Goal: Task Accomplishment & Management: Complete application form

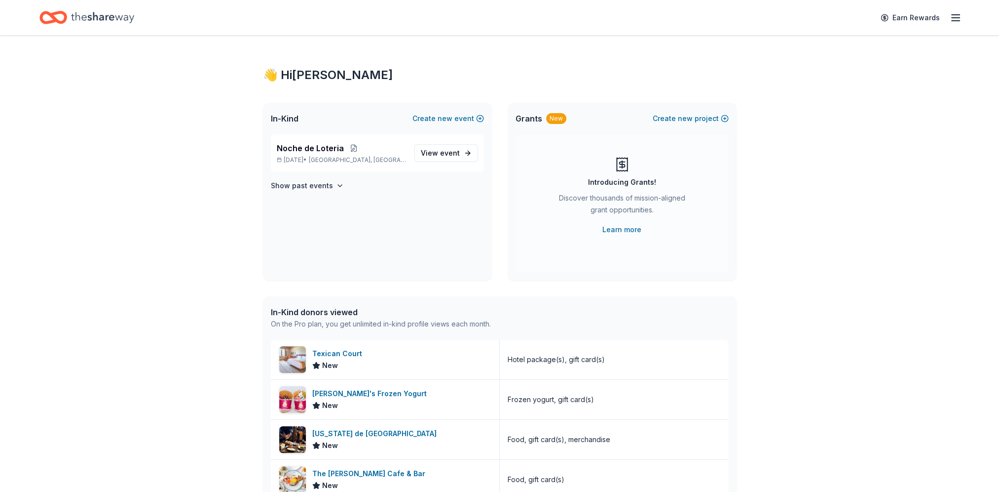
click at [310, 153] on span "Noche de Loteria" at bounding box center [310, 148] width 67 height 12
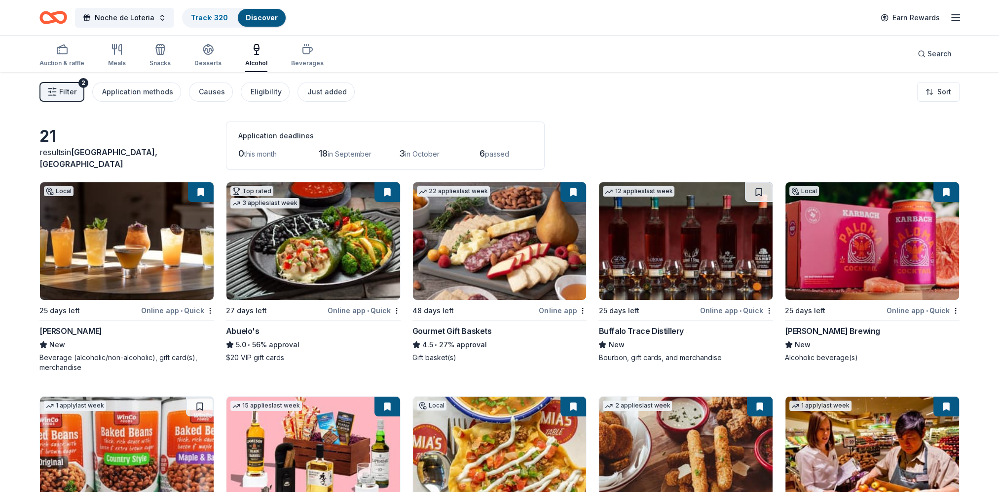
click at [570, 193] on button at bounding box center [574, 192] width 26 height 20
click at [573, 190] on button at bounding box center [574, 192] width 26 height 20
click at [572, 191] on button at bounding box center [574, 192] width 26 height 20
click at [548, 212] on img at bounding box center [500, 240] width 174 height 117
click at [392, 195] on button at bounding box center [388, 192] width 26 height 20
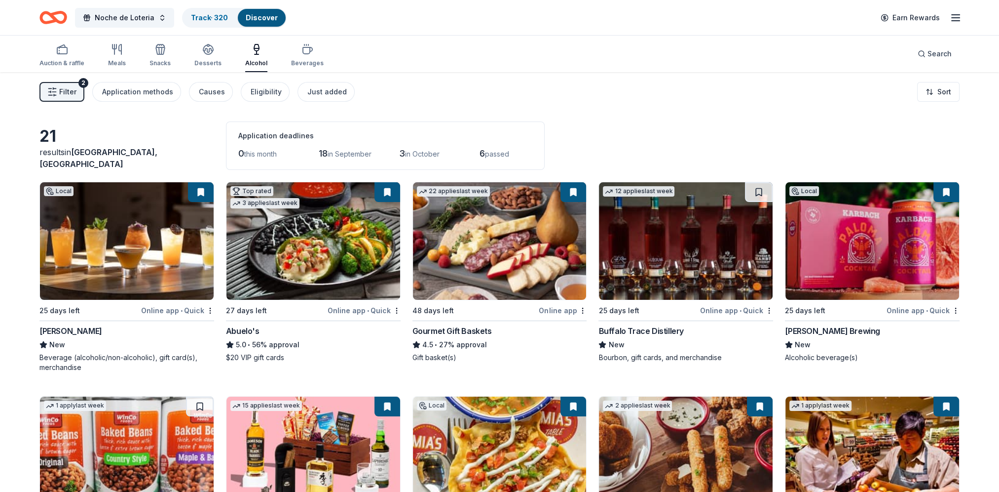
click at [385, 190] on button at bounding box center [388, 192] width 26 height 20
click at [384, 192] on button at bounding box center [388, 192] width 26 height 20
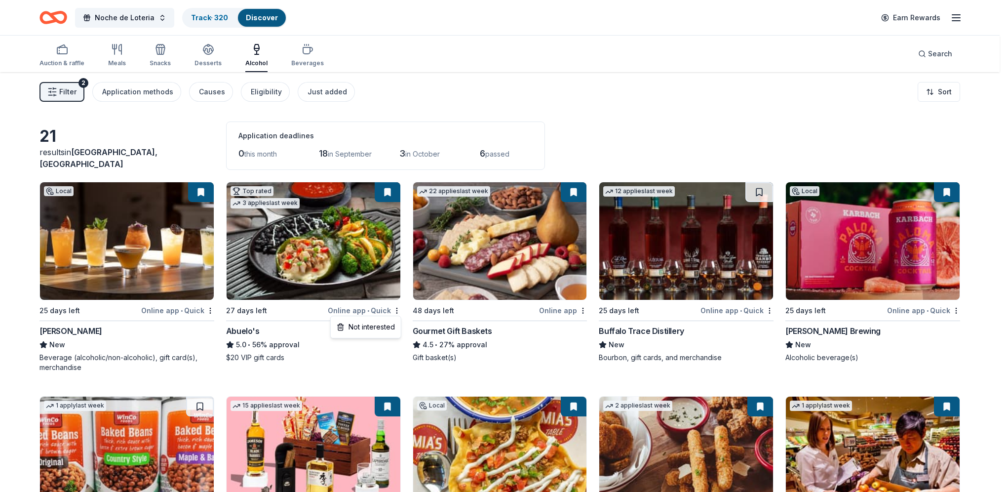
click at [393, 308] on html "Noche de Loteria Track · 320 Discover Earn Rewards Auction & raffle Meals Snack…" at bounding box center [503, 246] width 1007 height 492
click at [389, 236] on html "Noche de Loteria Track · 320 Discover Earn Rewards Auction & raffle Meals Snack…" at bounding box center [503, 246] width 1007 height 492
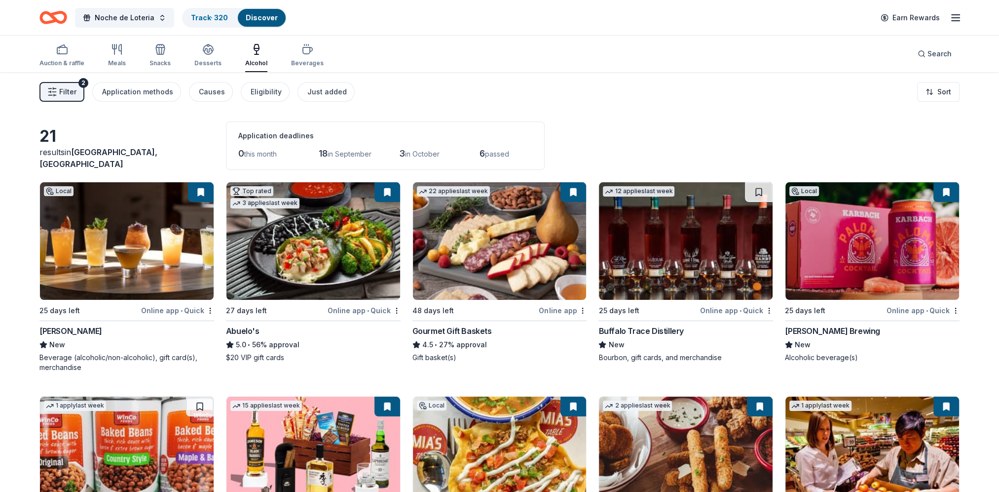
click at [379, 191] on button at bounding box center [388, 192] width 26 height 20
click at [285, 199] on div "3 applies last week" at bounding box center [264, 203] width 69 height 10
click at [370, 241] on img at bounding box center [314, 240] width 174 height 117
click at [516, 228] on img at bounding box center [500, 240] width 174 height 117
click at [71, 95] on span "Filter" at bounding box center [67, 92] width 17 height 12
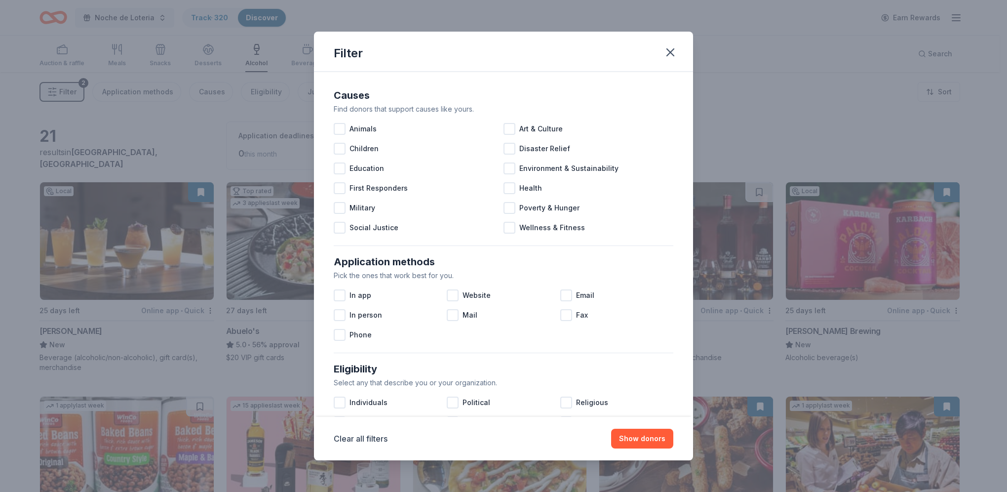
click at [620, 54] on icon "button" at bounding box center [670, 52] width 7 height 7
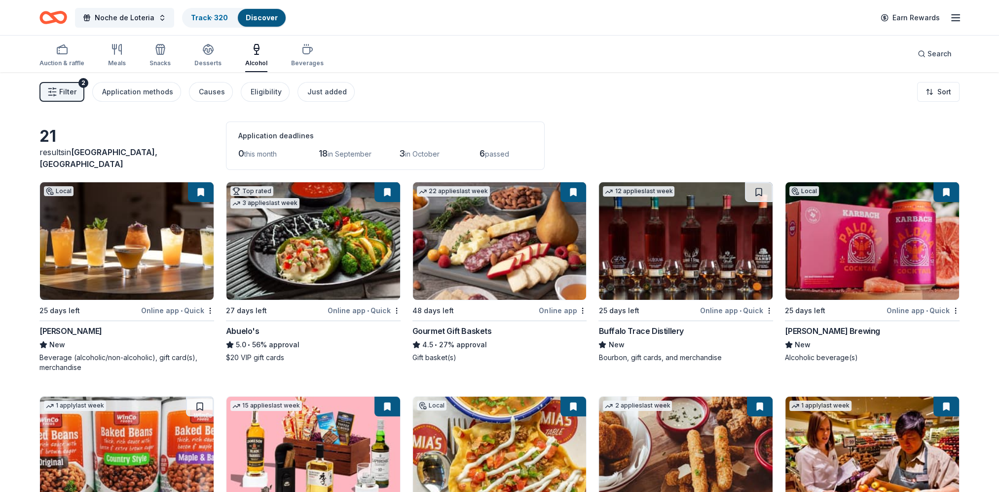
click at [211, 15] on link "Track · 320" at bounding box center [209, 17] width 37 height 8
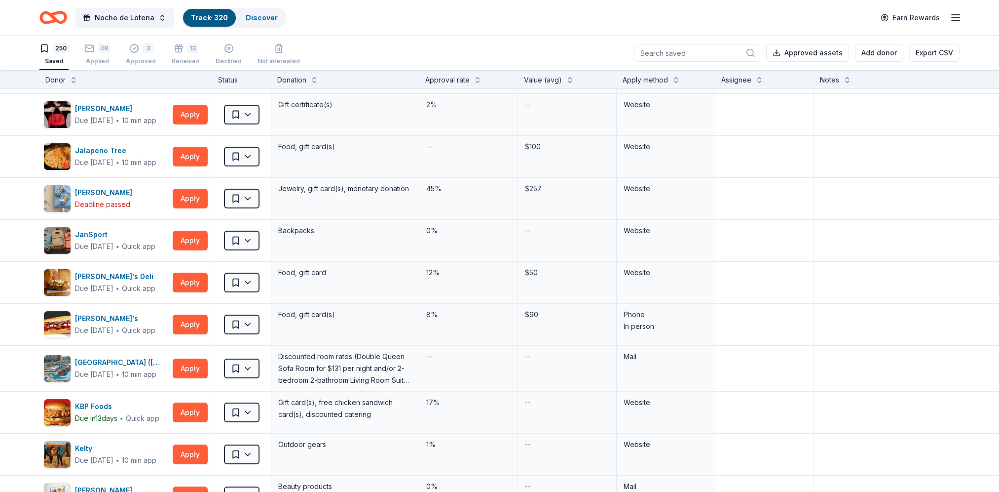
scroll to position [5428, 0]
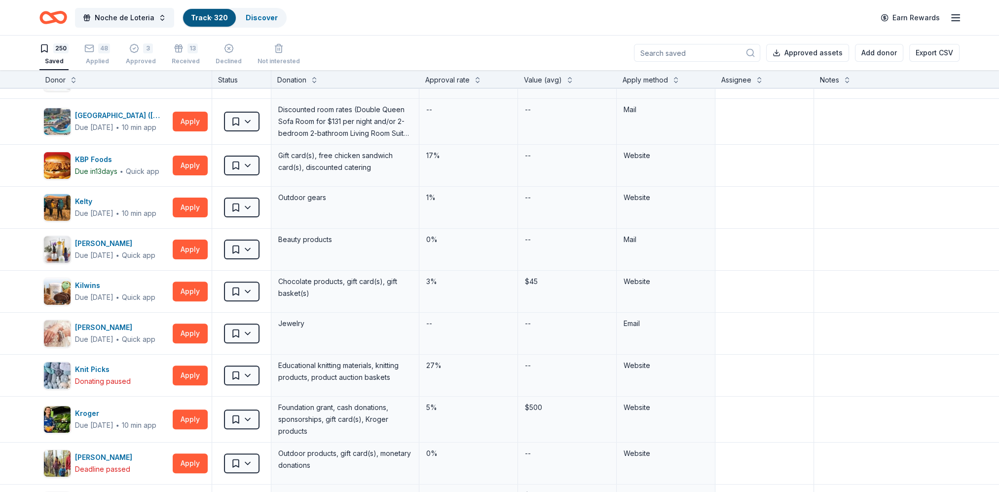
click at [51, 49] on div "250" at bounding box center [53, 48] width 29 height 10
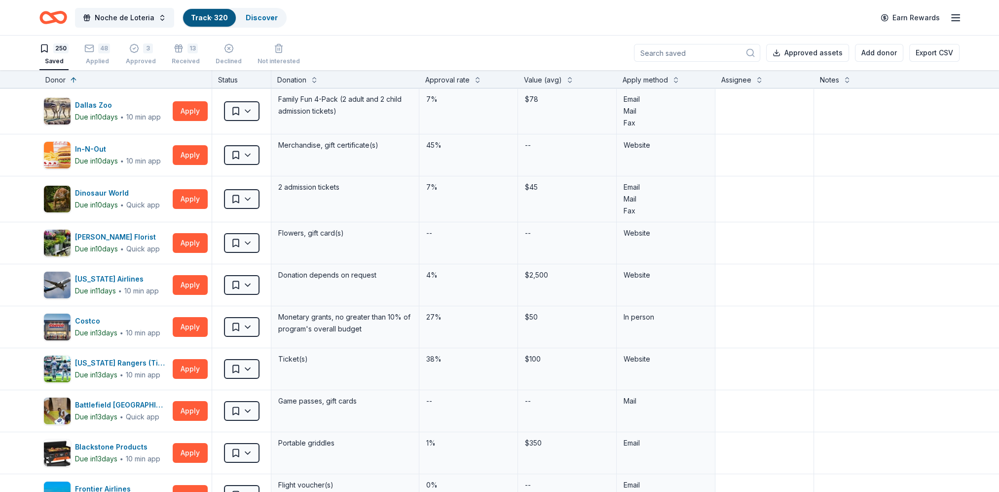
click at [90, 59] on div "Applied" at bounding box center [97, 61] width 26 height 8
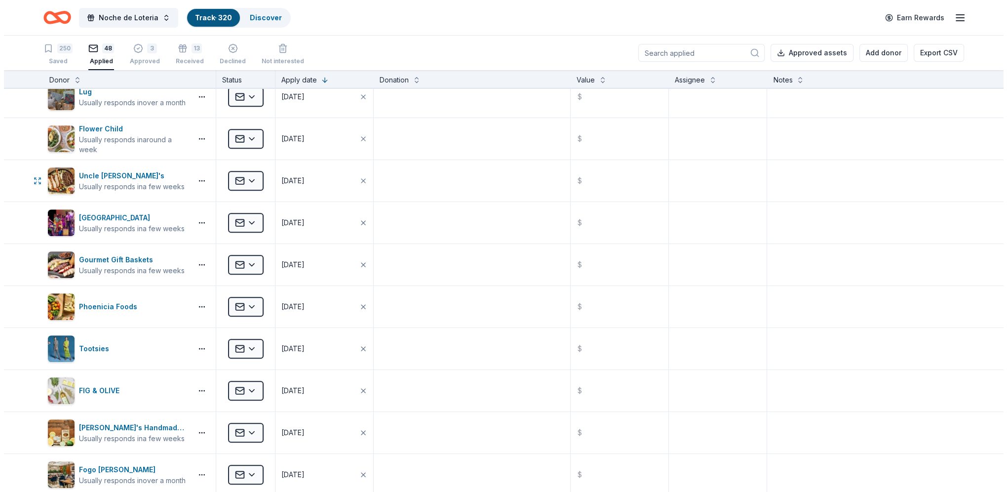
scroll to position [691, 0]
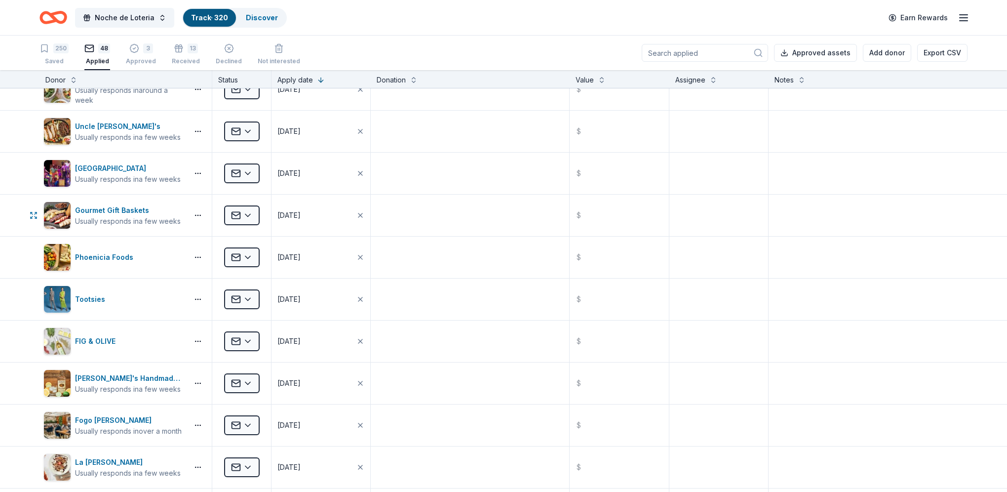
click at [251, 216] on html "Noche de Loteria Track · 320 Discover Earn Rewards 250 Saved 48 Applied 3 Appro…" at bounding box center [503, 246] width 1007 height 492
click at [258, 296] on div "Approved" at bounding box center [268, 294] width 82 height 18
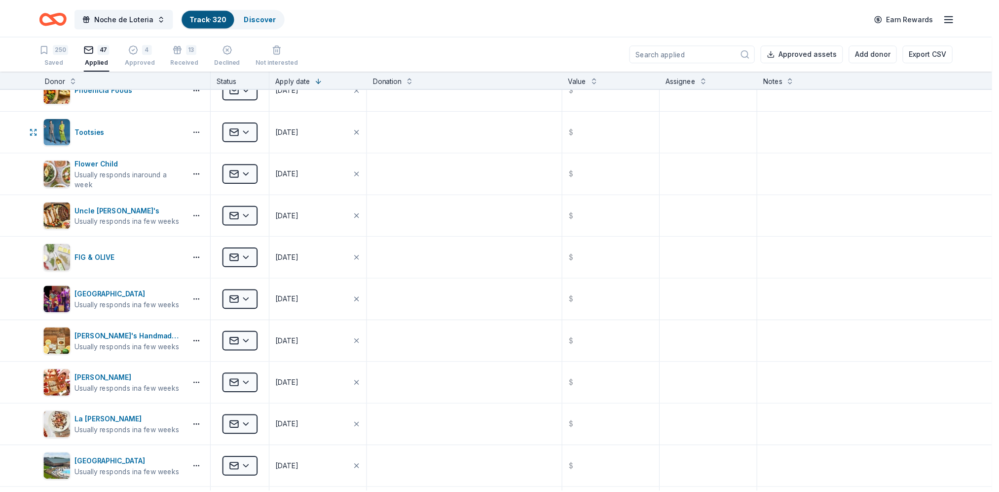
scroll to position [523, 0]
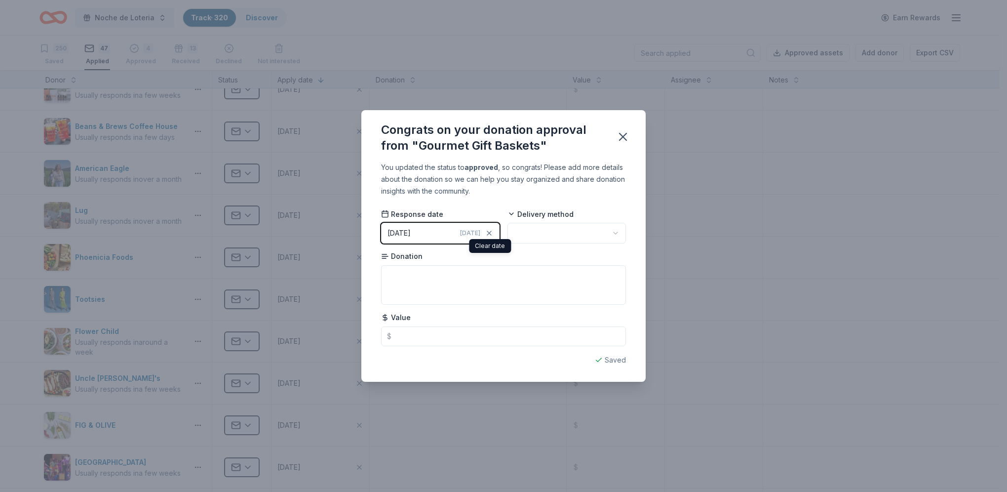
click at [485, 231] on icon "button" at bounding box center [489, 233] width 8 height 8
click at [445, 239] on button "Pick a date" at bounding box center [440, 233] width 118 height 21
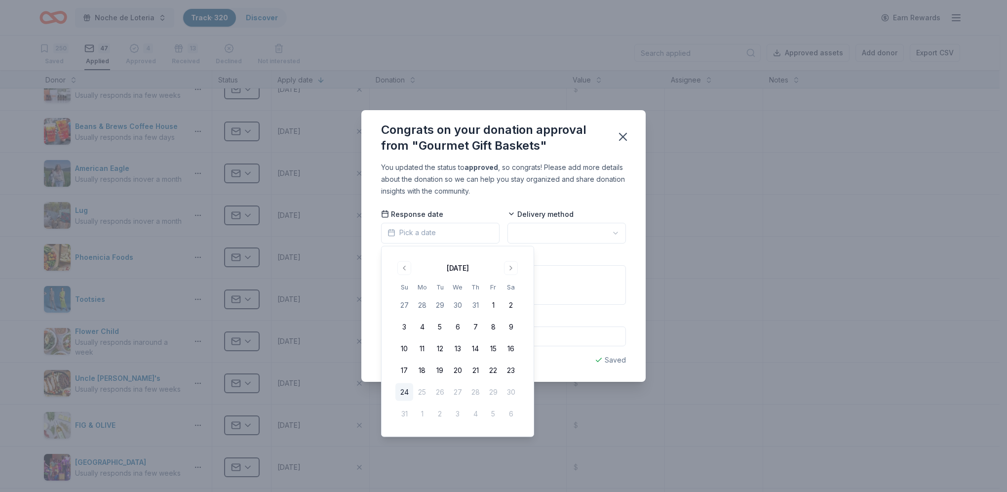
click at [405, 266] on button "Go to previous month" at bounding box center [404, 268] width 14 height 14
click at [495, 317] on button "11" at bounding box center [493, 327] width 18 height 18
click at [541, 238] on html "Noche de Loteria Track · 320 Discover Earn Rewards 250 Saved 47 Applied 4 Appro…" at bounding box center [503, 246] width 1007 height 492
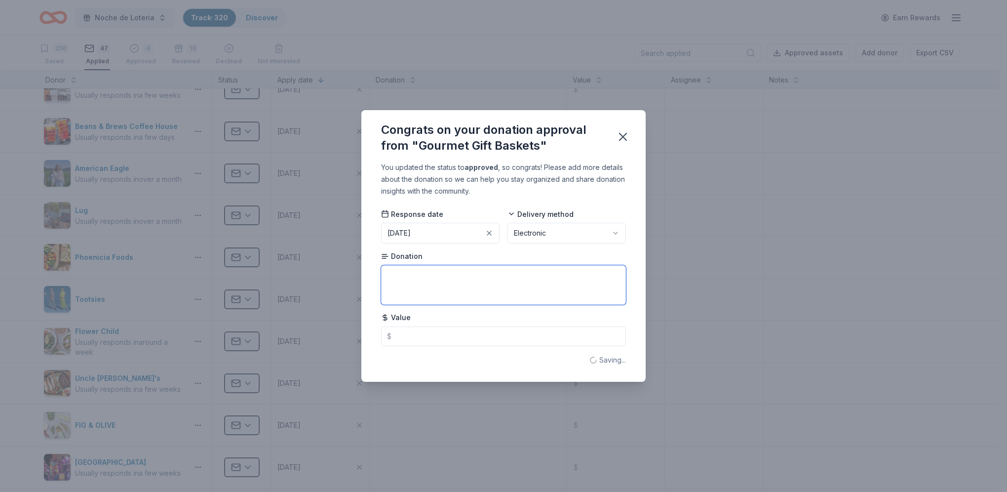
click at [443, 286] on textarea at bounding box center [503, 284] width 245 height 39
type textarea "Gift Certificate"
type input "25.00"
click at [620, 139] on icon "button" at bounding box center [622, 136] width 7 height 7
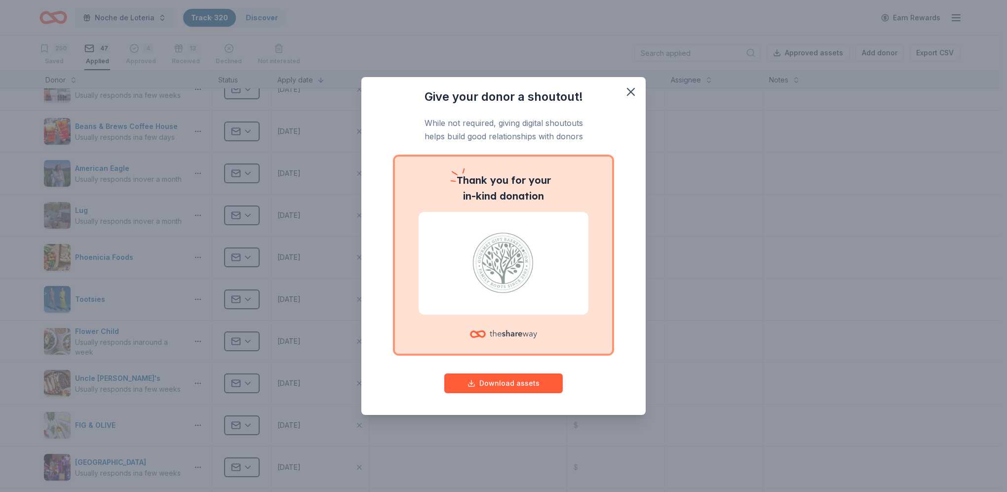
click at [523, 317] on button "Download assets" at bounding box center [503, 383] width 118 height 20
drag, startPoint x: 628, startPoint y: 95, endPoint x: 559, endPoint y: 121, distance: 73.9
click at [620, 95] on icon "button" at bounding box center [630, 91] width 7 height 7
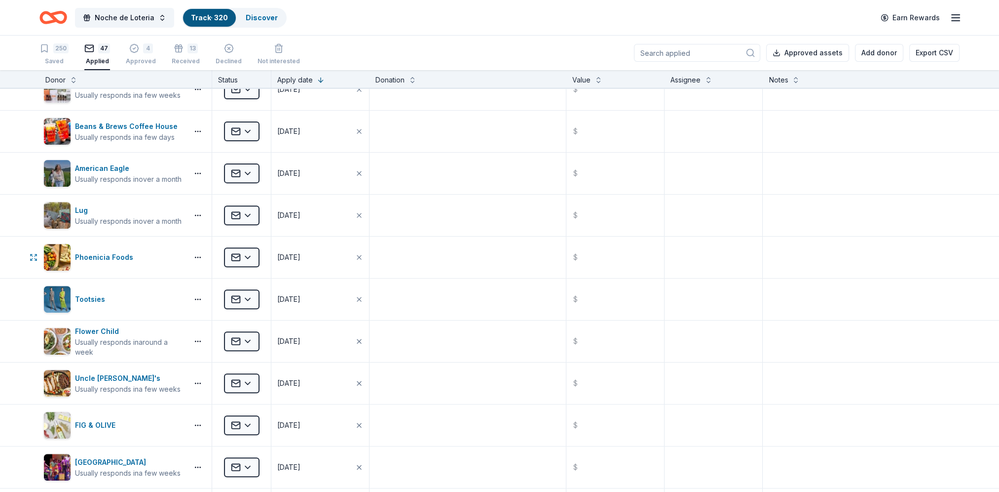
click at [251, 249] on html "Noche de Loteria Track · 320 Discover Earn Rewards 250 Saved 47 Applied 4 Appro…" at bounding box center [499, 246] width 999 height 492
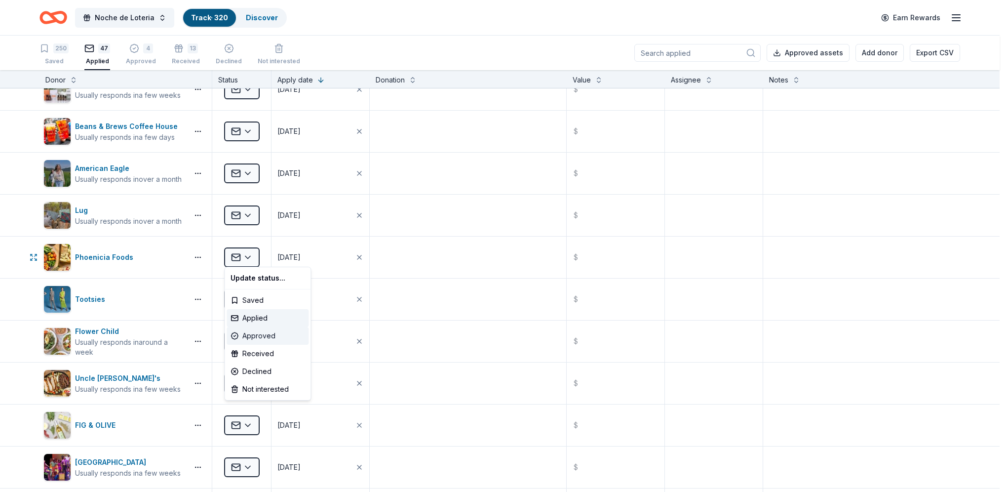
click at [277, 317] on div "Approved" at bounding box center [268, 336] width 82 height 18
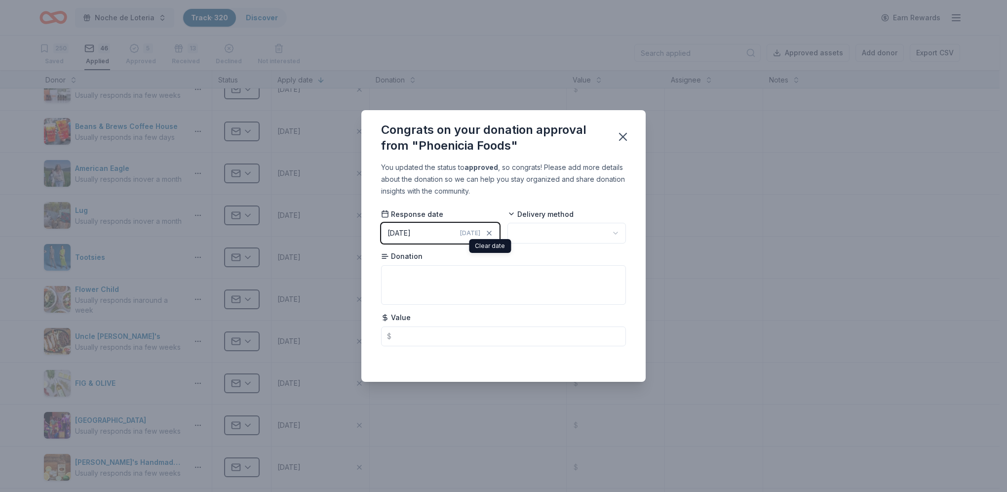
click at [489, 232] on icon "button" at bounding box center [489, 233] width 8 height 8
click at [399, 230] on span "Pick a date" at bounding box center [411, 233] width 48 height 12
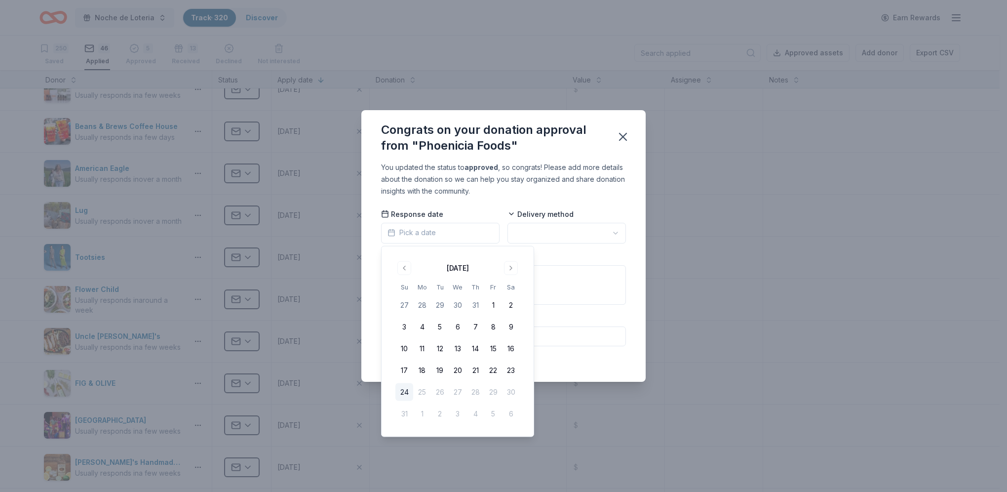
click at [405, 265] on button "Go to previous month" at bounding box center [404, 268] width 14 height 14
click at [404, 265] on button "Go to previous month" at bounding box center [404, 268] width 14 height 14
click at [479, 317] on button "10" at bounding box center [475, 327] width 18 height 18
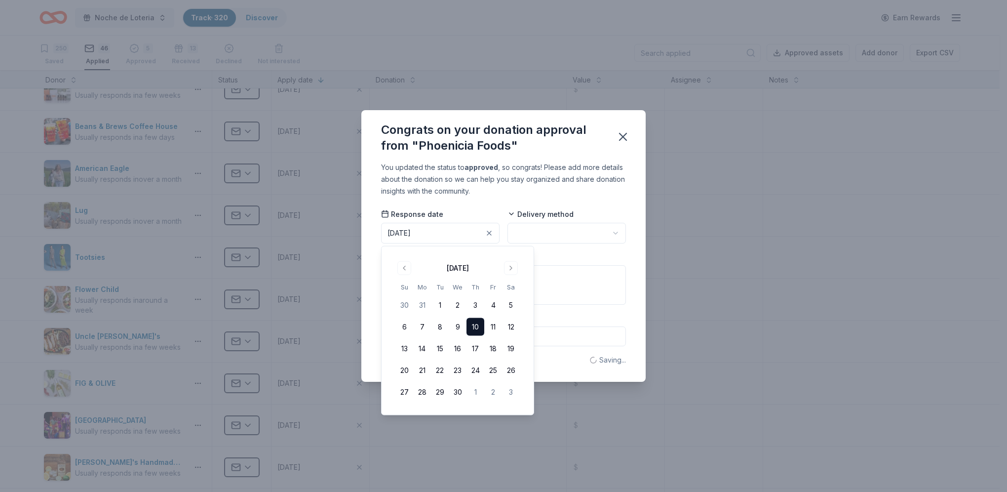
click at [549, 234] on html "Noche de Loteria Track · 320 Discover Earn Rewards 250 Saved 46 Applied 5 Appro…" at bounding box center [503, 246] width 1007 height 492
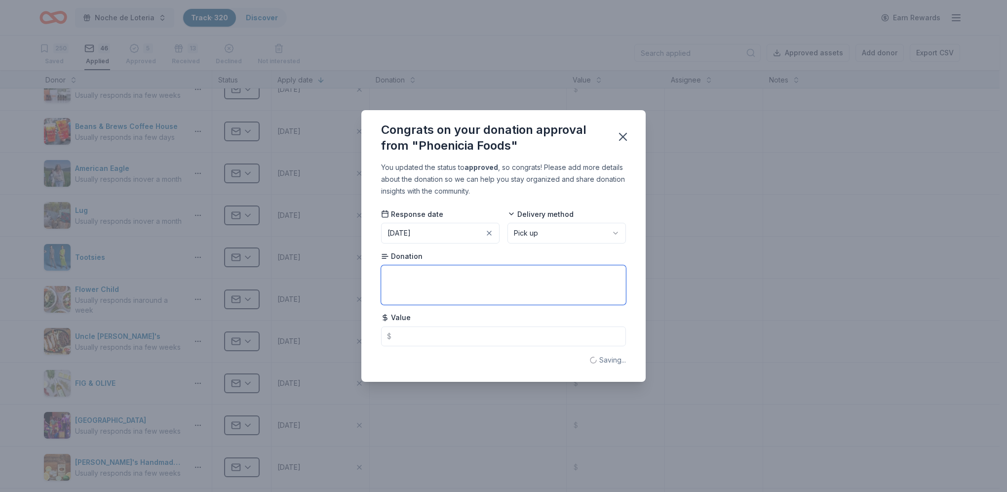
click at [462, 279] on textarea at bounding box center [503, 284] width 245 height 39
type textarea "Gift card"
click at [618, 136] on icon "button" at bounding box center [623, 137] width 14 height 14
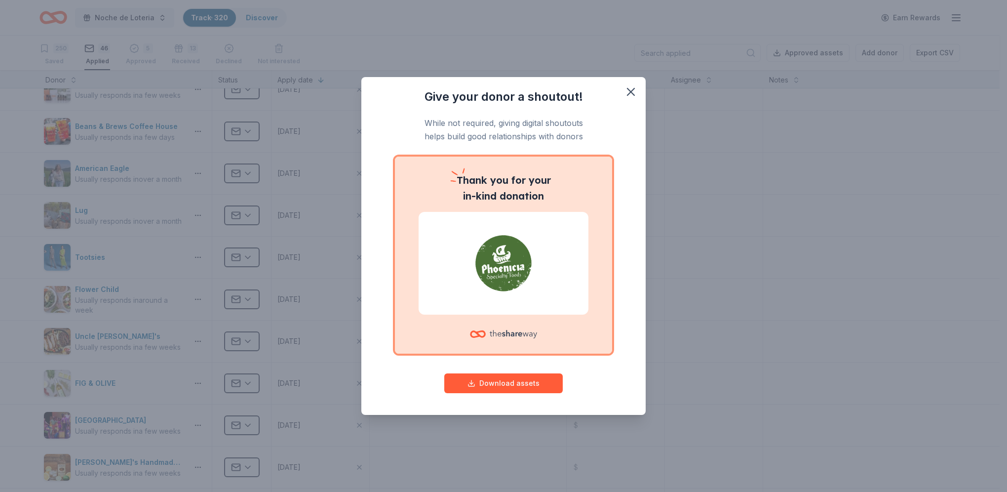
click at [620, 86] on icon "button" at bounding box center [631, 92] width 14 height 14
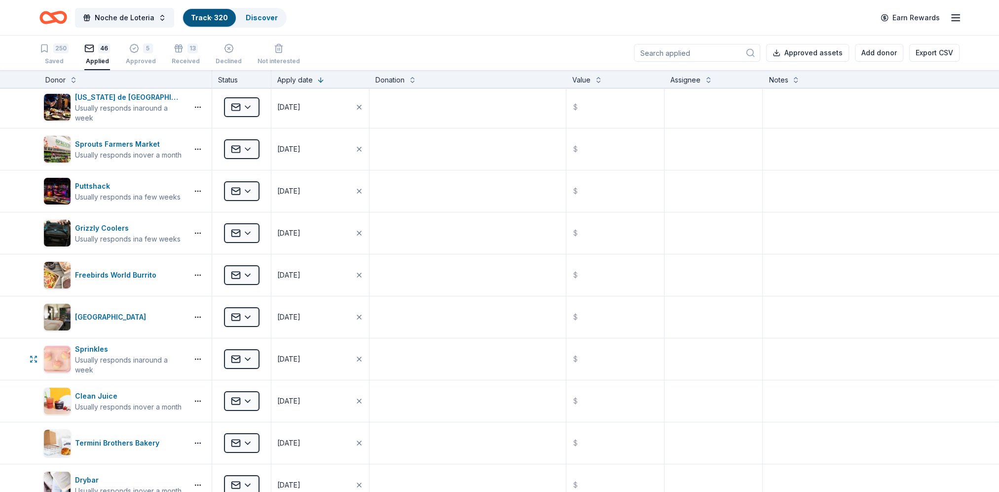
scroll to position [0, 0]
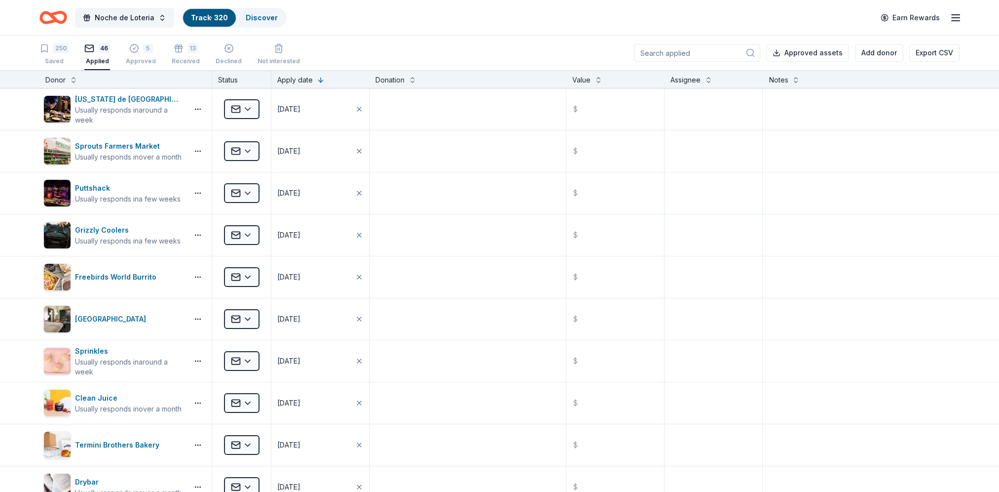
click at [135, 54] on div "5 Approved" at bounding box center [141, 49] width 30 height 22
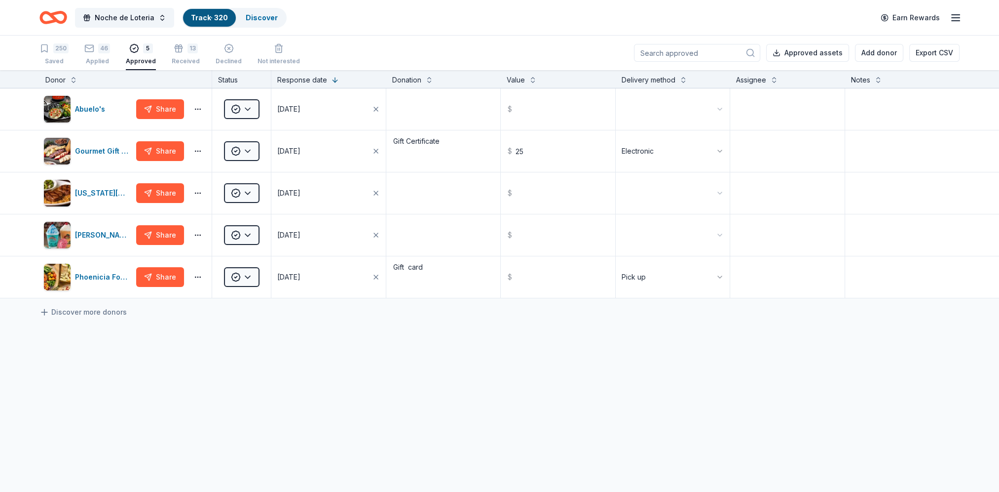
click at [93, 48] on rect "button" at bounding box center [89, 48] width 8 height 6
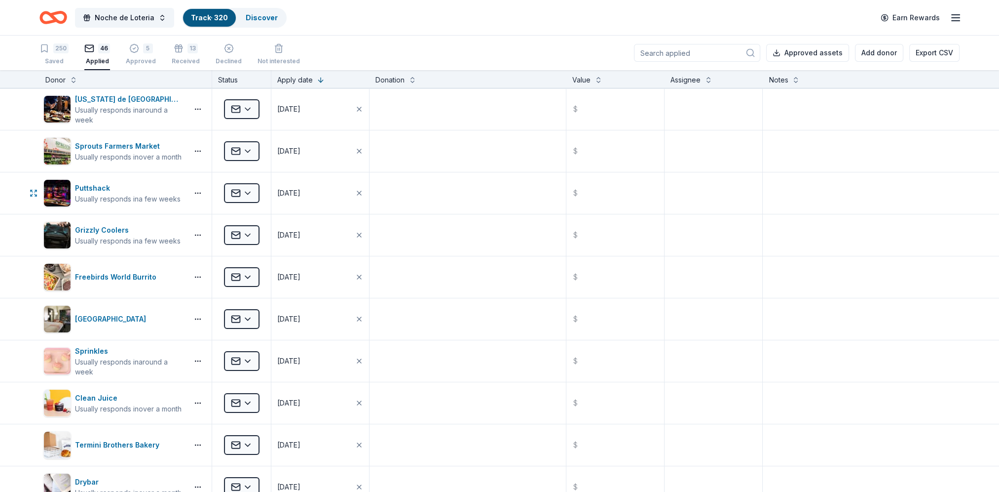
click at [133, 199] on div "Usually responds in a few weeks" at bounding box center [128, 199] width 106 height 10
click at [301, 191] on div "06/16/2025" at bounding box center [288, 193] width 23 height 12
click at [295, 317] on button "24" at bounding box center [295, 361] width 18 height 18
click at [119, 97] on div "Texas de Brazil" at bounding box center [129, 99] width 109 height 12
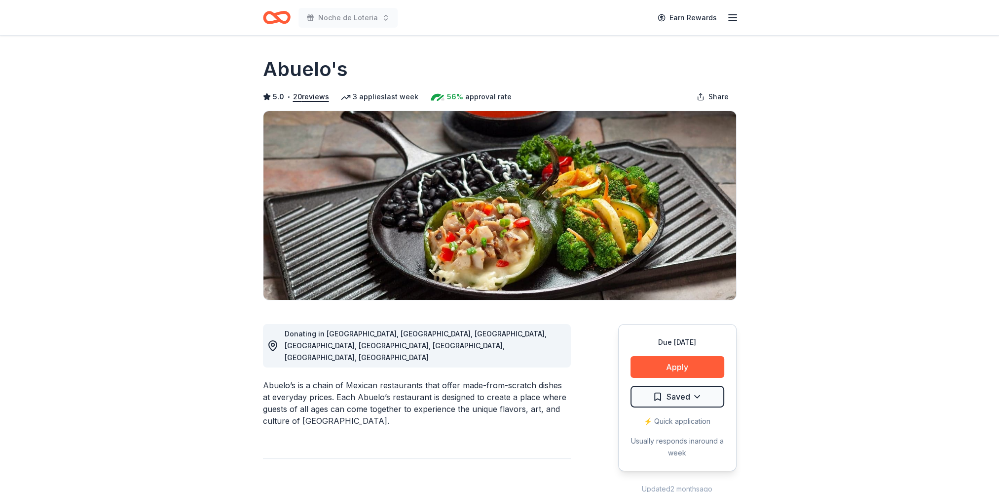
click at [700, 398] on html "Noche de Loteria Earn Rewards Due in 27 days Share Abuelo's 5.0 • 20 reviews 3 …" at bounding box center [499, 246] width 999 height 492
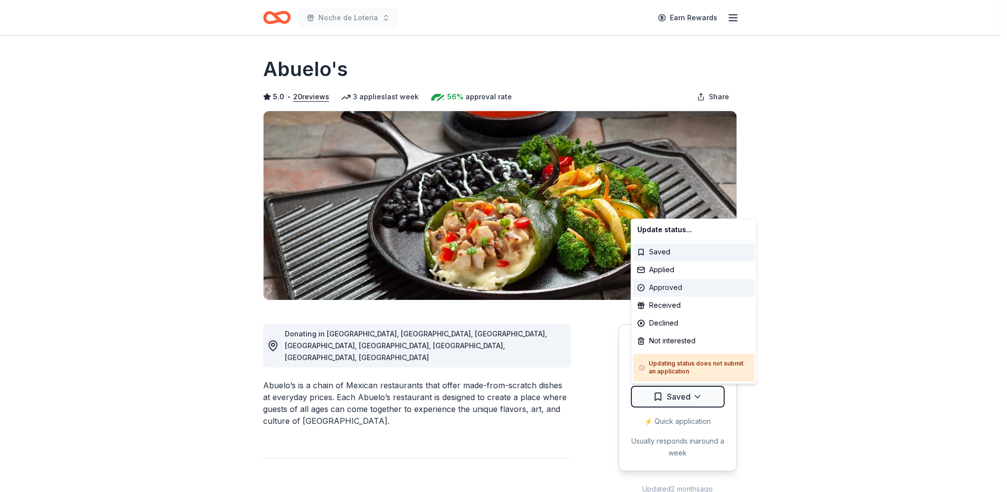
click at [665, 292] on div "Approved" at bounding box center [693, 287] width 121 height 18
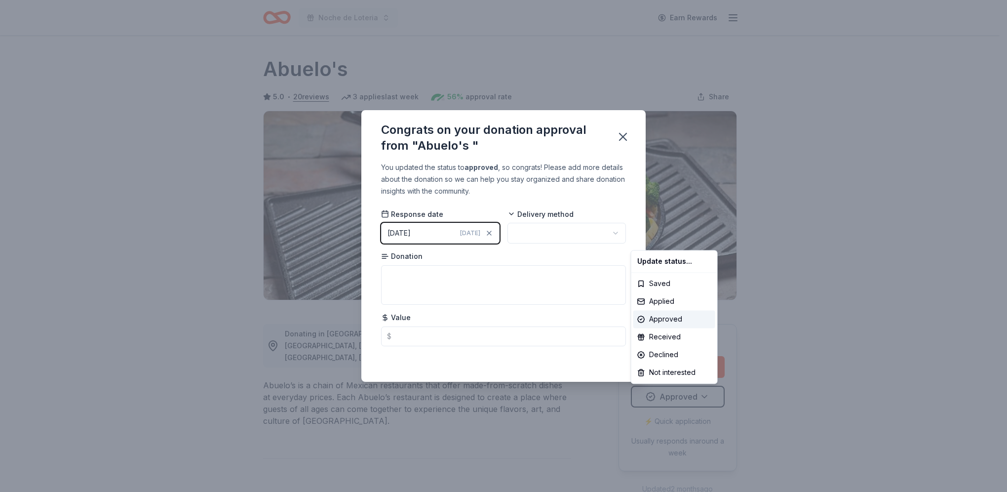
click at [490, 233] on html "Noche de Loteria Earn Rewards Due in 27 days Share Abuelo's 5.0 • 20 reviews 3 …" at bounding box center [503, 246] width 1007 height 492
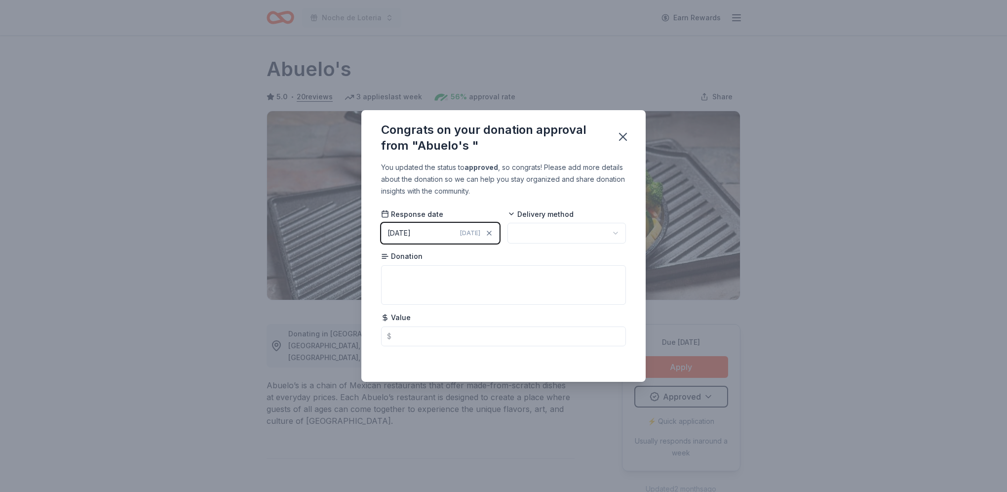
click at [453, 240] on button "08/24/2025 Today" at bounding box center [440, 233] width 118 height 21
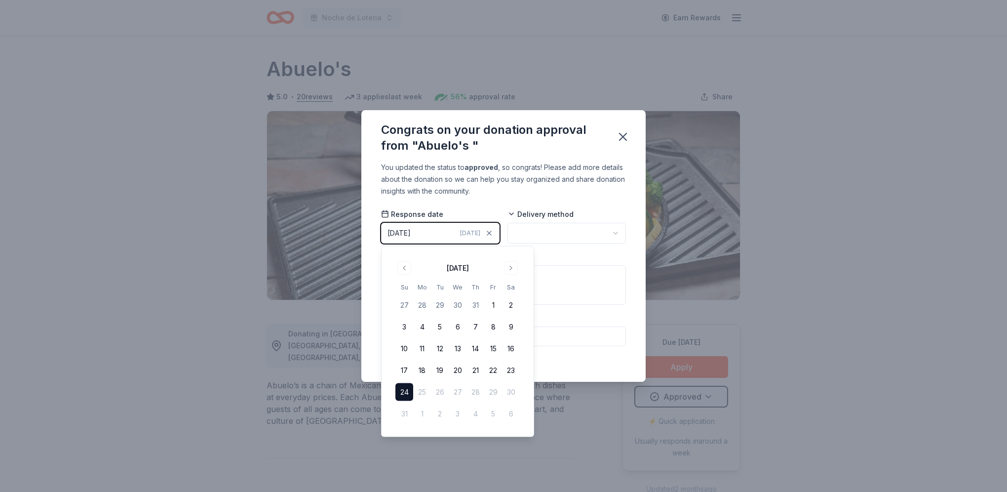
click at [402, 271] on button "Go to previous month" at bounding box center [404, 268] width 14 height 14
click at [488, 328] on button "11" at bounding box center [493, 327] width 18 height 18
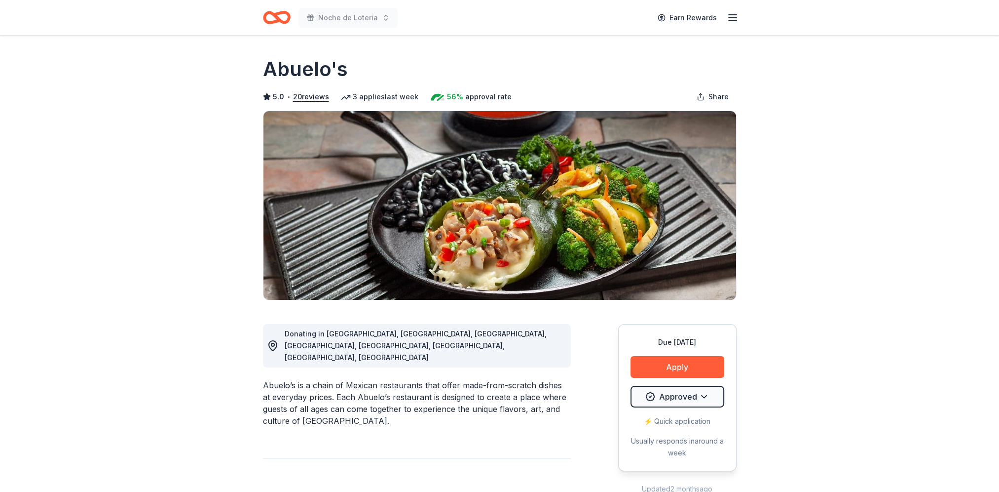
click at [705, 391] on html "Noche de Loteria Earn Rewards Due [DATE] Share Abuelo's 5.0 • 20 reviews 3 appl…" at bounding box center [499, 246] width 999 height 492
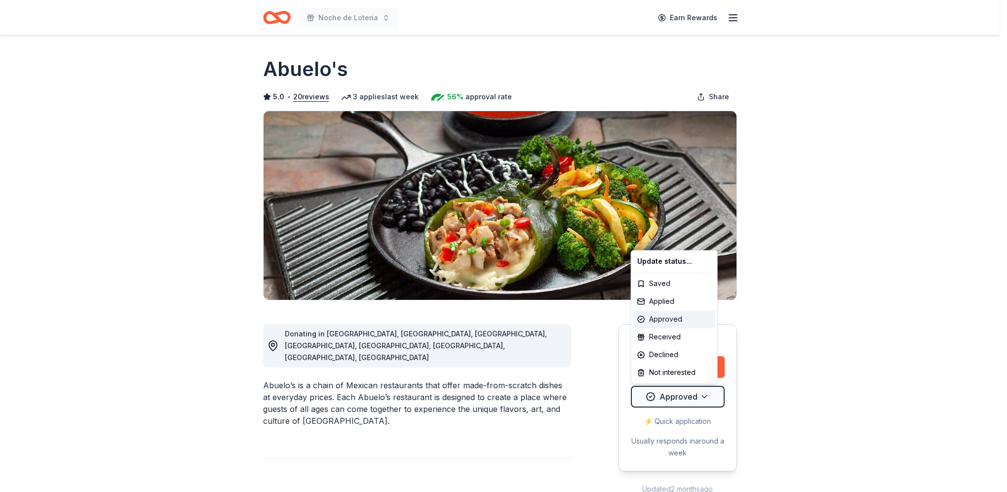
click at [665, 321] on div "Approved" at bounding box center [674, 319] width 82 height 18
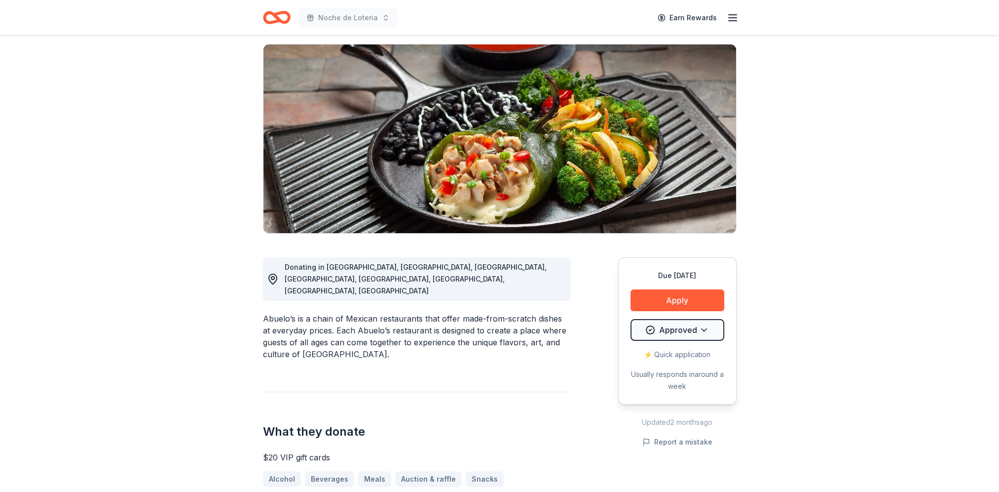
scroll to position [99, 0]
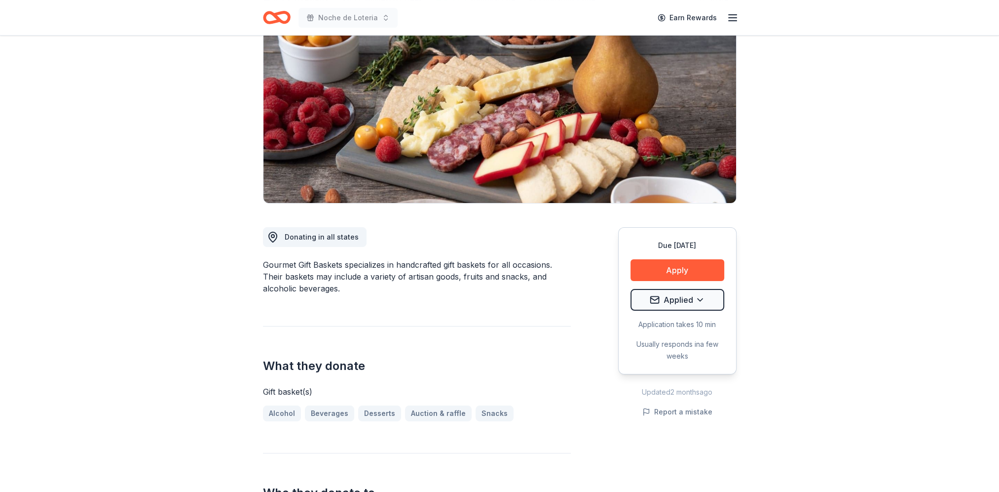
scroll to position [99, 0]
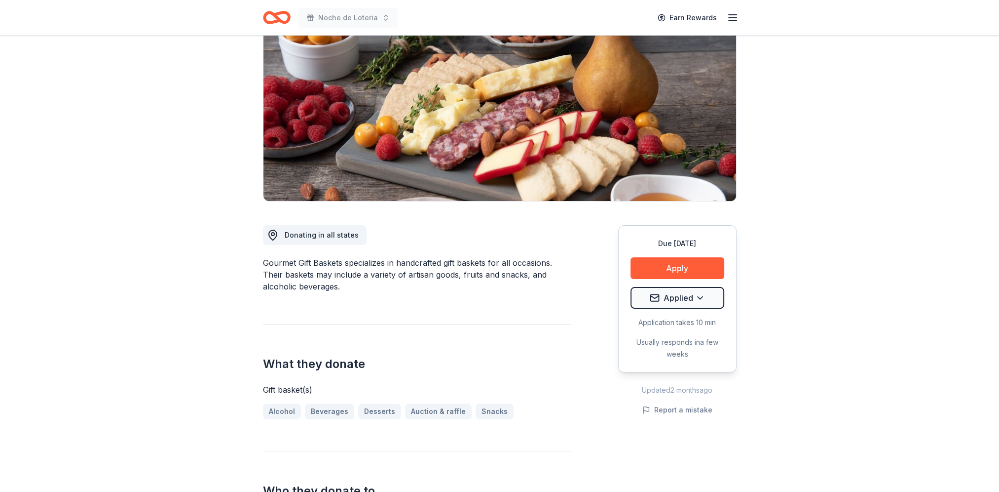
click at [695, 300] on html "Noche de Loteria Earn Rewards Due [DATE] Share Gourmet Gift Baskets 4.5 • 26 re…" at bounding box center [499, 147] width 999 height 492
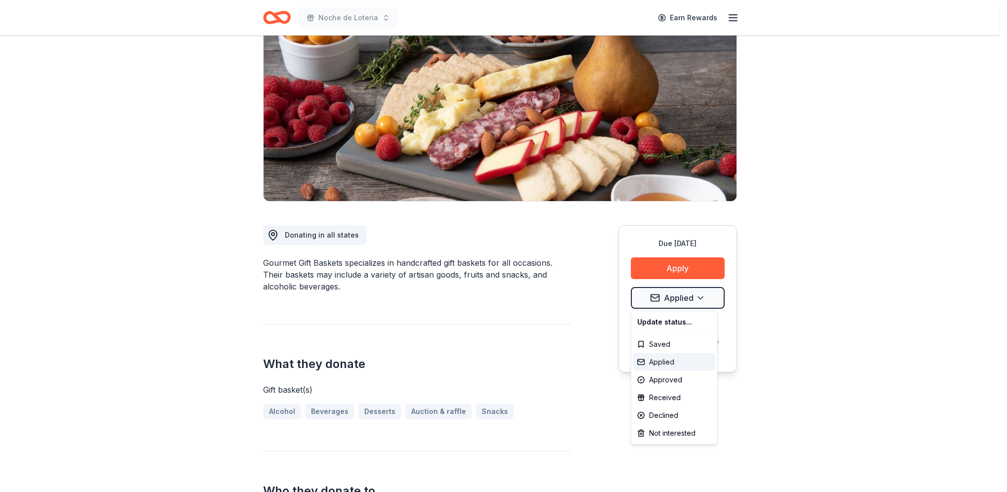
click at [663, 358] on div "Applied" at bounding box center [674, 362] width 82 height 18
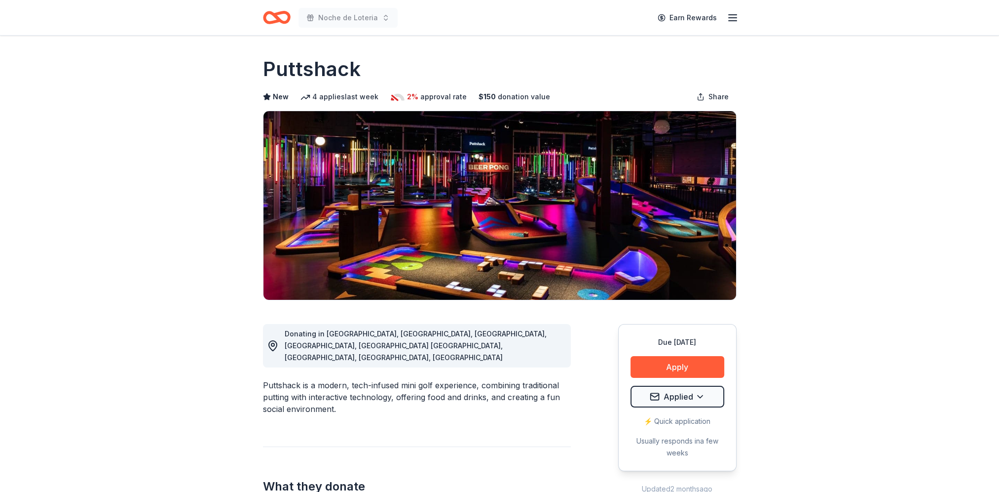
click at [676, 359] on button "Apply" at bounding box center [678, 367] width 94 height 22
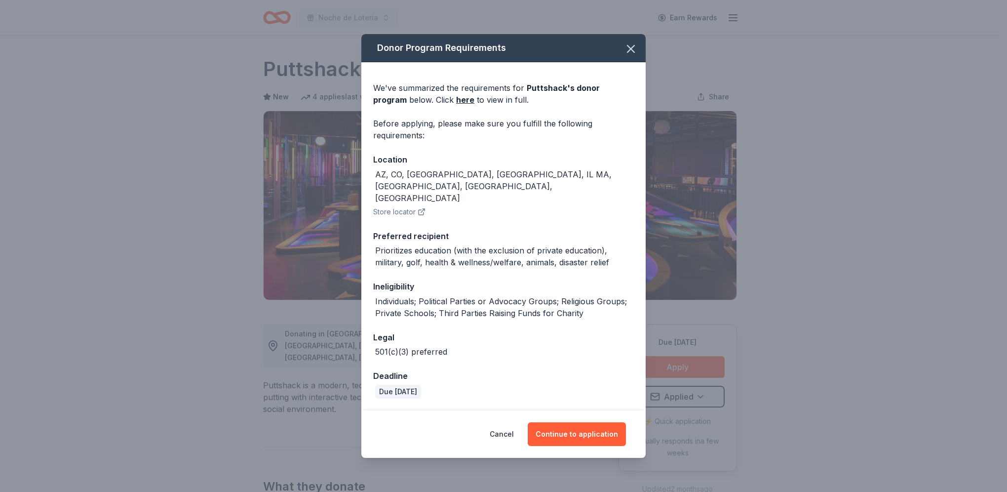
click at [567, 422] on button "Continue to application" at bounding box center [577, 434] width 98 height 24
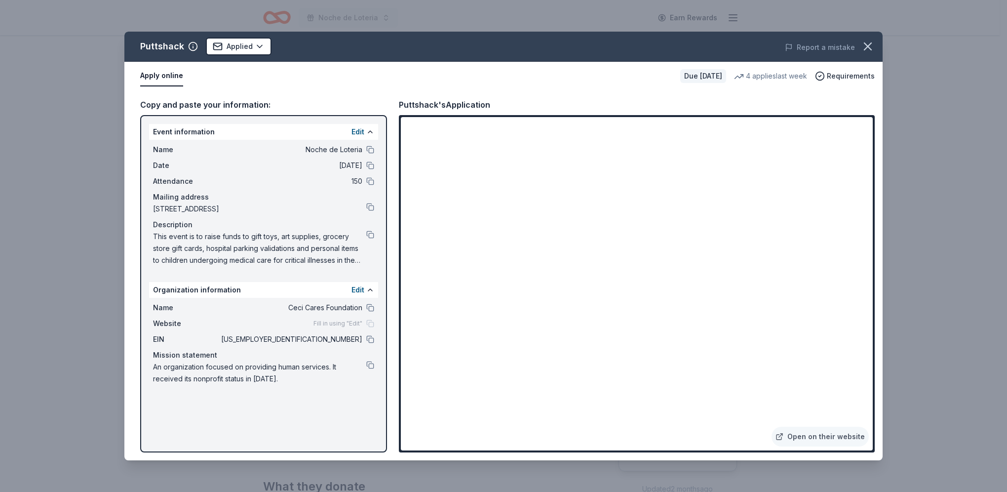
click at [373, 307] on button at bounding box center [370, 307] width 8 height 8
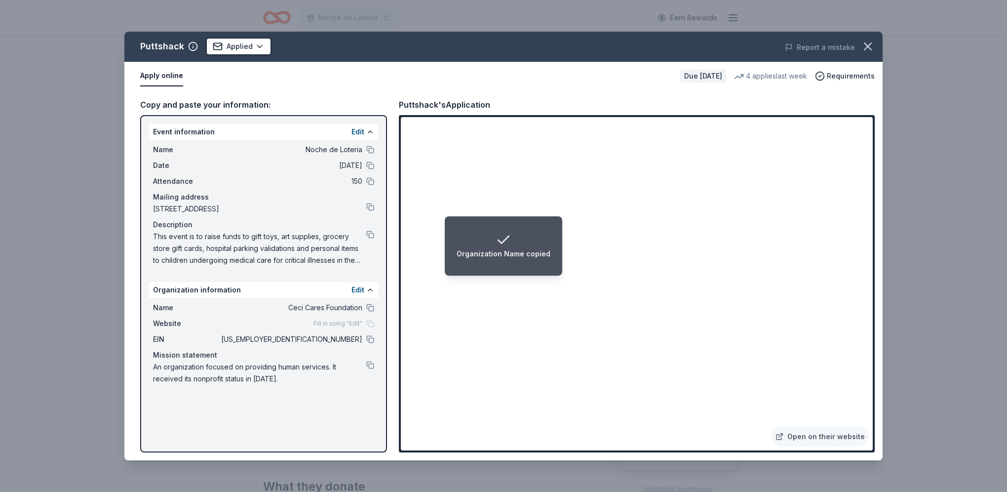
click at [369, 322] on div "Fill in using "Edit"" at bounding box center [343, 323] width 61 height 8
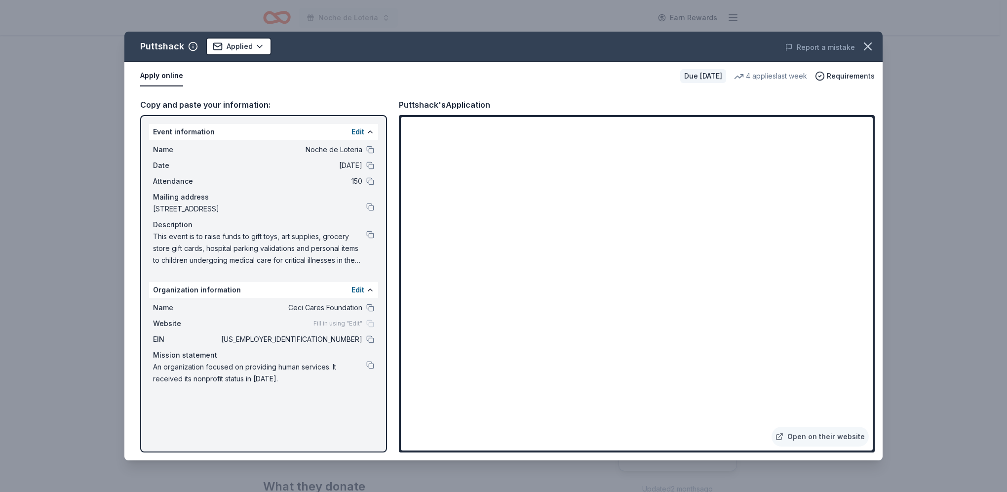
click at [370, 339] on button at bounding box center [370, 339] width 8 height 8
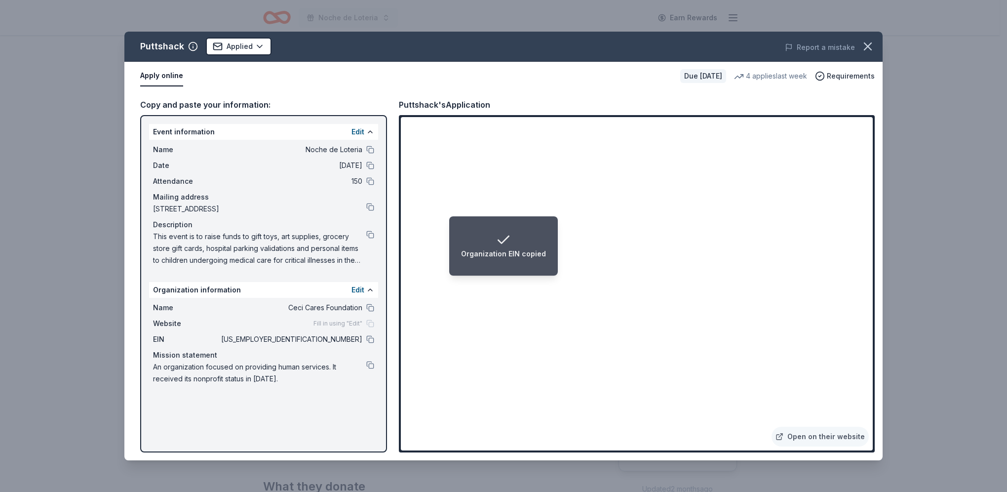
click at [371, 367] on button at bounding box center [370, 365] width 8 height 8
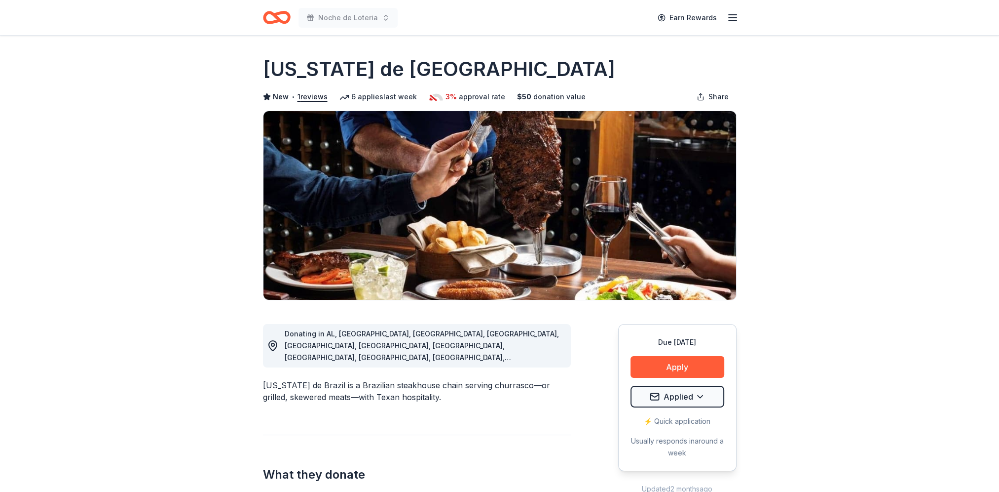
click at [687, 359] on button "Apply" at bounding box center [678, 367] width 94 height 22
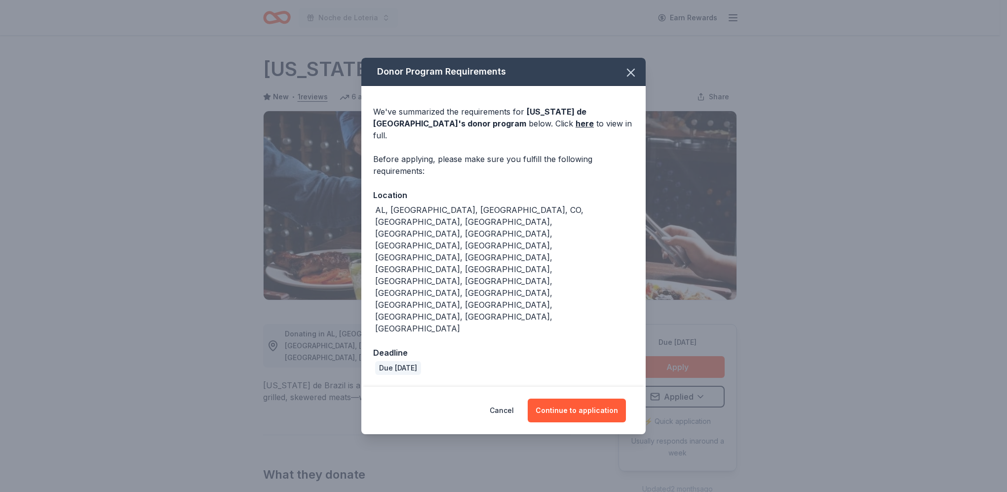
click at [593, 398] on button "Continue to application" at bounding box center [577, 410] width 98 height 24
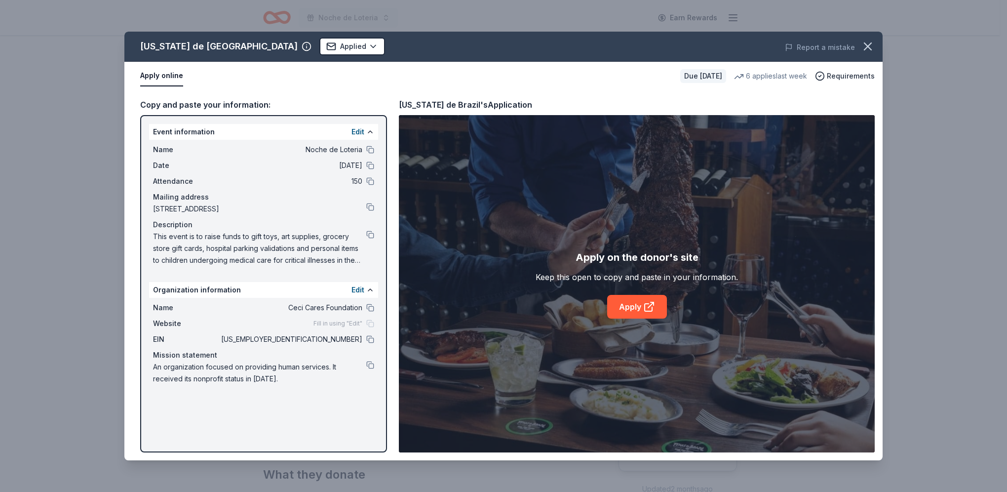
click at [649, 309] on icon at bounding box center [649, 307] width 12 height 12
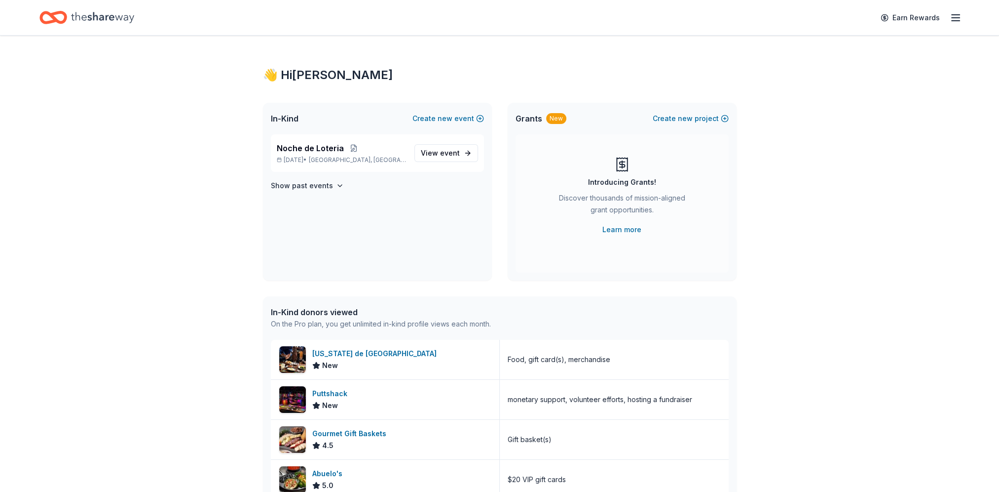
click at [360, 350] on div "[US_STATE] de [GEOGRAPHIC_DATA]" at bounding box center [376, 353] width 128 height 12
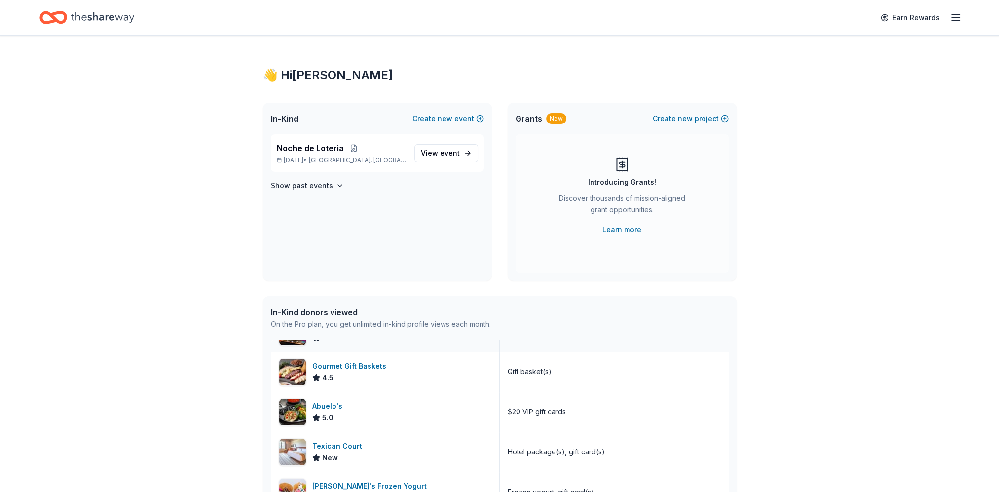
scroll to position [99, 0]
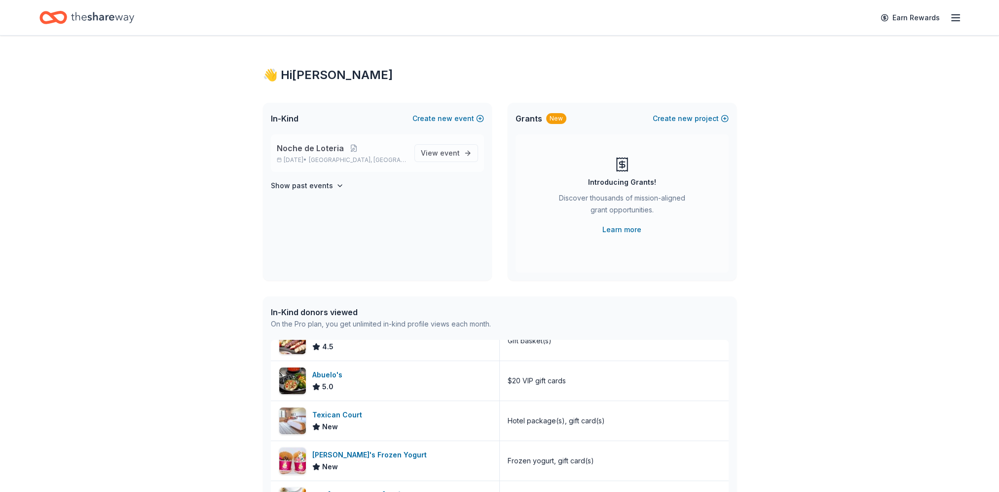
click at [338, 153] on span "Noche de Loteria" at bounding box center [310, 148] width 67 height 12
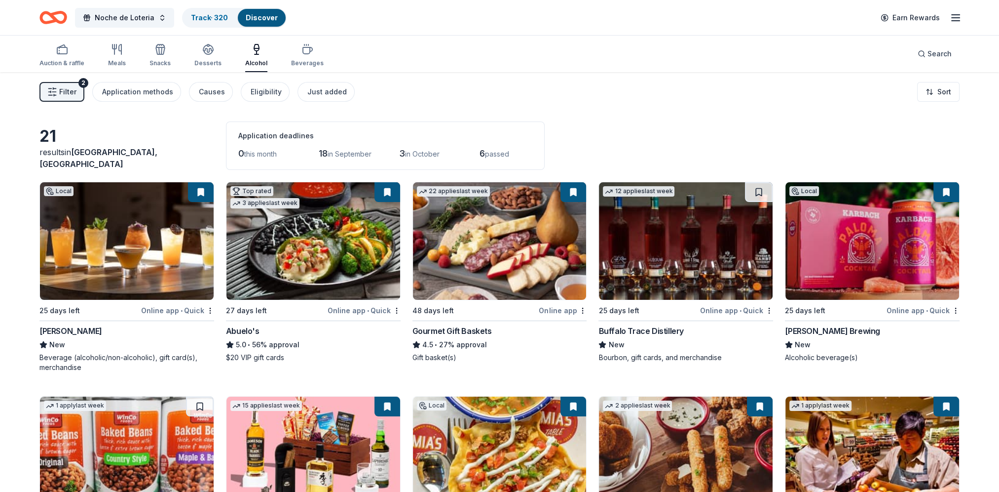
click at [573, 190] on button at bounding box center [574, 192] width 26 height 20
click at [569, 213] on img at bounding box center [500, 240] width 174 height 117
click at [113, 54] on icon "button" at bounding box center [117, 49] width 12 height 12
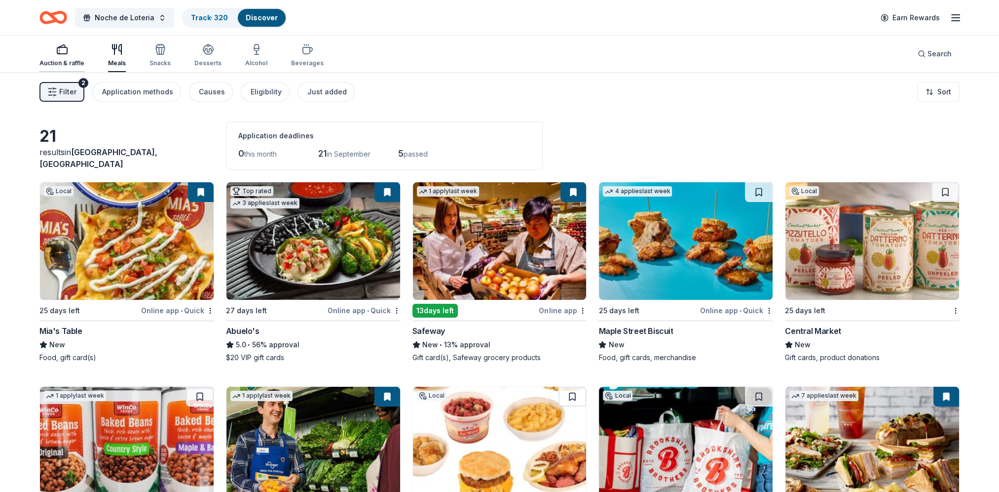
click at [58, 64] on div "Auction & raffle" at bounding box center [61, 63] width 45 height 8
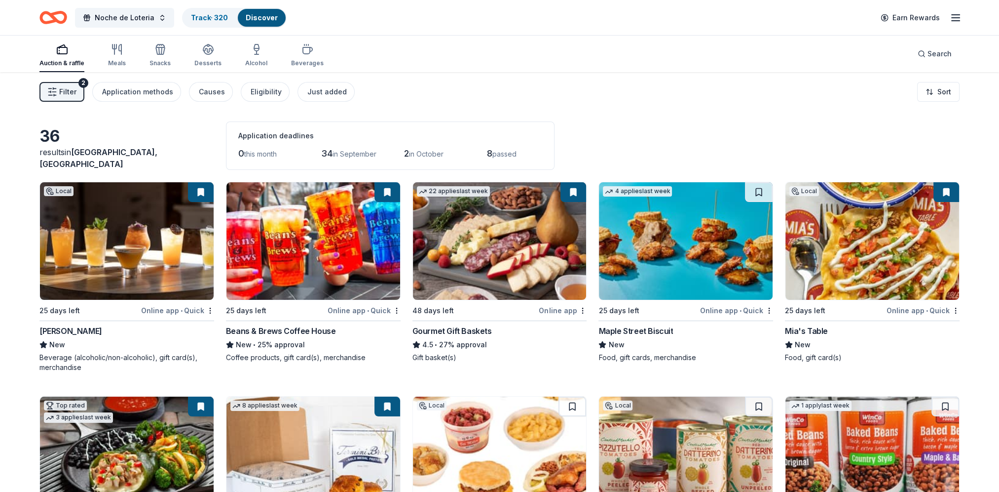
click at [677, 267] on img at bounding box center [686, 240] width 174 height 117
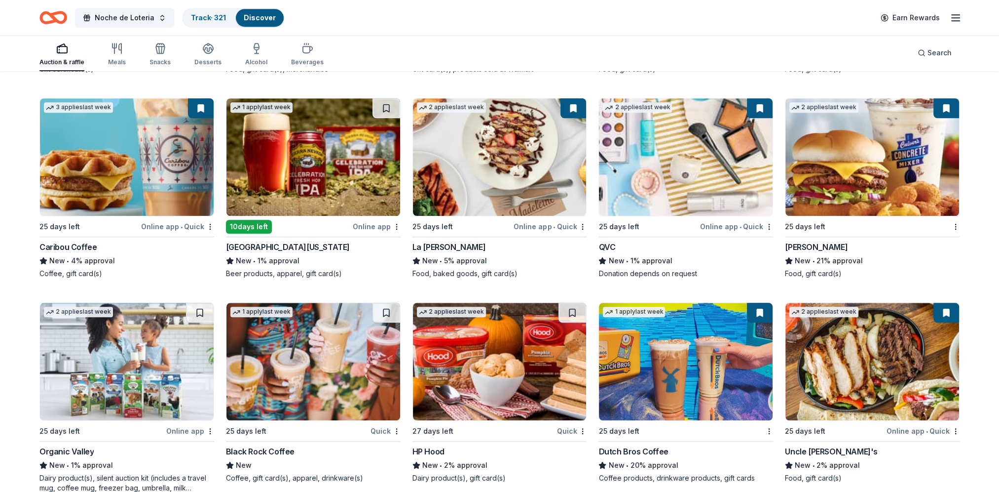
scroll to position [1184, 0]
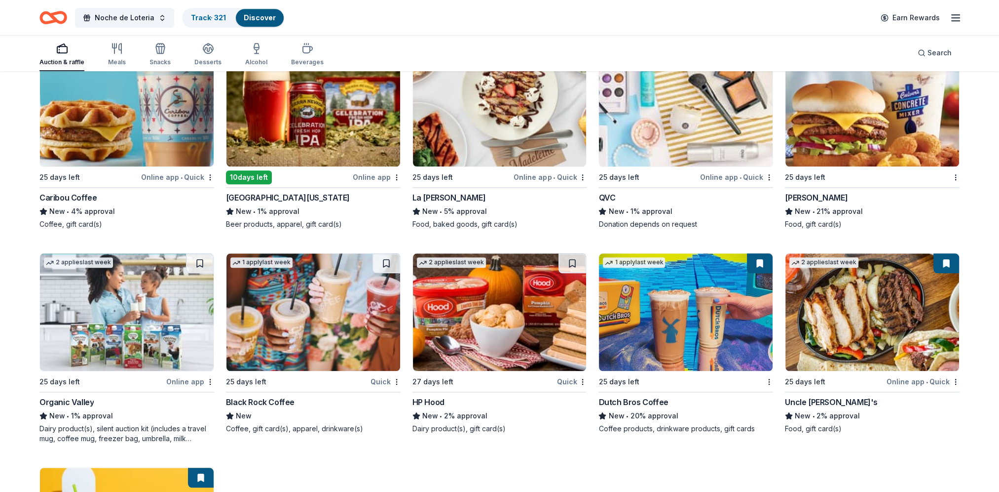
click at [344, 310] on img at bounding box center [314, 311] width 174 height 117
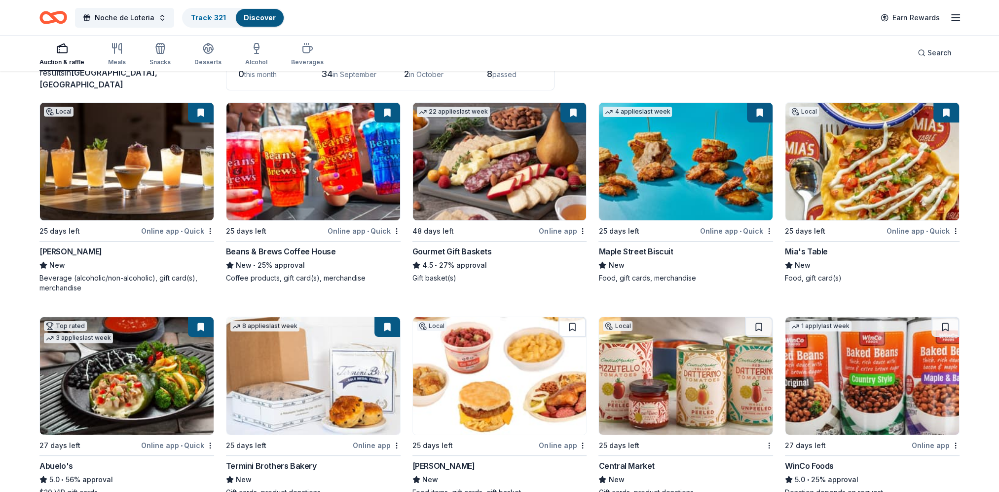
scroll to position [0, 0]
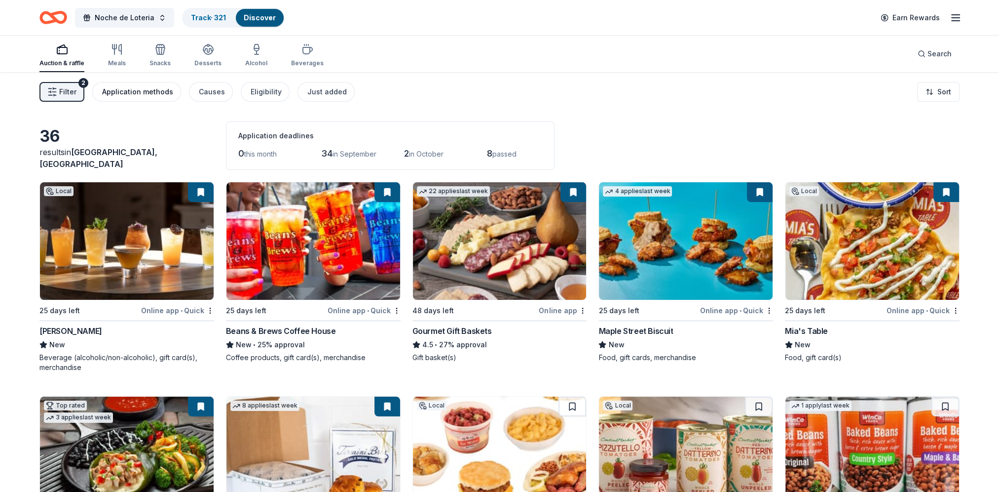
click at [139, 91] on div "Application methods" at bounding box center [137, 92] width 71 height 12
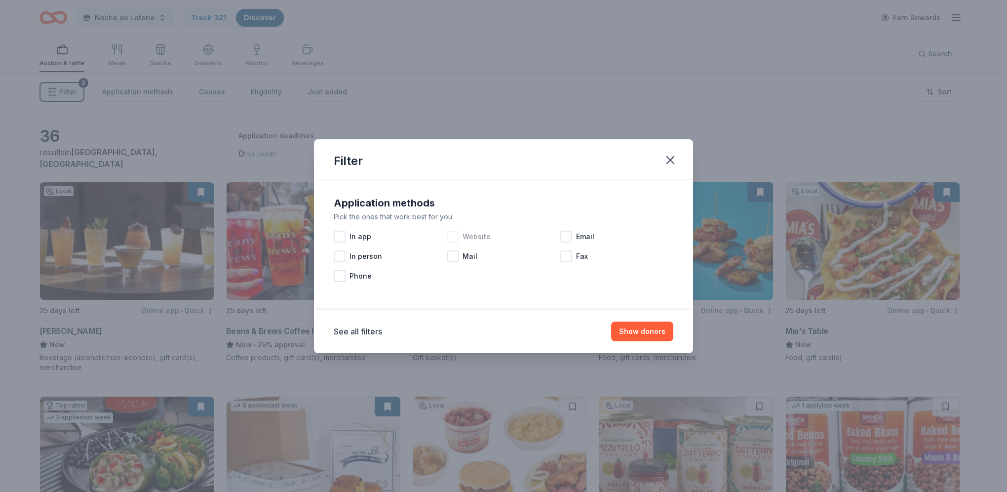
click at [451, 233] on div at bounding box center [453, 236] width 12 height 12
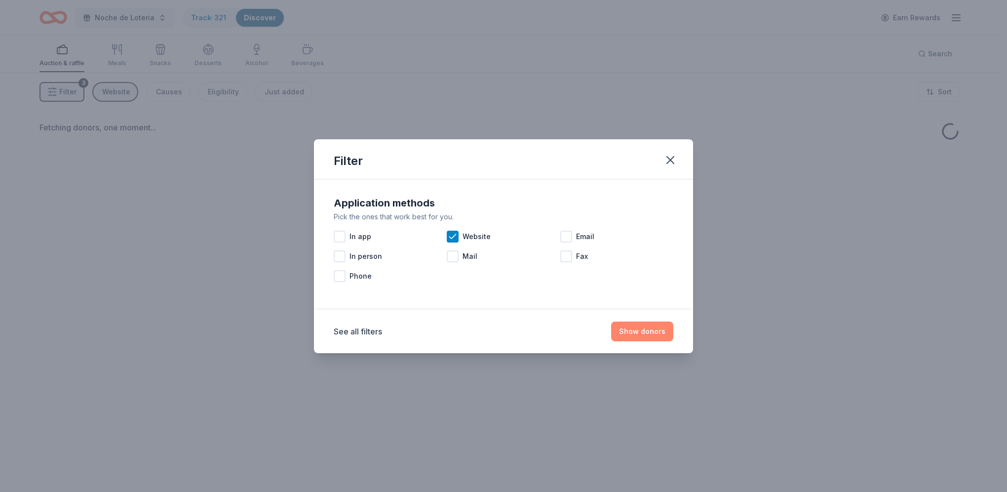
click at [643, 331] on button "Show donors" at bounding box center [642, 331] width 62 height 20
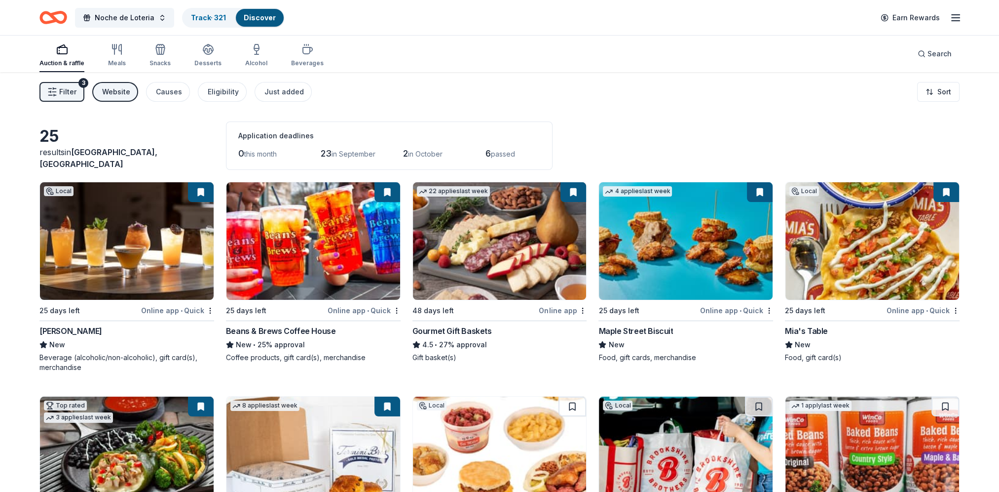
click at [55, 89] on icon "button" at bounding box center [52, 92] width 10 height 10
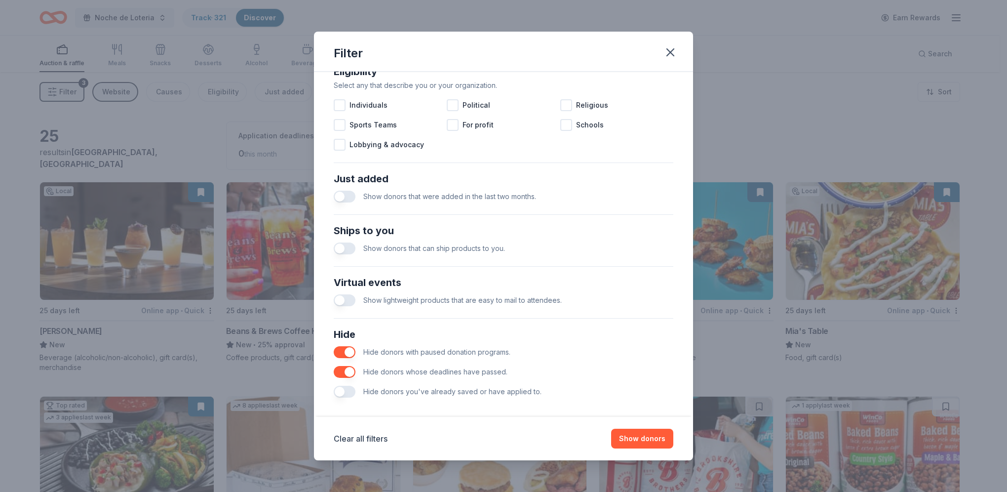
scroll to position [304, 0]
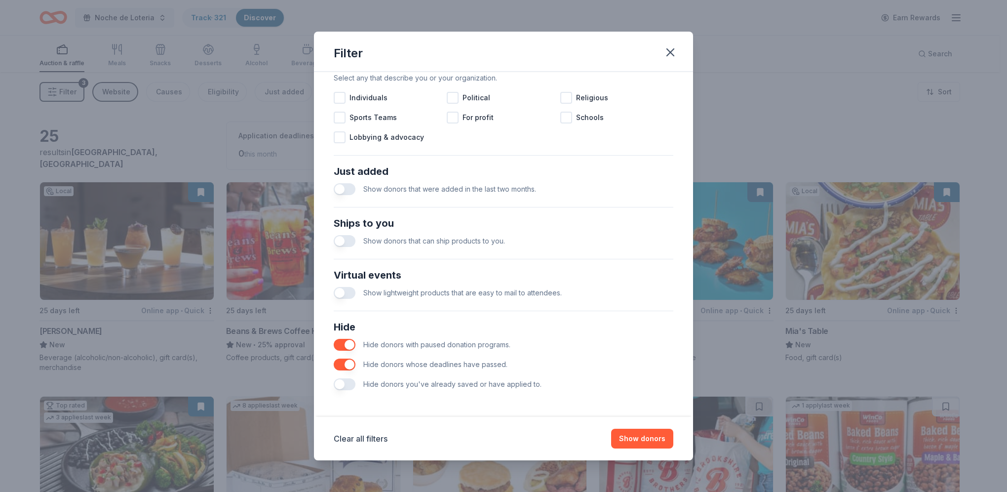
click at [340, 190] on button "button" at bounding box center [345, 189] width 22 height 12
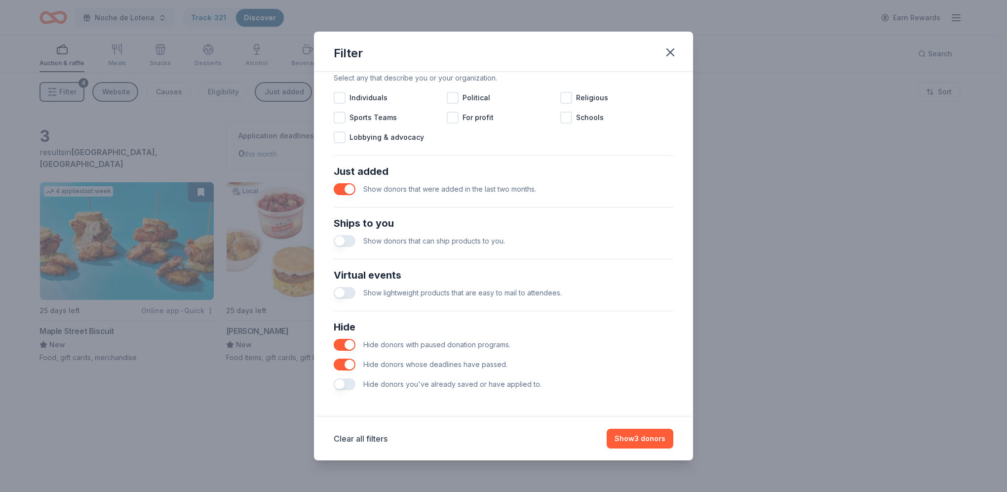
click at [333, 240] on div "Ships to you Show donors that can ship products to you." at bounding box center [503, 232] width 347 height 43
click at [343, 244] on button "button" at bounding box center [345, 241] width 22 height 12
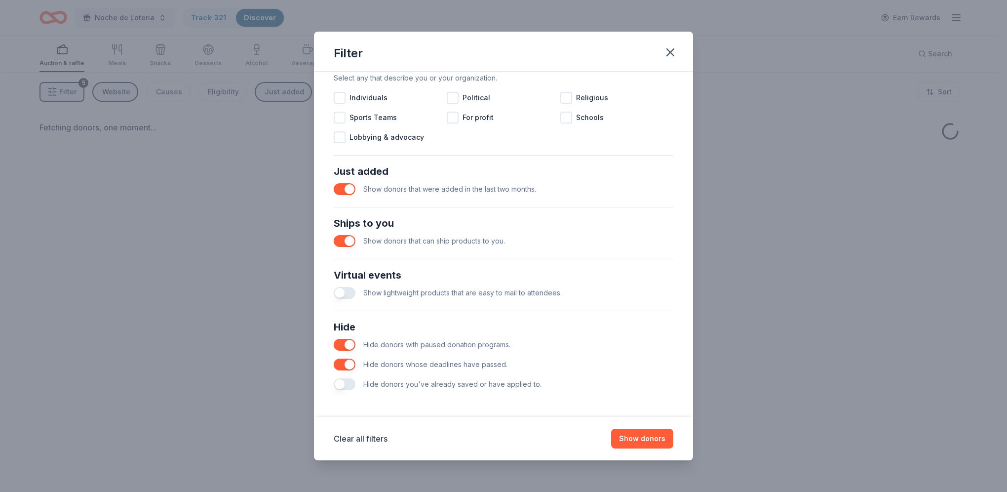
drag, startPoint x: 338, startPoint y: 288, endPoint x: 375, endPoint y: 287, distance: 37.0
click at [340, 287] on button "button" at bounding box center [345, 293] width 22 height 12
click at [640, 434] on button "Show donors" at bounding box center [642, 438] width 62 height 20
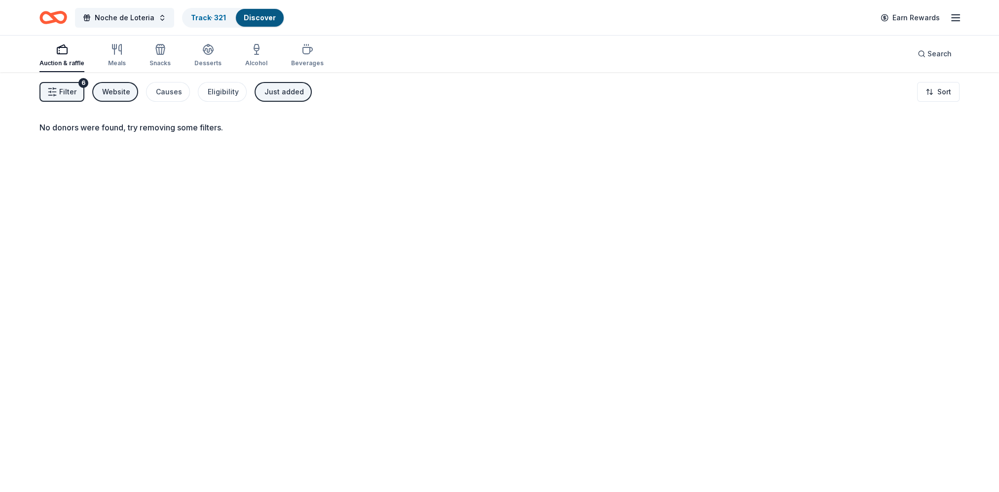
click at [74, 96] on span "Filter" at bounding box center [67, 92] width 17 height 12
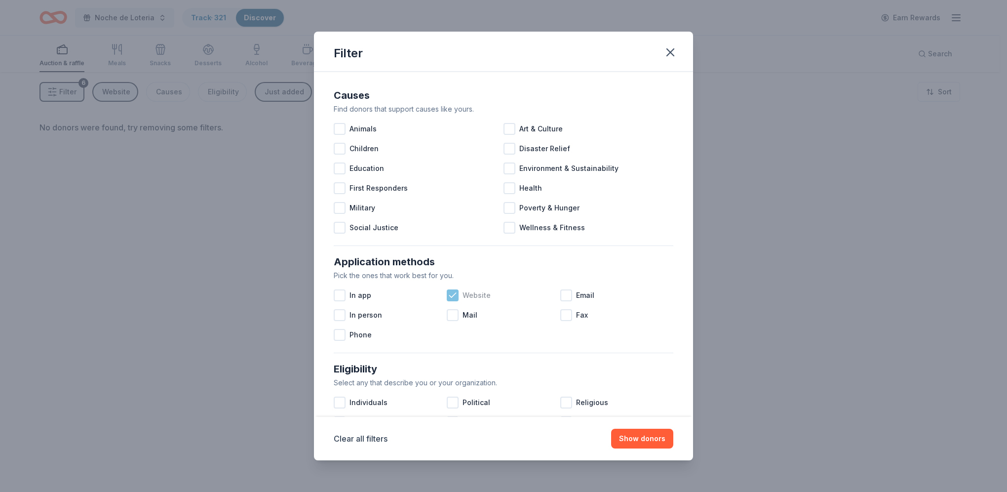
click at [455, 292] on icon at bounding box center [453, 295] width 10 height 10
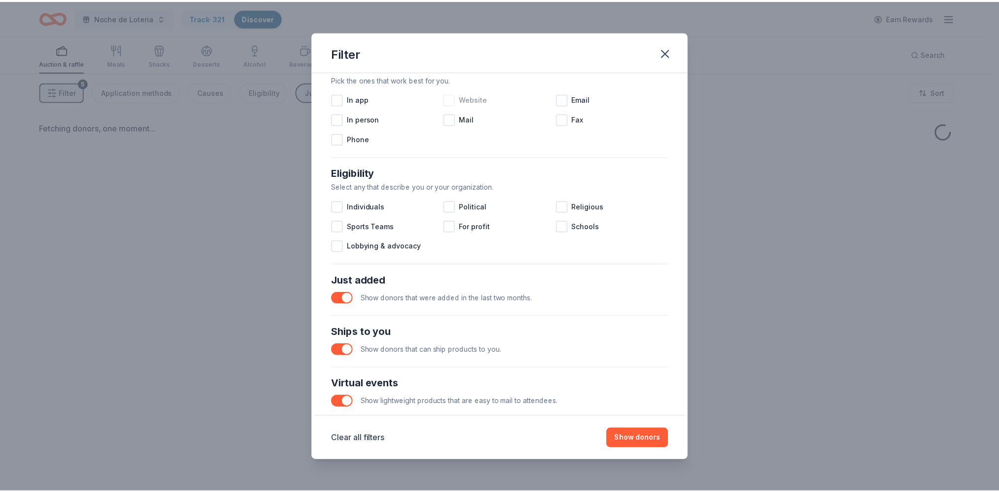
scroll to position [197, 0]
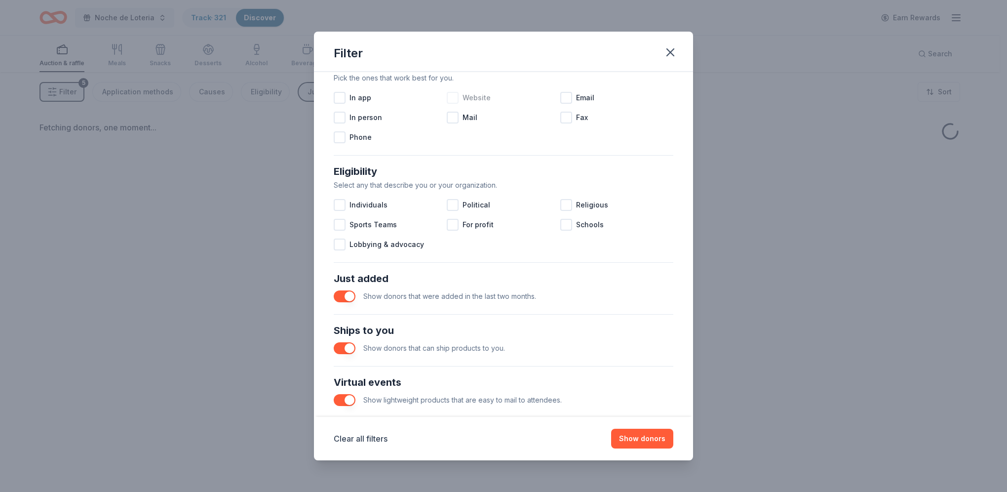
click at [350, 295] on button "button" at bounding box center [345, 296] width 22 height 12
click at [352, 343] on button "button" at bounding box center [345, 348] width 22 height 12
click at [341, 397] on button "button" at bounding box center [345, 400] width 22 height 12
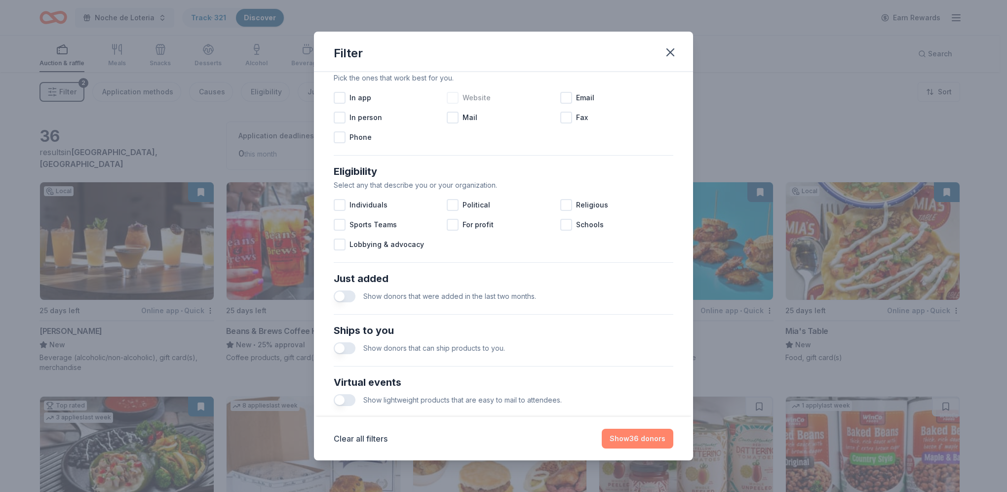
click at [637, 433] on button "Show 36 donors" at bounding box center [638, 438] width 72 height 20
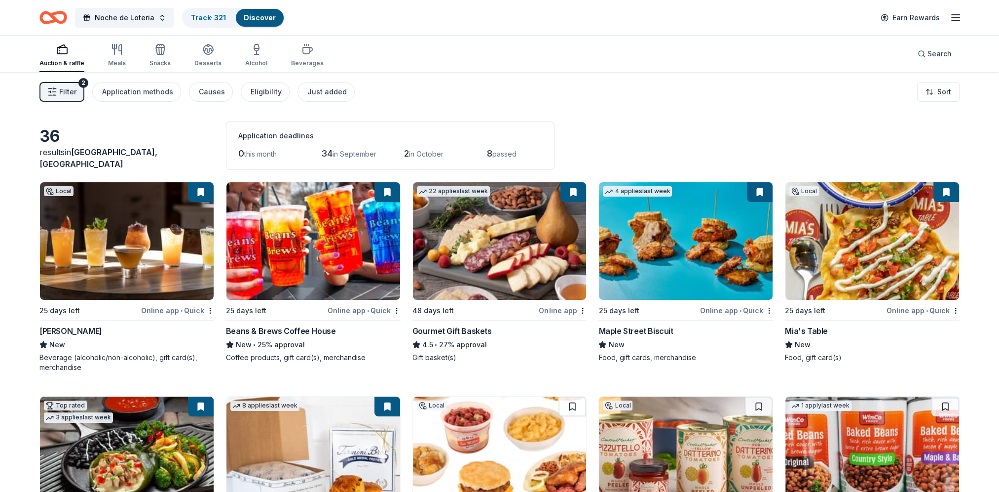
click at [610, 93] on div "Filter 2 Application methods Causes Eligibility Just added Sort" at bounding box center [499, 91] width 999 height 39
click at [247, 10] on div "Discover" at bounding box center [260, 18] width 48 height 18
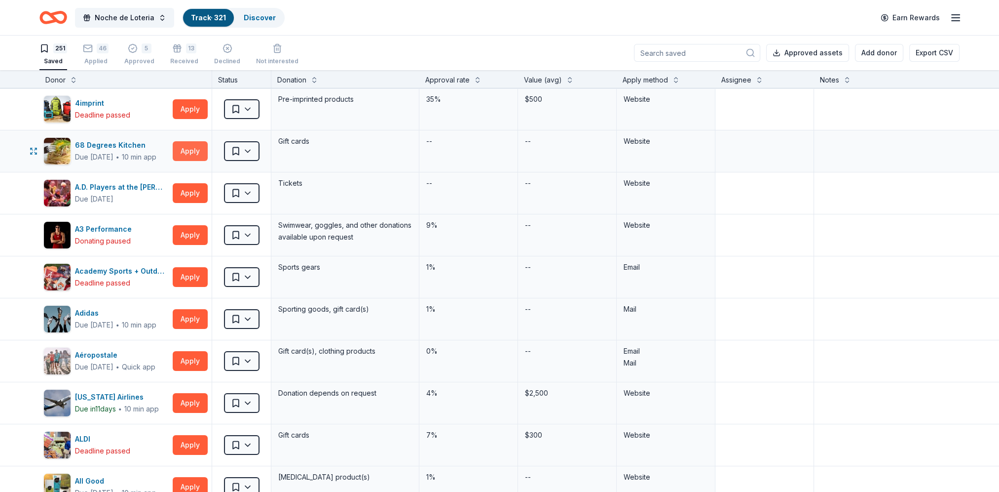
click at [184, 146] on button "Apply" at bounding box center [190, 151] width 35 height 20
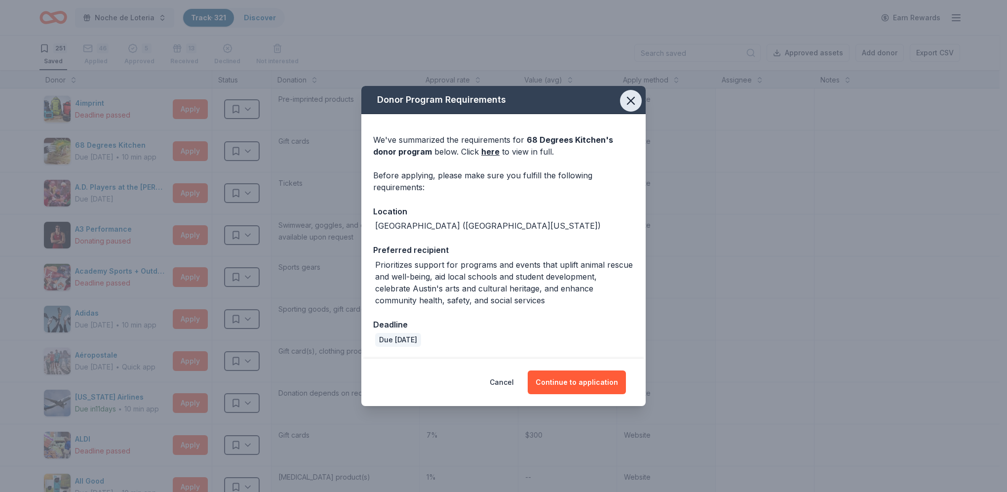
click at [629, 96] on icon "button" at bounding box center [631, 101] width 14 height 14
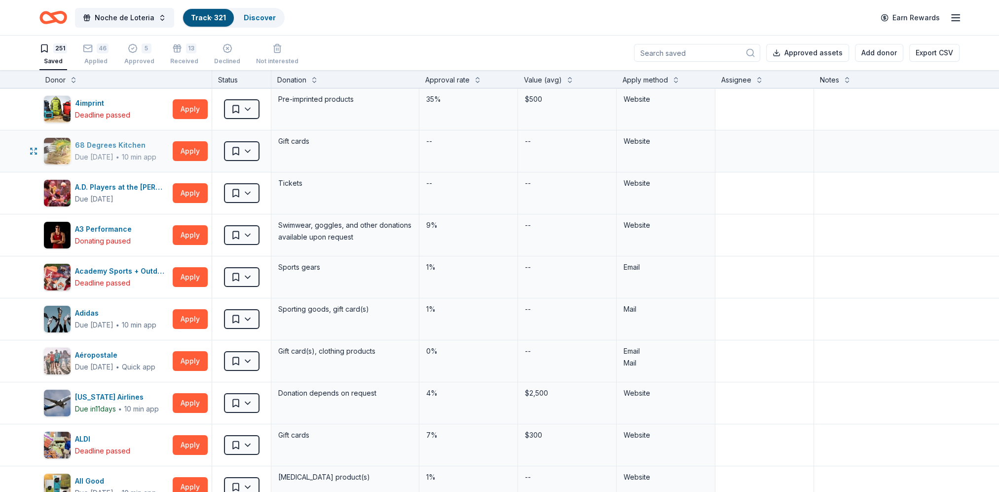
click at [89, 142] on div "68 Degrees Kitchen" at bounding box center [115, 145] width 81 height 12
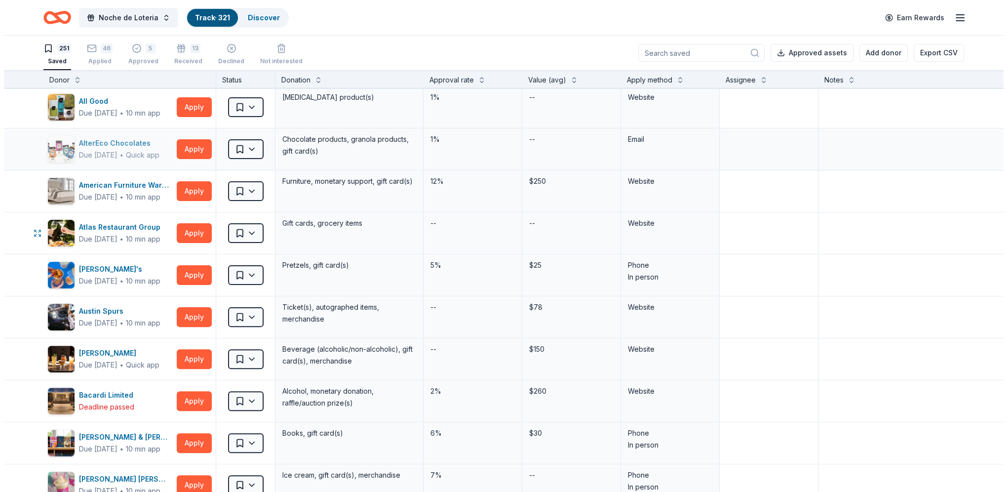
scroll to position [395, 0]
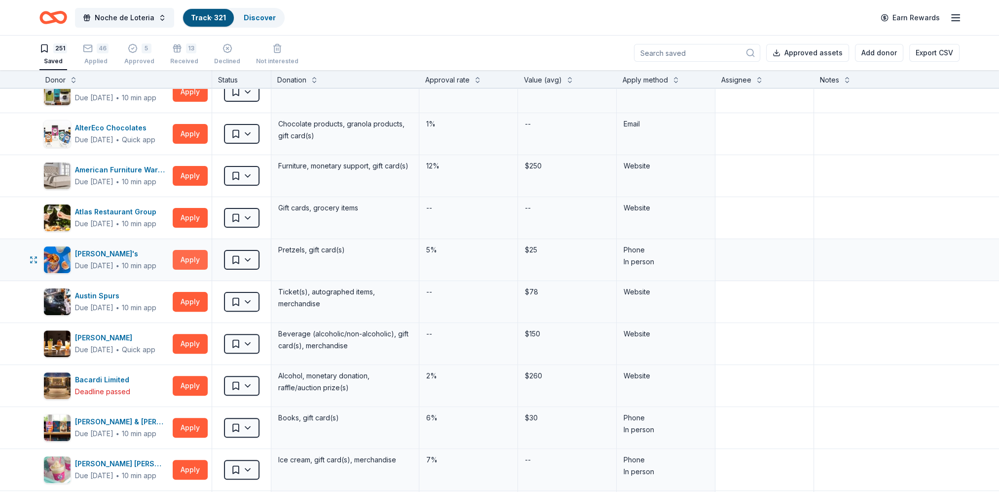
click at [185, 257] on button "Apply" at bounding box center [190, 260] width 35 height 20
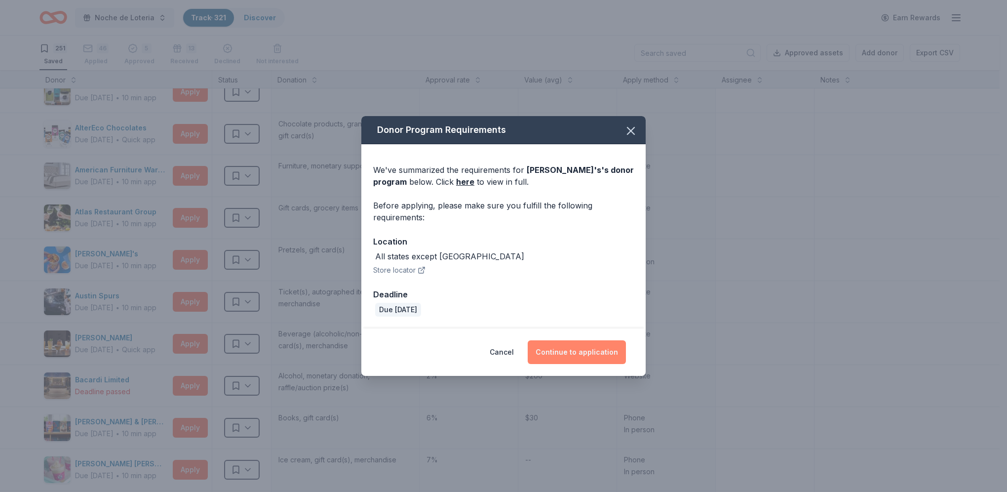
click at [567, 353] on button "Continue to application" at bounding box center [577, 352] width 98 height 24
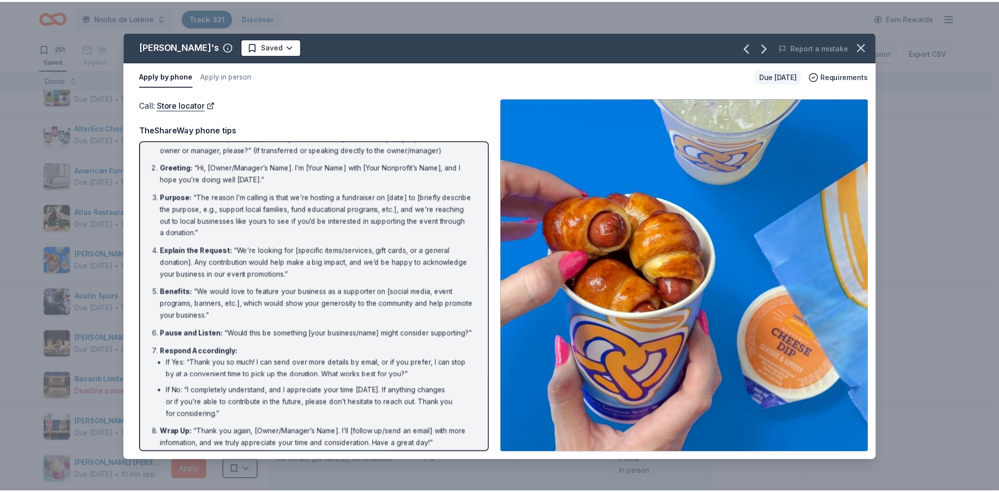
scroll to position [0, 0]
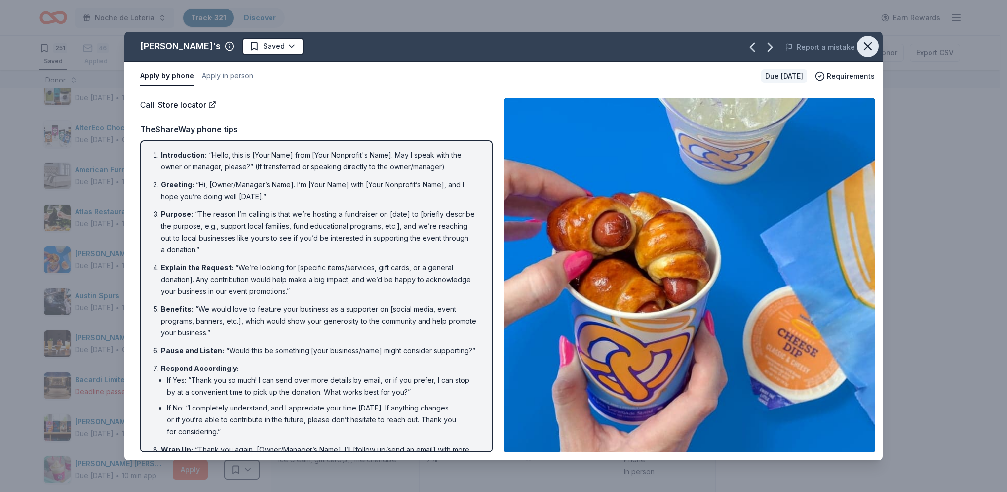
click at [865, 47] on icon "button" at bounding box center [868, 46] width 14 height 14
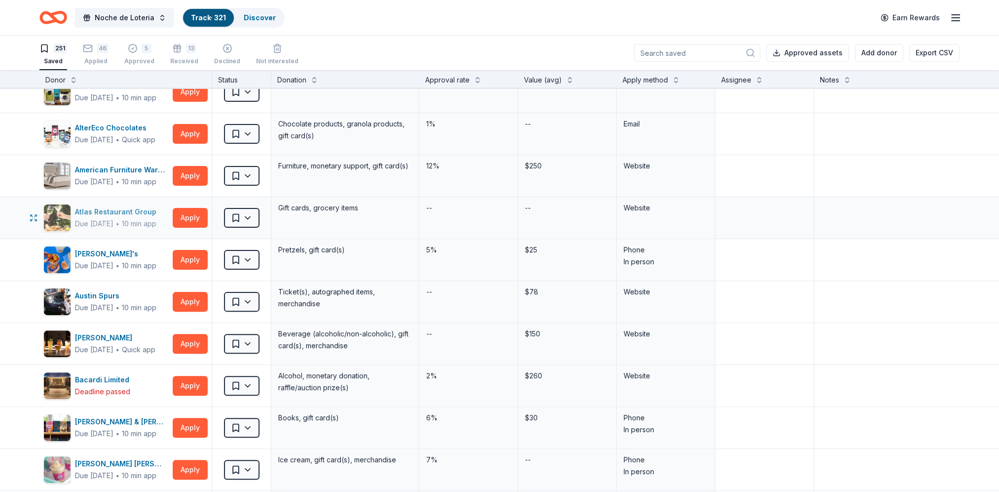
click at [101, 213] on div "Atlas Restaurant Group" at bounding box center [117, 212] width 85 height 12
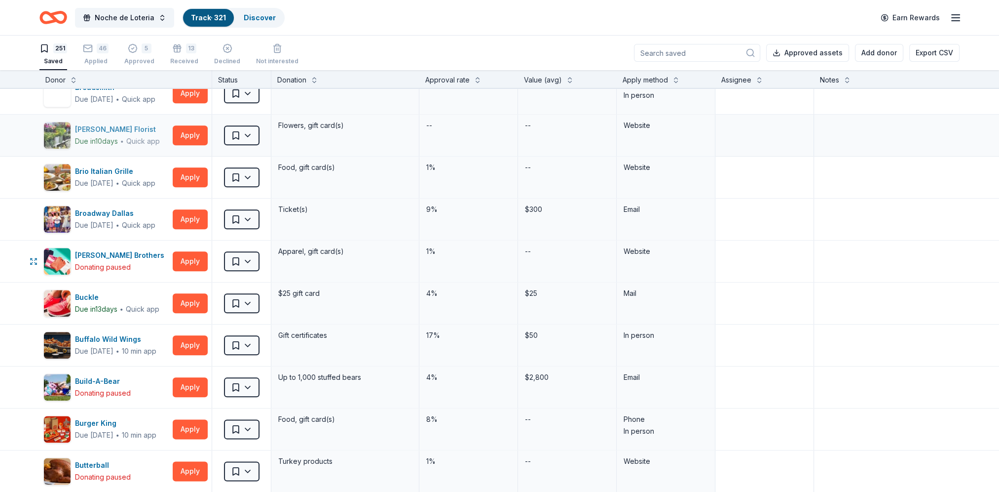
scroll to position [1579, 0]
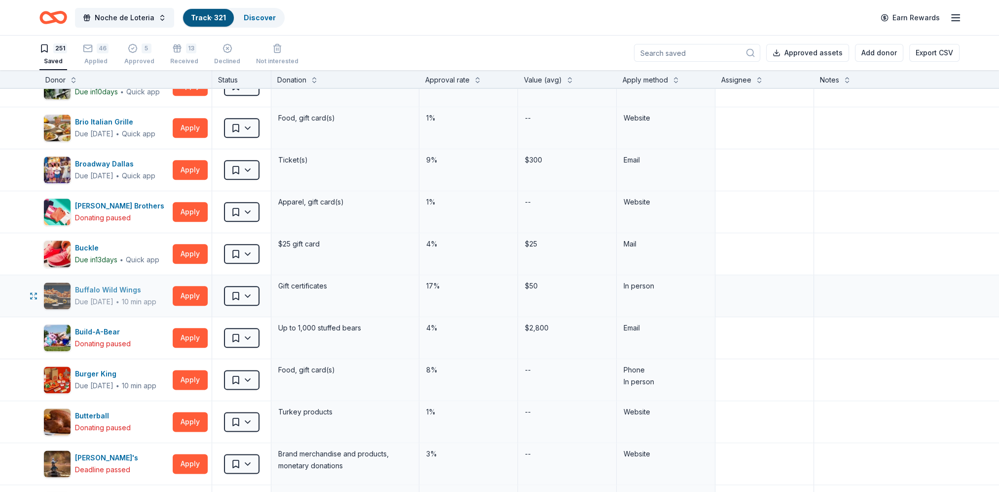
click at [126, 284] on div "Buffalo Wild Wings" at bounding box center [115, 290] width 81 height 12
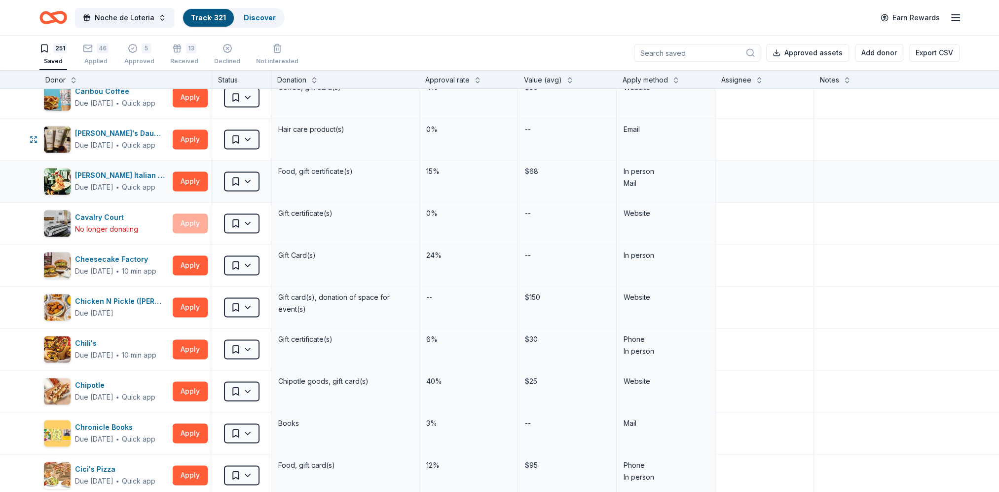
scroll to position [2073, 0]
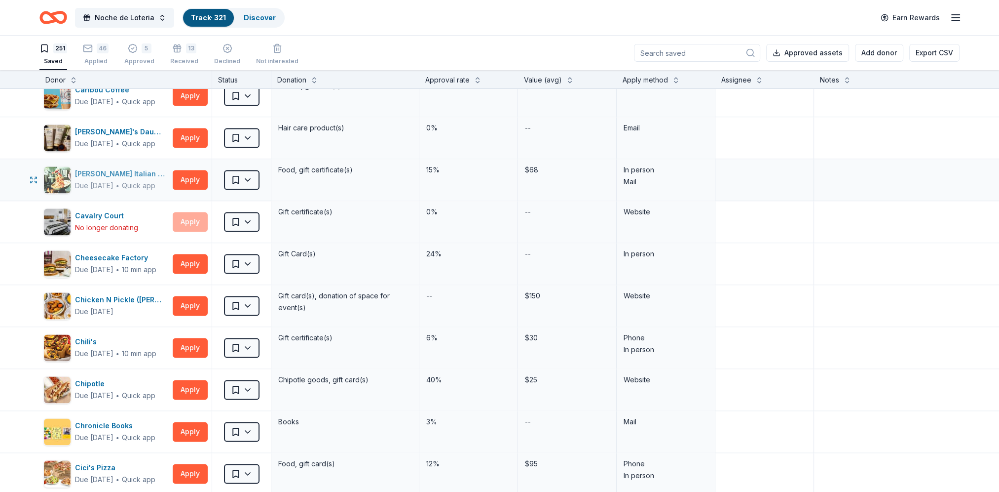
click at [118, 168] on div "Carrabba's Italian Grill" at bounding box center [122, 174] width 94 height 12
click at [185, 254] on button "Apply" at bounding box center [190, 264] width 35 height 20
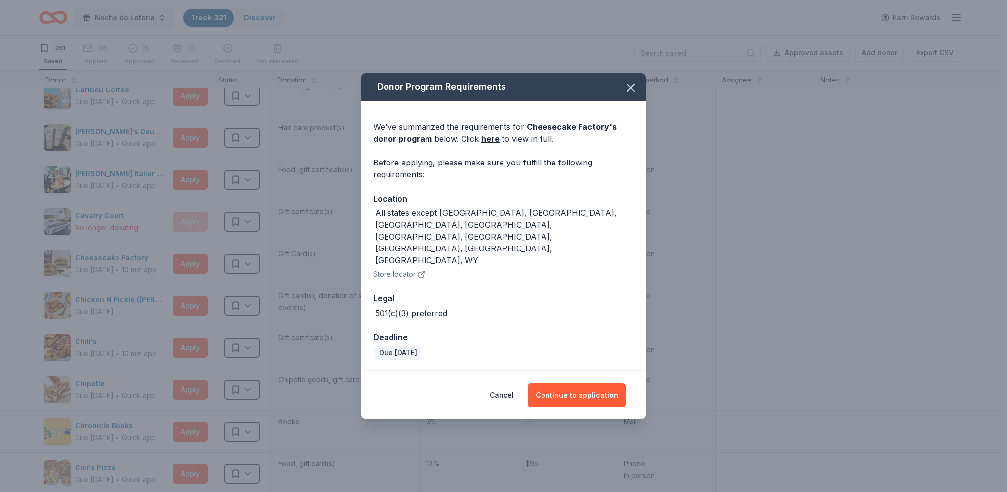
click at [582, 383] on button "Continue to application" at bounding box center [577, 395] width 98 height 24
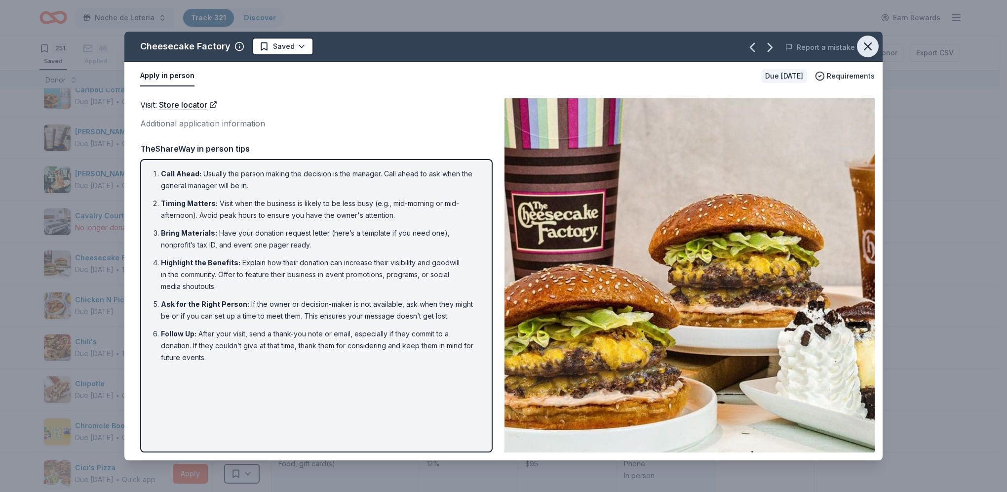
click at [861, 47] on icon "button" at bounding box center [868, 46] width 14 height 14
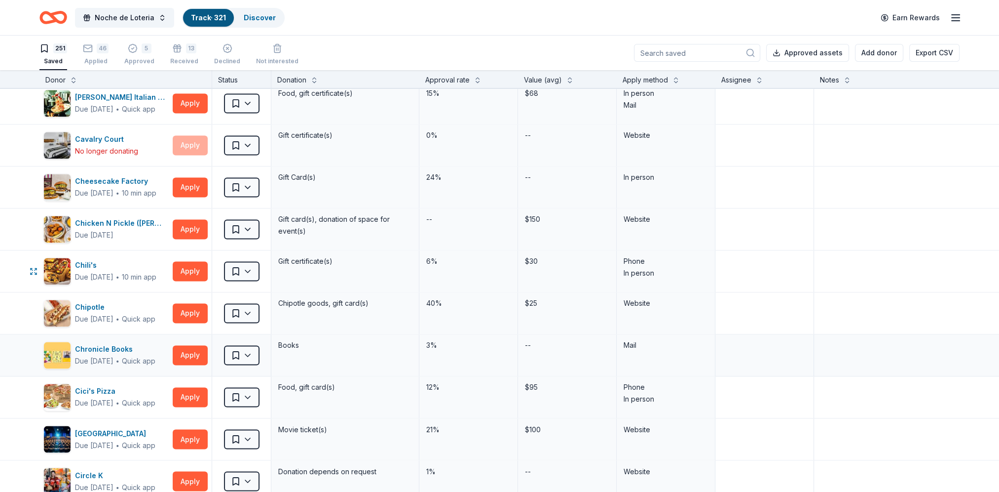
scroll to position [2171, 0]
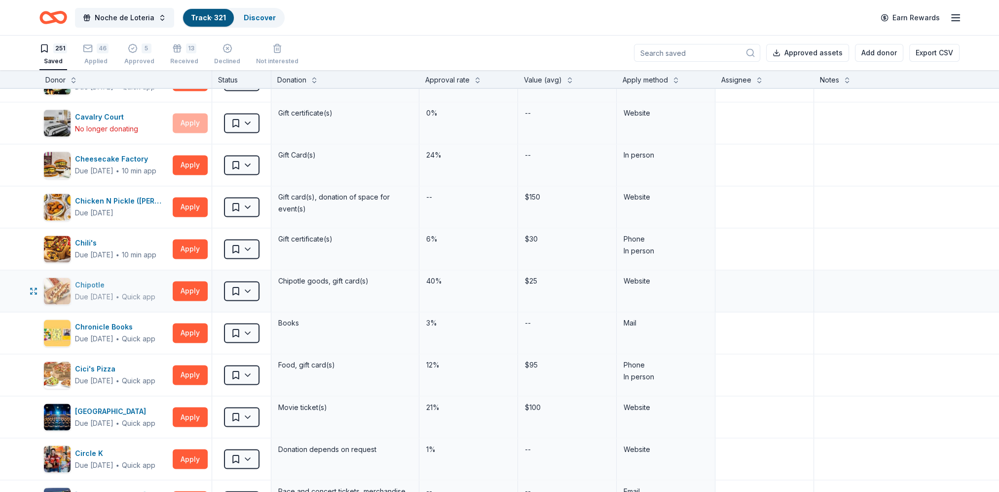
click at [95, 277] on div "Chipotle Due in 27 days ∙ Quick app" at bounding box center [105, 291] width 125 height 28
click at [244, 282] on html "Noche de Loteria Track · 321 Discover Earn Rewards 251 Saved 46 Applied 5 Appro…" at bounding box center [499, 246] width 999 height 492
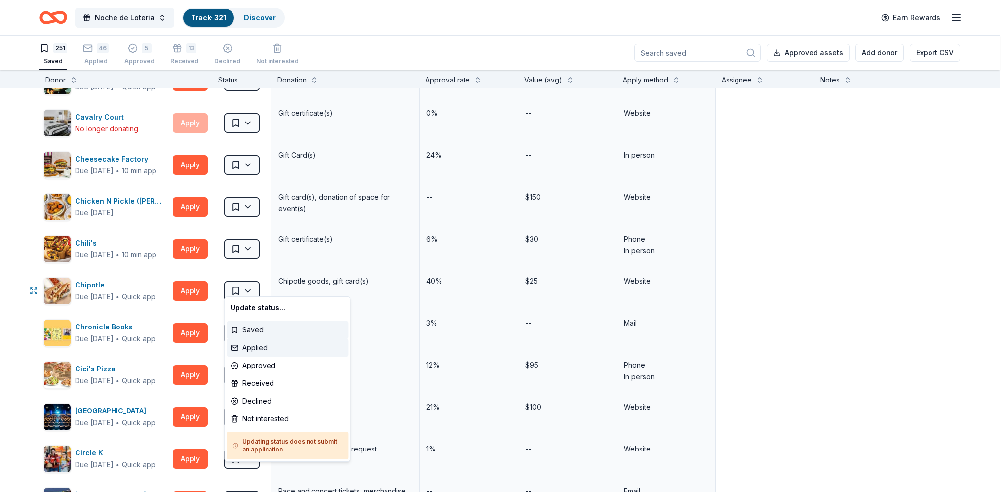
click at [264, 348] on div "Applied" at bounding box center [287, 348] width 121 height 18
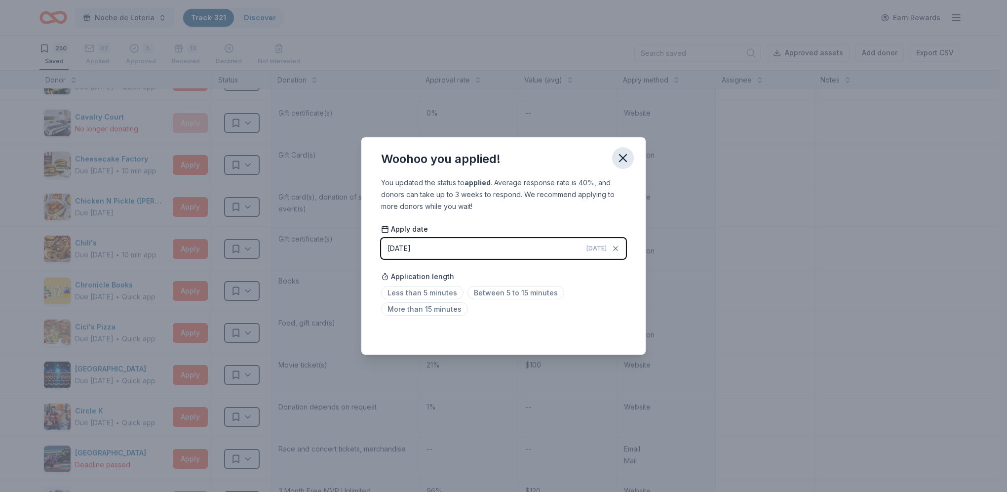
click at [622, 162] on icon "button" at bounding box center [623, 158] width 14 height 14
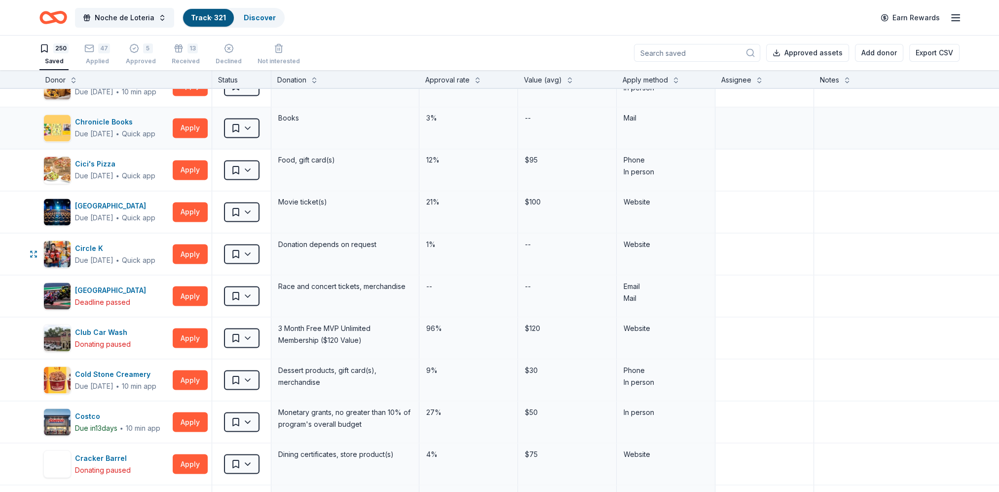
scroll to position [2369, 0]
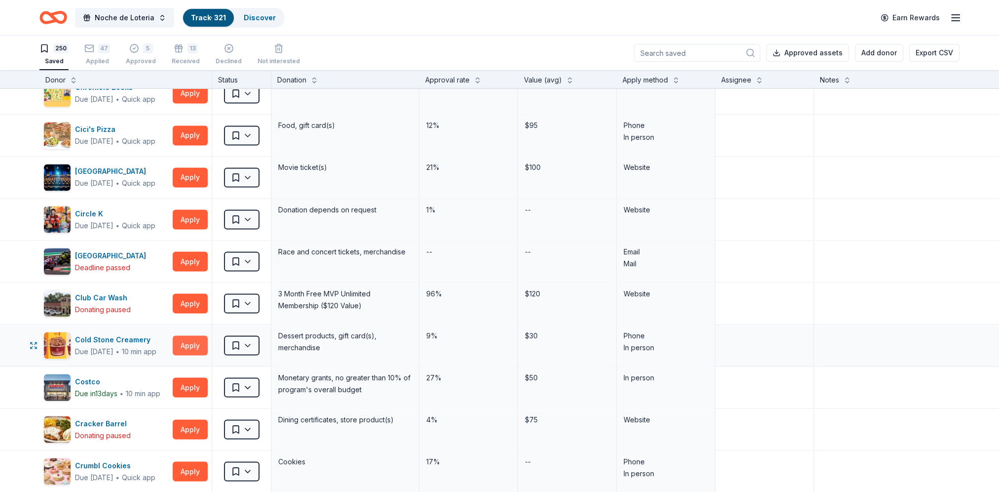
click at [187, 338] on button "Apply" at bounding box center [190, 345] width 35 height 20
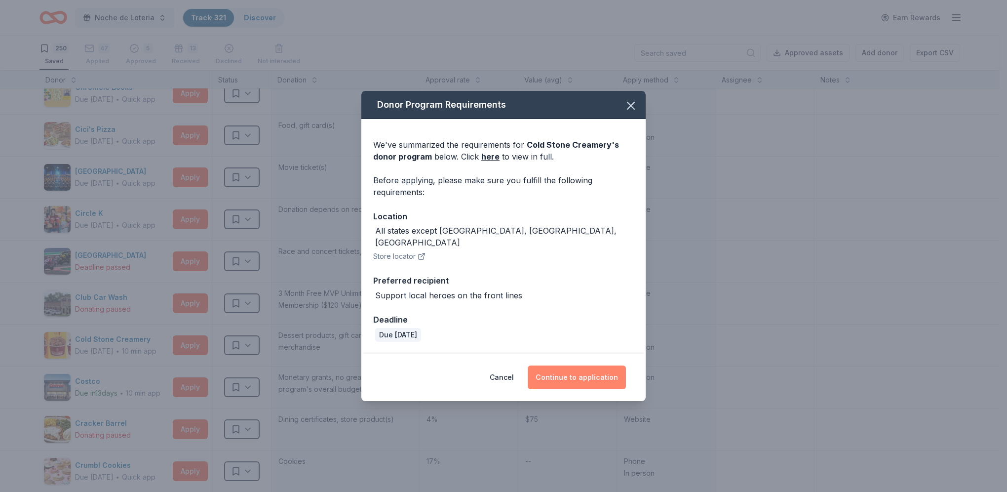
click at [572, 371] on button "Continue to application" at bounding box center [577, 377] width 98 height 24
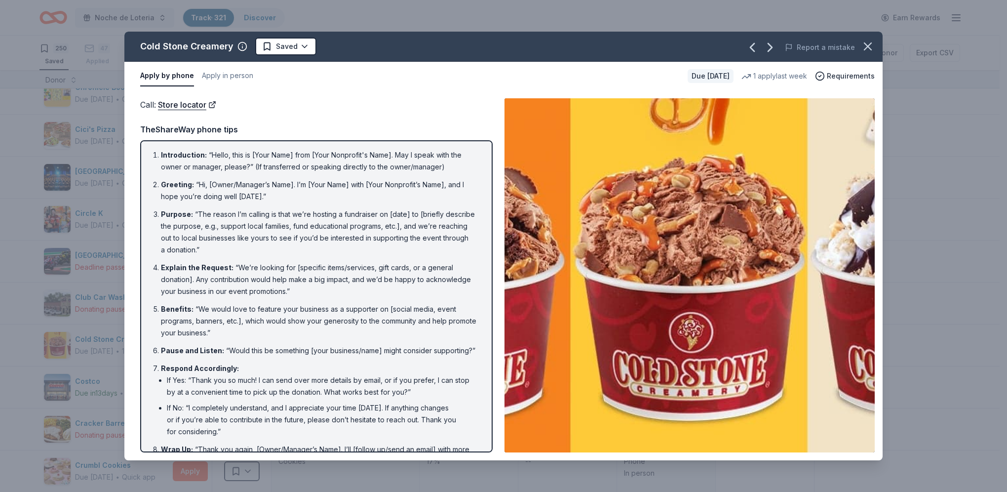
click at [863, 45] on icon "button" at bounding box center [868, 46] width 14 height 14
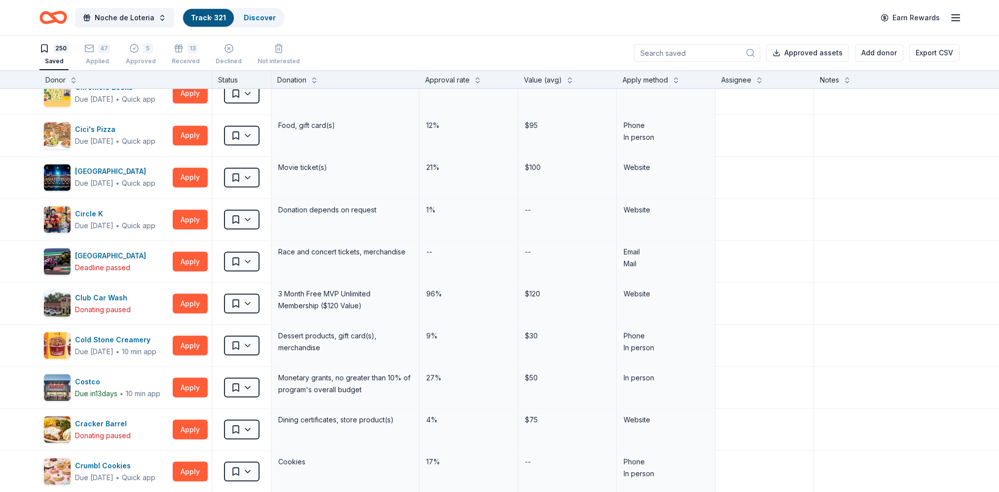
click at [57, 12] on icon "Home" at bounding box center [57, 17] width 15 height 10
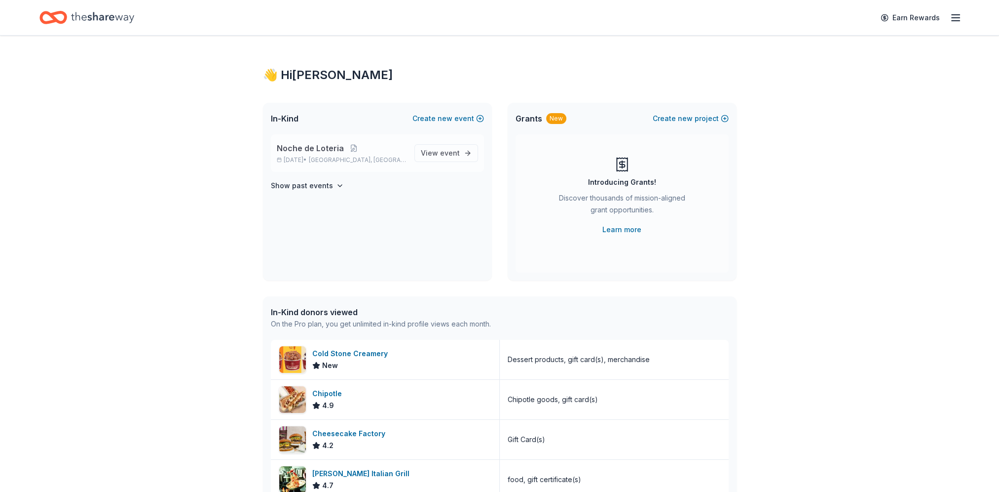
click at [320, 147] on span "Noche de Loteria" at bounding box center [310, 148] width 67 height 12
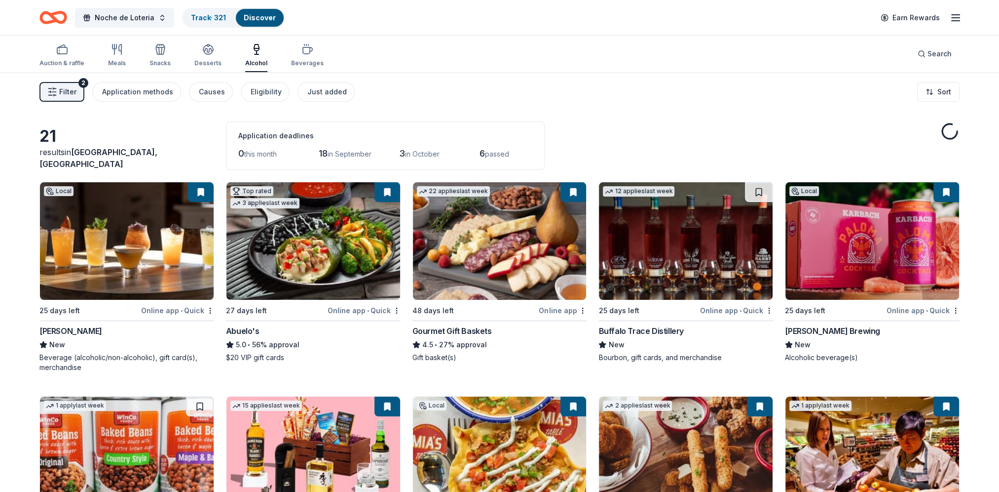
click at [155, 212] on img at bounding box center [127, 240] width 174 height 117
click at [338, 94] on button "Just added" at bounding box center [326, 92] width 57 height 20
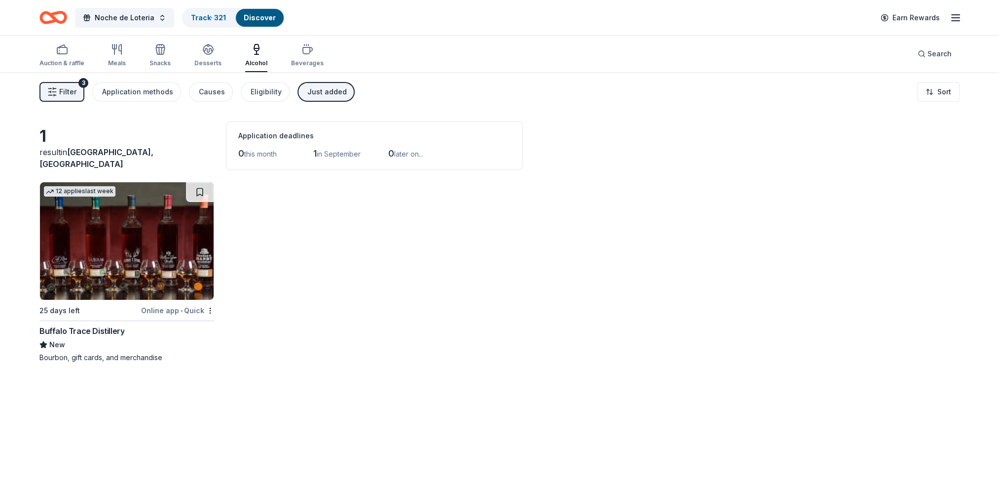
click at [163, 235] on img at bounding box center [127, 240] width 174 height 117
click at [191, 192] on button at bounding box center [200, 192] width 28 height 20
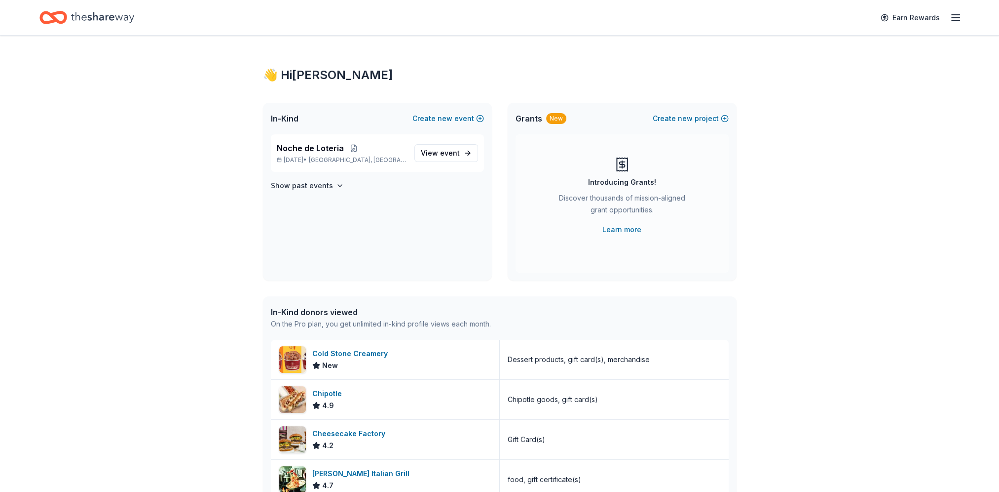
scroll to position [148, 0]
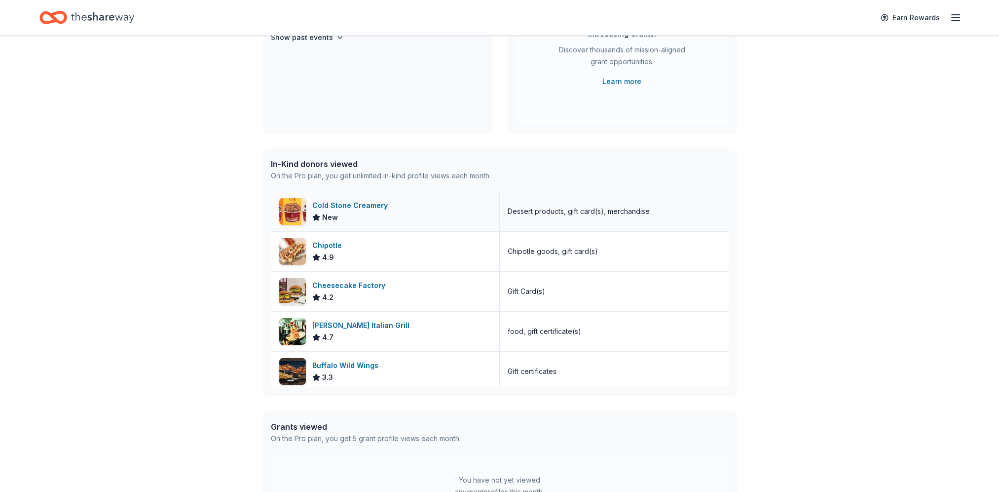
click at [346, 203] on div "Cold Stone Creamery" at bounding box center [351, 205] width 79 height 12
click at [396, 286] on div "Cheesecake Factory 4.2" at bounding box center [385, 290] width 229 height 39
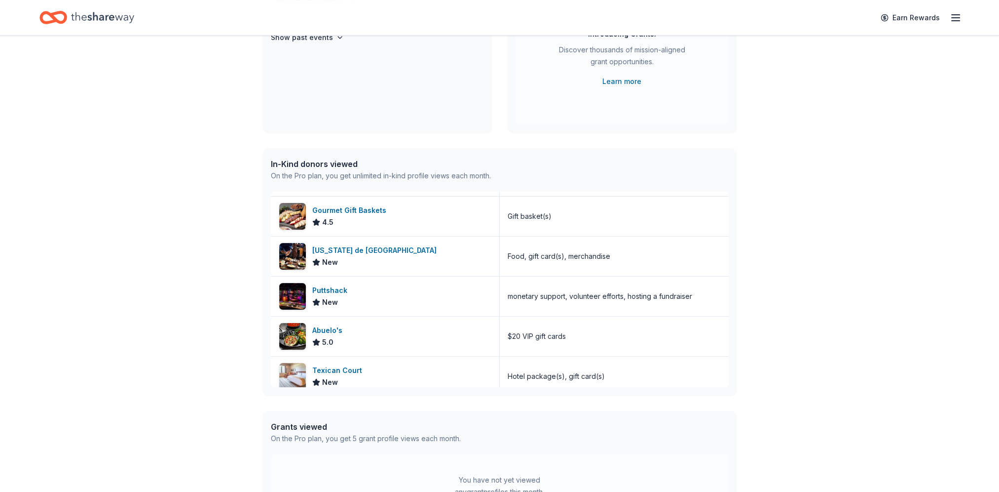
scroll to position [761, 0]
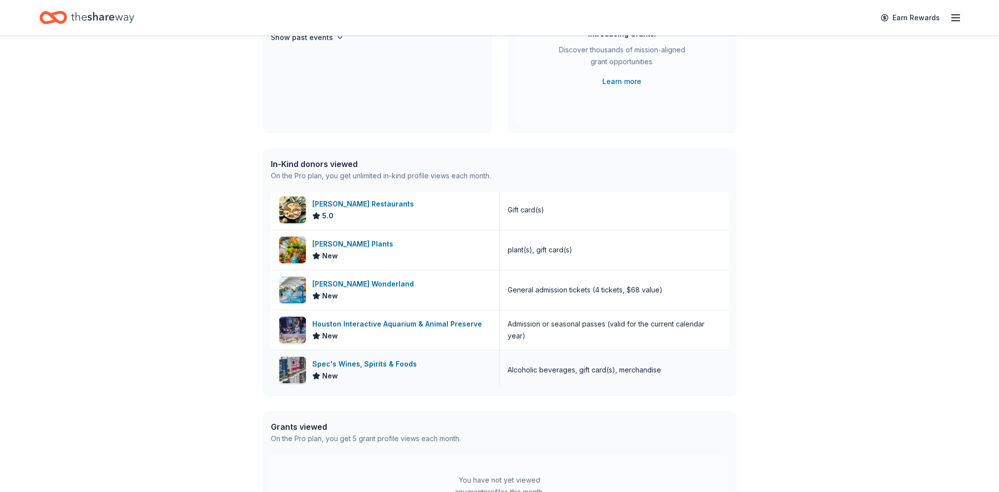
click at [432, 363] on div "Spec's Wines, Spirits & Foods New" at bounding box center [385, 369] width 229 height 39
click at [376, 323] on div "Houston Interactive Aquarium & Animal Preserve" at bounding box center [399, 324] width 174 height 12
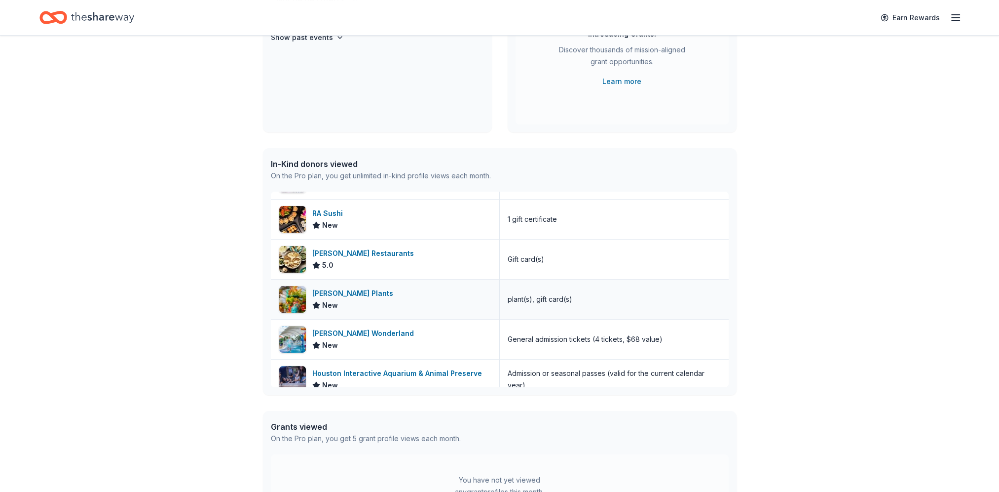
click at [365, 287] on div "Buchanan's Plants" at bounding box center [354, 293] width 85 height 12
click at [375, 255] on div "Pappas Restaurants" at bounding box center [365, 253] width 106 height 12
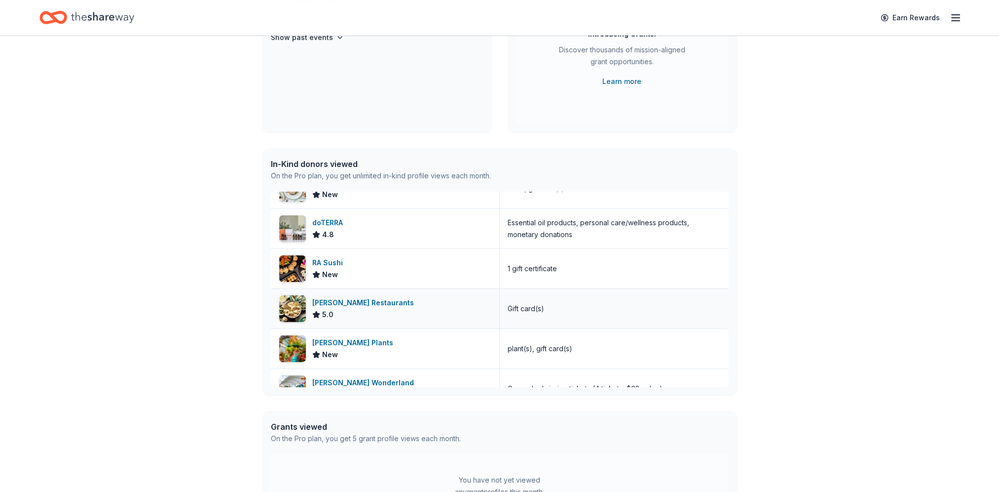
click at [406, 272] on div "RA Sushi New" at bounding box center [385, 268] width 229 height 39
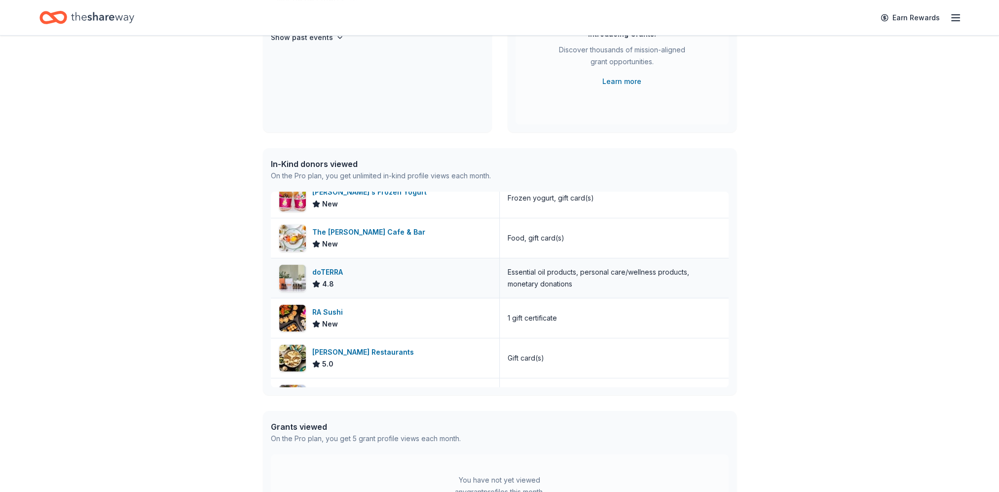
scroll to position [564, 0]
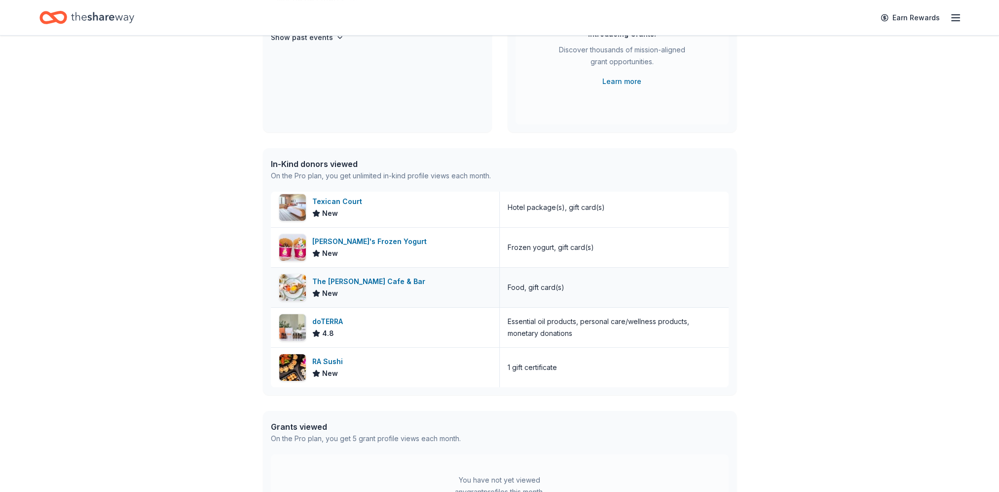
click at [347, 275] on div "The [PERSON_NAME] Cafe & Bar" at bounding box center [370, 281] width 117 height 12
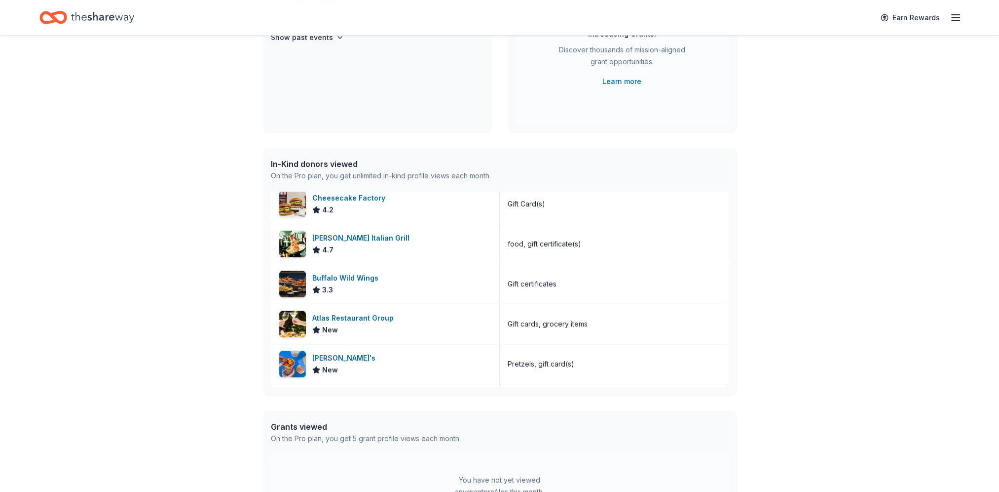
scroll to position [0, 0]
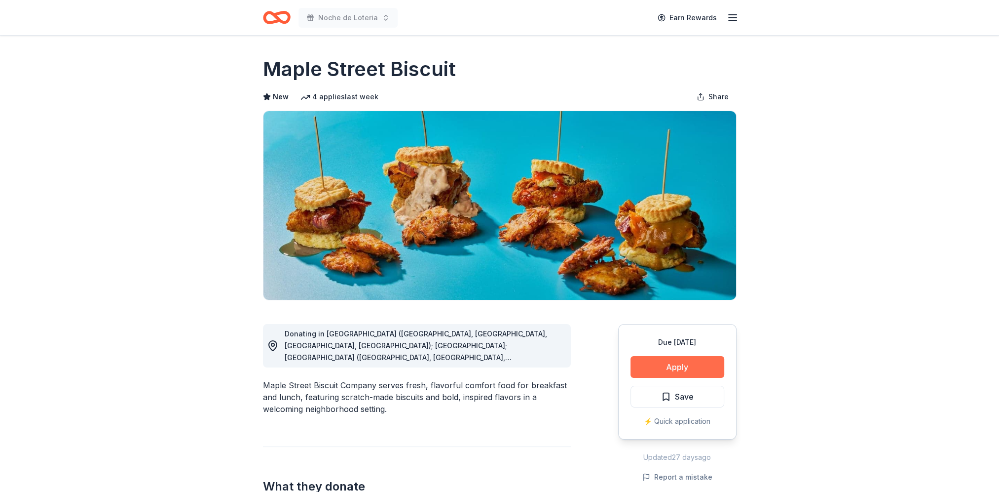
click at [651, 367] on button "Apply" at bounding box center [678, 367] width 94 height 22
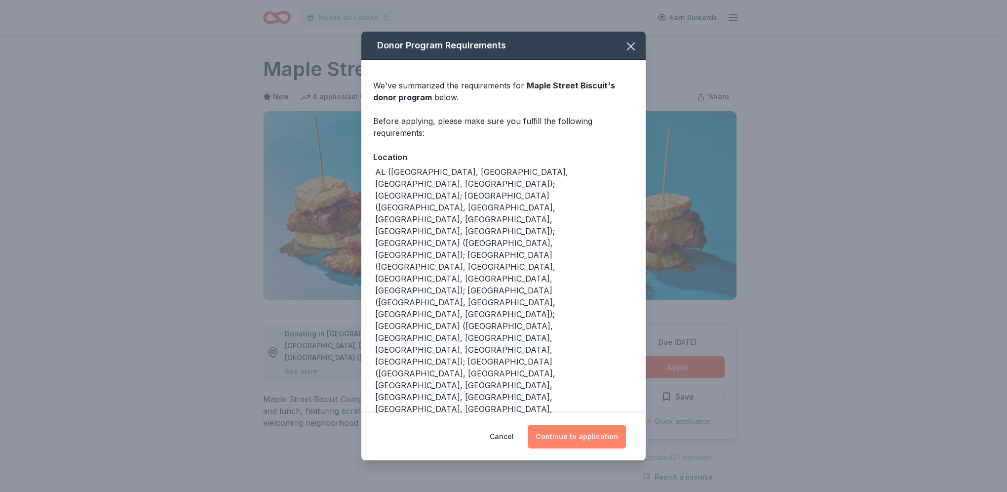
click at [561, 424] on button "Continue to application" at bounding box center [577, 436] width 98 height 24
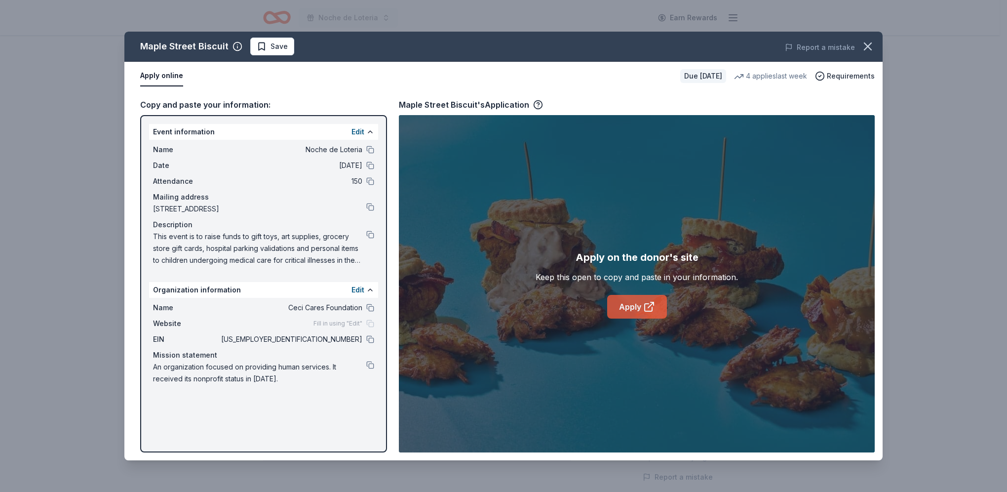
click at [645, 306] on icon at bounding box center [648, 306] width 7 height 7
click at [259, 47] on span "Save" at bounding box center [272, 46] width 31 height 12
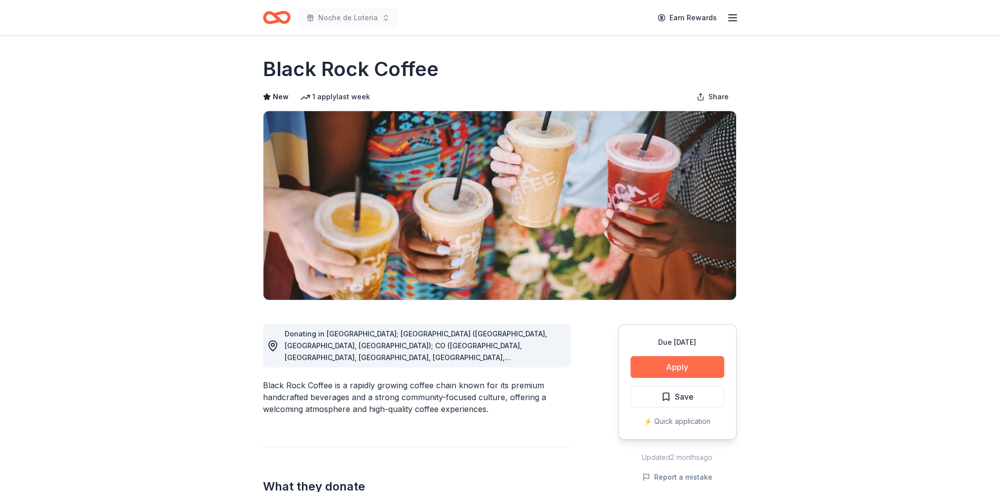
click at [670, 366] on button "Apply" at bounding box center [678, 367] width 94 height 22
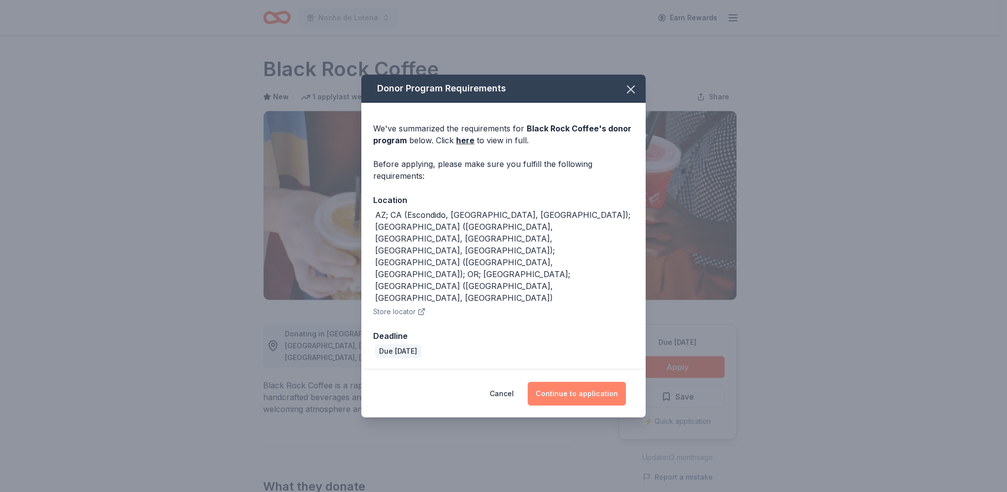
click at [547, 381] on button "Continue to application" at bounding box center [577, 393] width 98 height 24
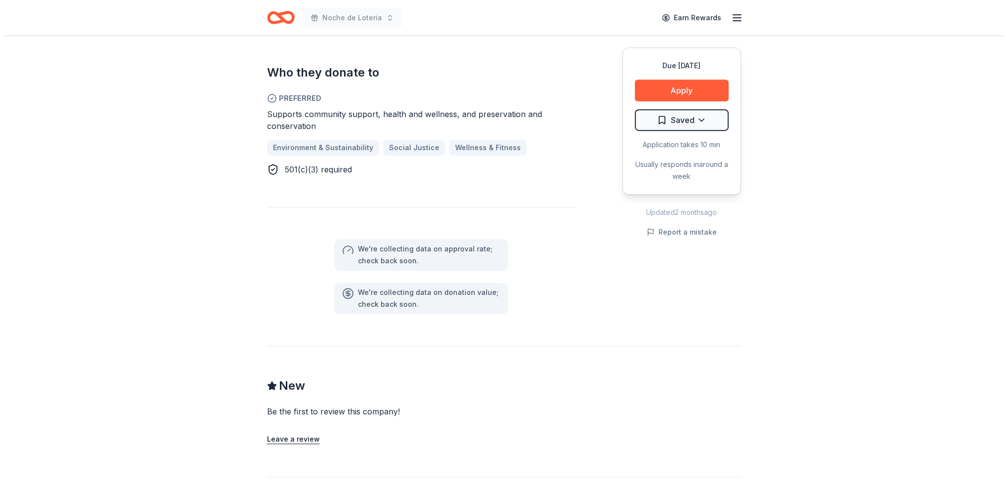
scroll to position [592, 0]
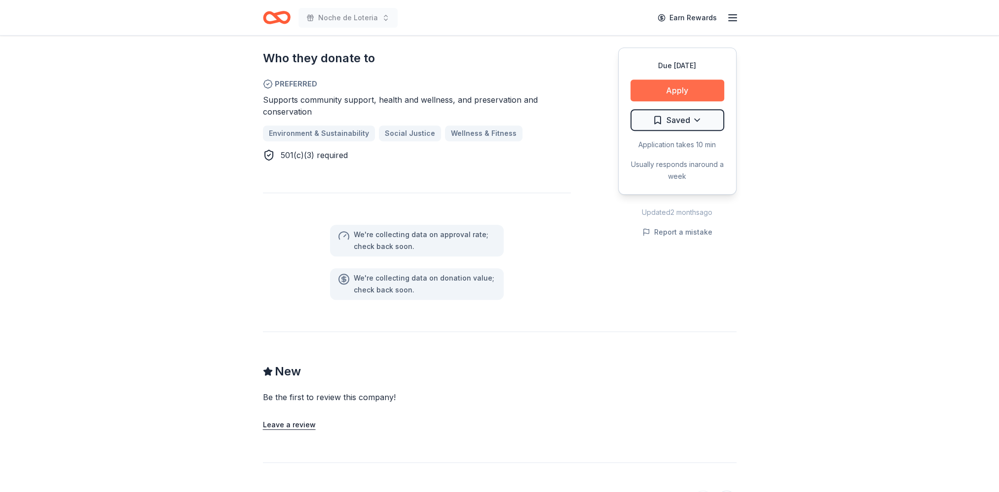
click at [690, 86] on button "Apply" at bounding box center [678, 90] width 94 height 22
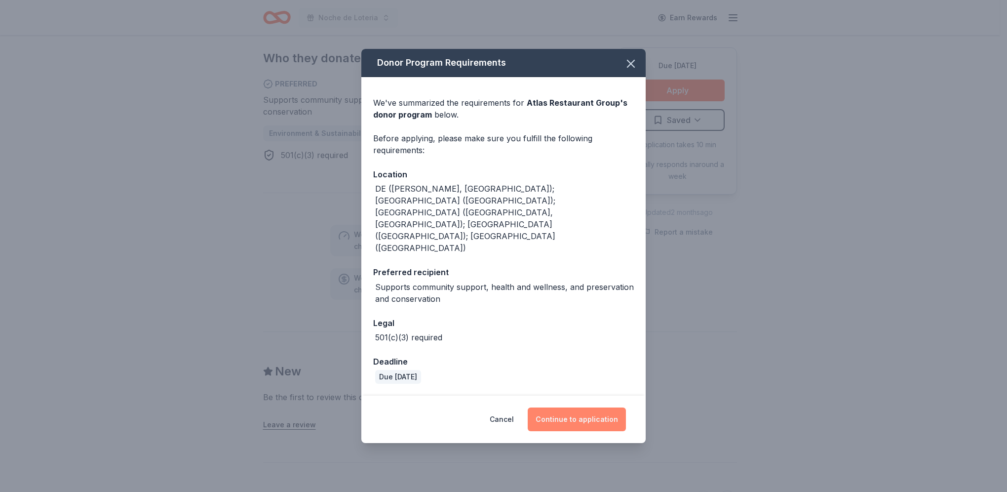
click at [583, 407] on button "Continue to application" at bounding box center [577, 419] width 98 height 24
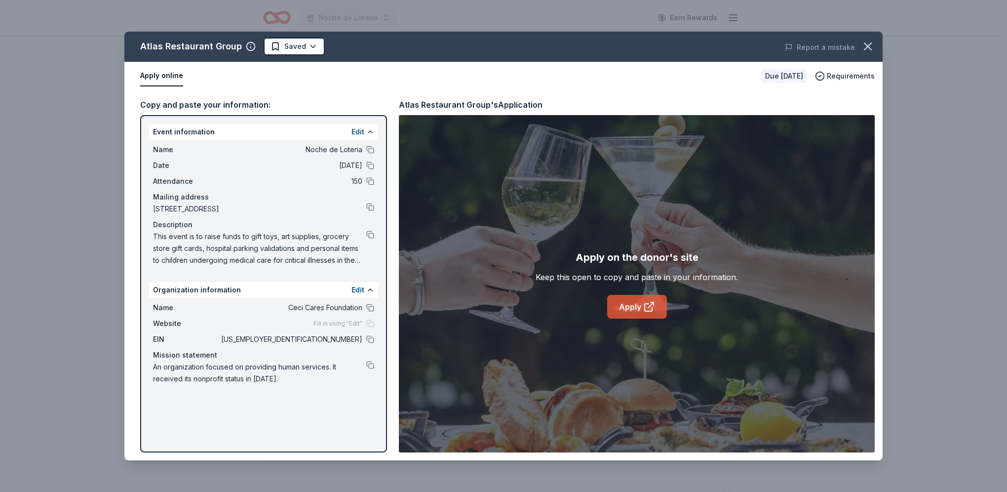
click at [629, 306] on link "Apply" at bounding box center [637, 307] width 60 height 24
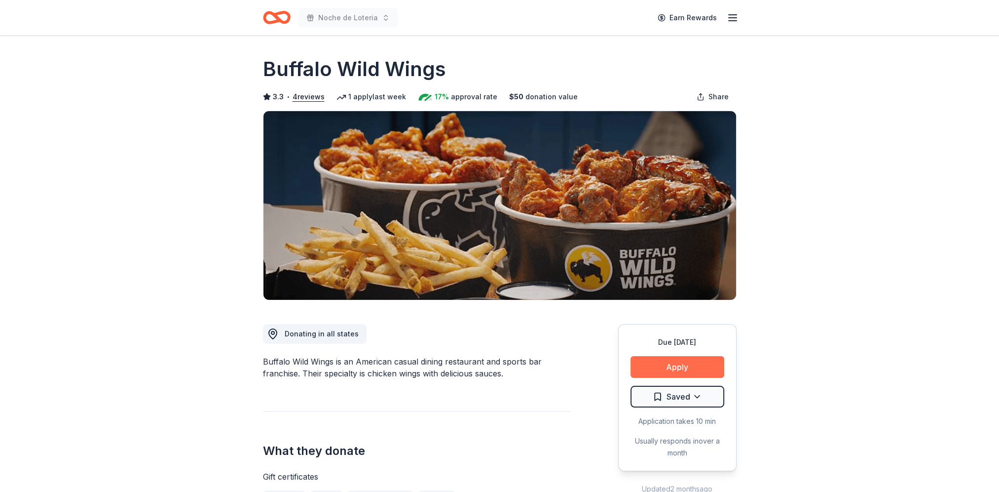
click at [683, 363] on button "Apply" at bounding box center [678, 367] width 94 height 22
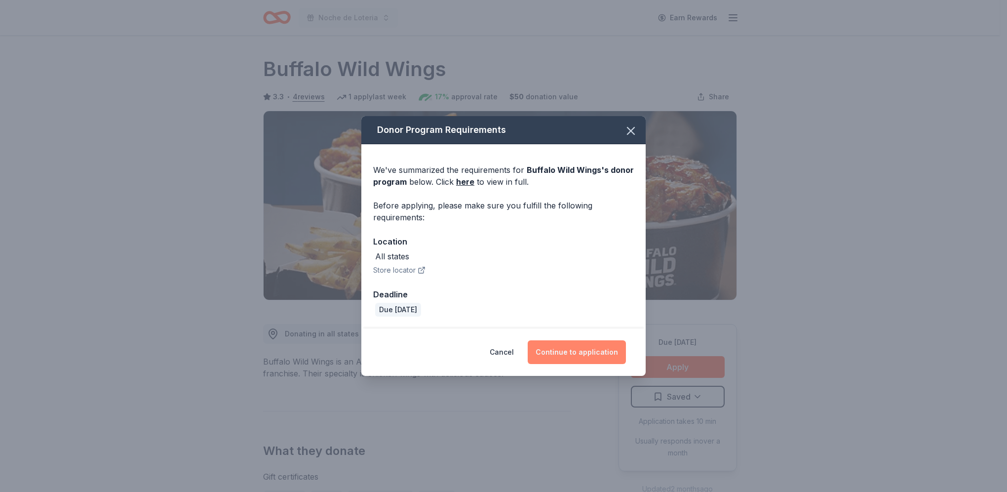
click at [567, 347] on button "Continue to application" at bounding box center [577, 352] width 98 height 24
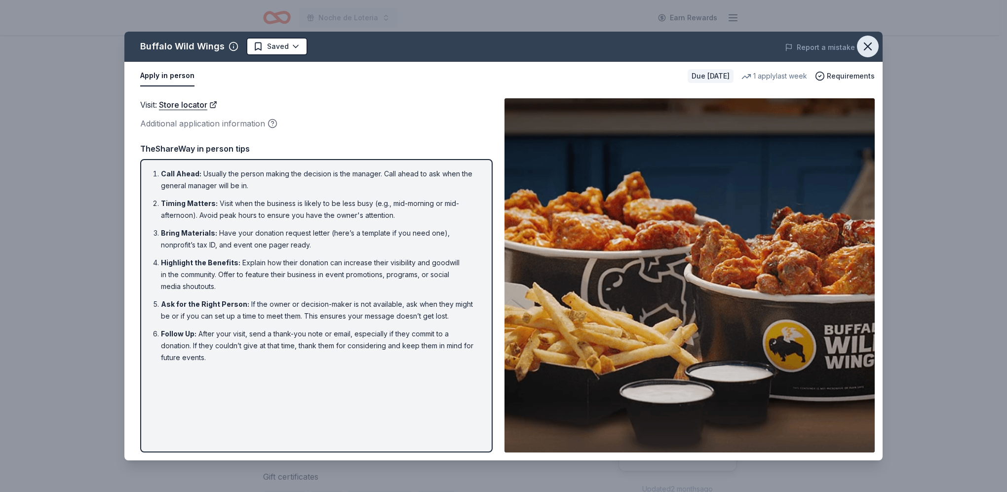
click at [871, 49] on icon "button" at bounding box center [867, 46] width 7 height 7
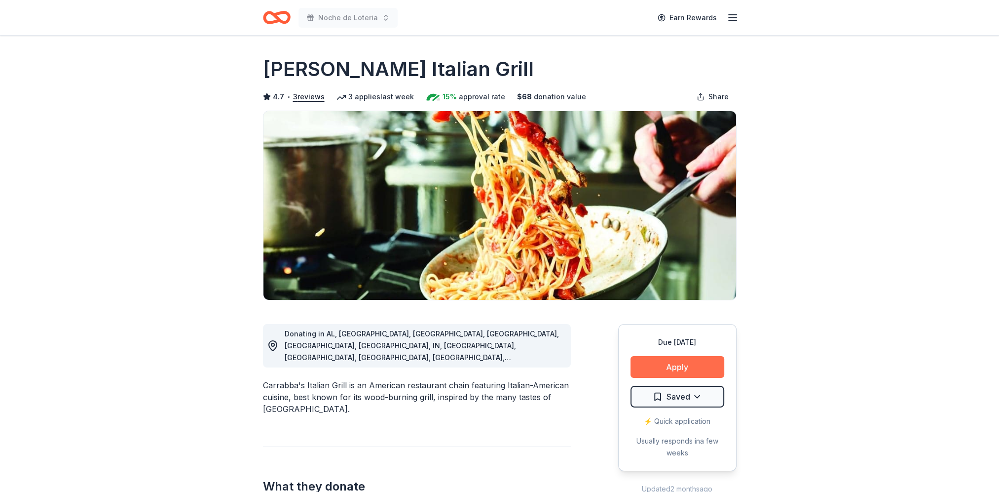
click at [651, 358] on button "Apply" at bounding box center [678, 367] width 94 height 22
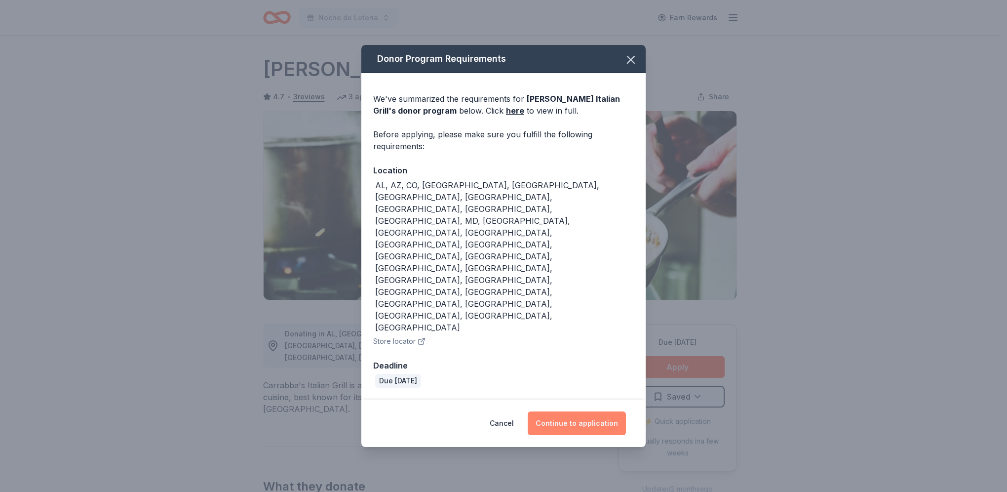
click at [562, 411] on button "Continue to application" at bounding box center [577, 423] width 98 height 24
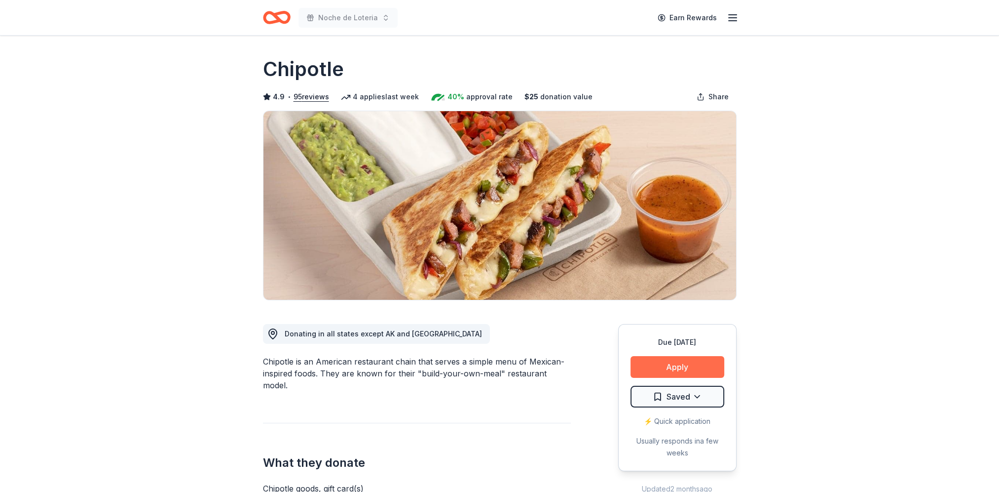
click at [675, 361] on button "Apply" at bounding box center [678, 367] width 94 height 22
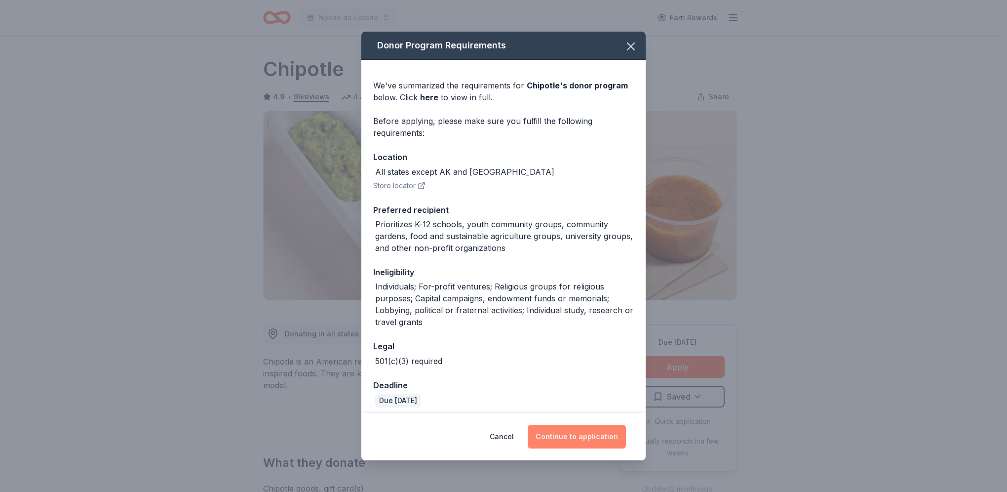
click at [586, 440] on button "Continue to application" at bounding box center [577, 436] width 98 height 24
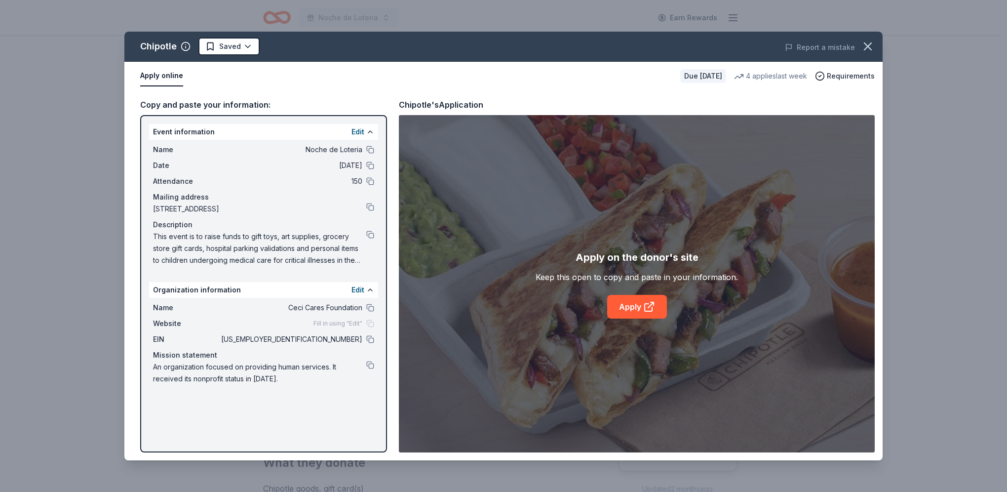
click at [621, 318] on div "Apply on the donor's site Keep this open to copy and paste in your information.…" at bounding box center [637, 283] width 476 height 337
click at [626, 302] on link "Apply" at bounding box center [637, 307] width 60 height 24
click at [369, 338] on button at bounding box center [370, 339] width 8 height 8
click at [367, 233] on button at bounding box center [370, 234] width 8 height 8
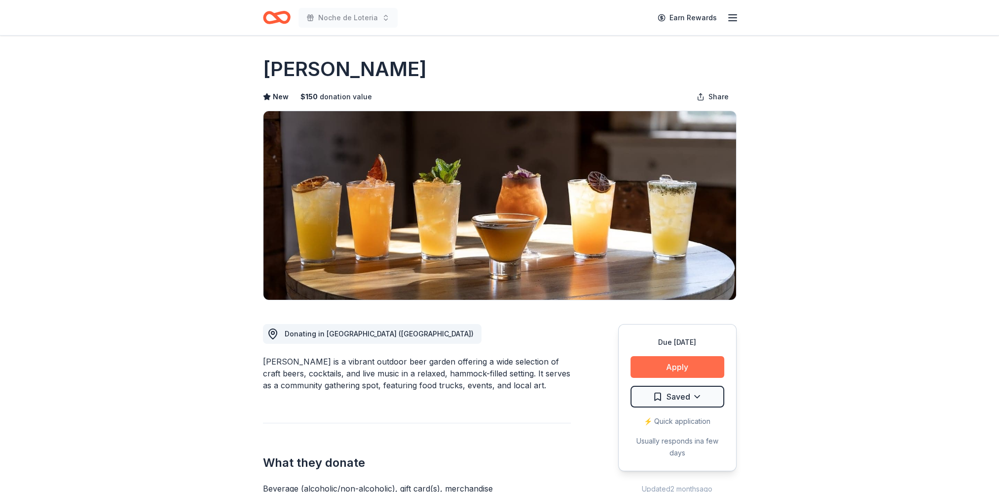
click at [693, 357] on button "Apply" at bounding box center [678, 367] width 94 height 22
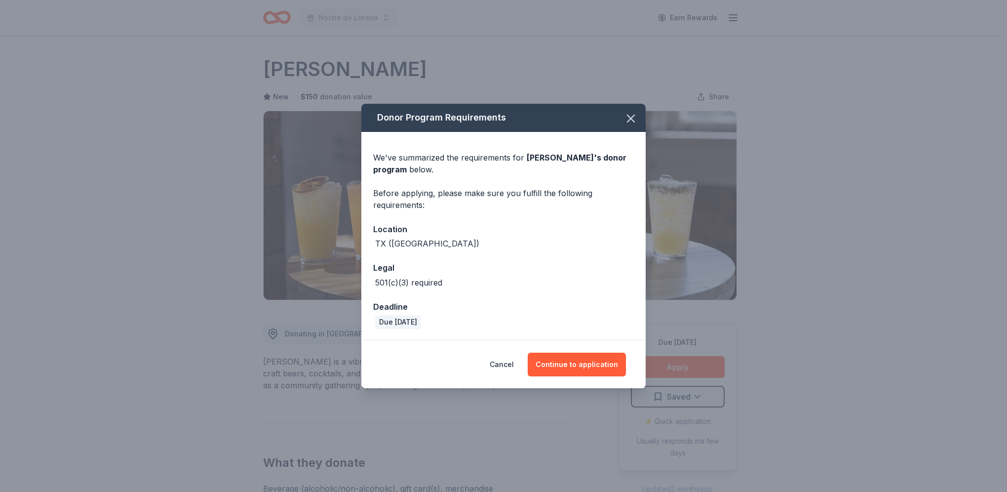
drag, startPoint x: 590, startPoint y: 369, endPoint x: 364, endPoint y: 280, distance: 242.8
click at [590, 369] on button "Continue to application" at bounding box center [577, 364] width 98 height 24
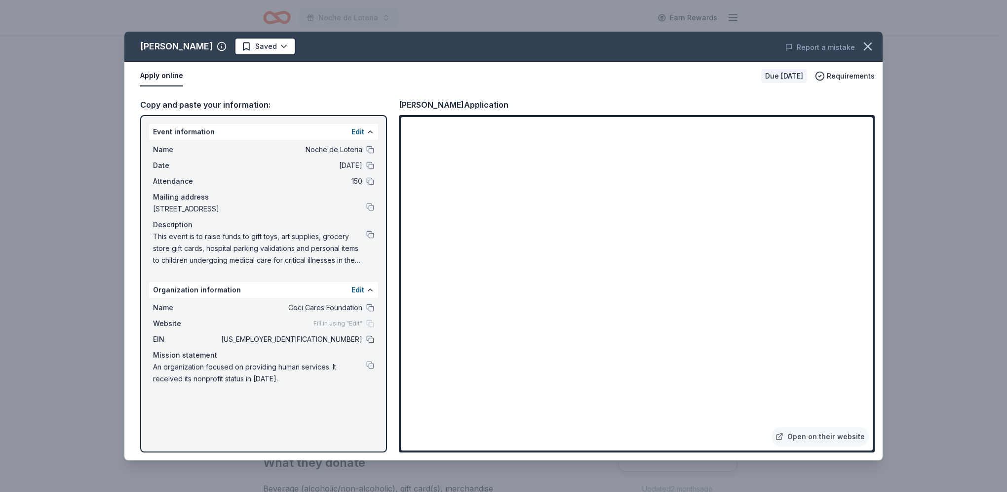
click at [370, 340] on button at bounding box center [370, 339] width 8 height 8
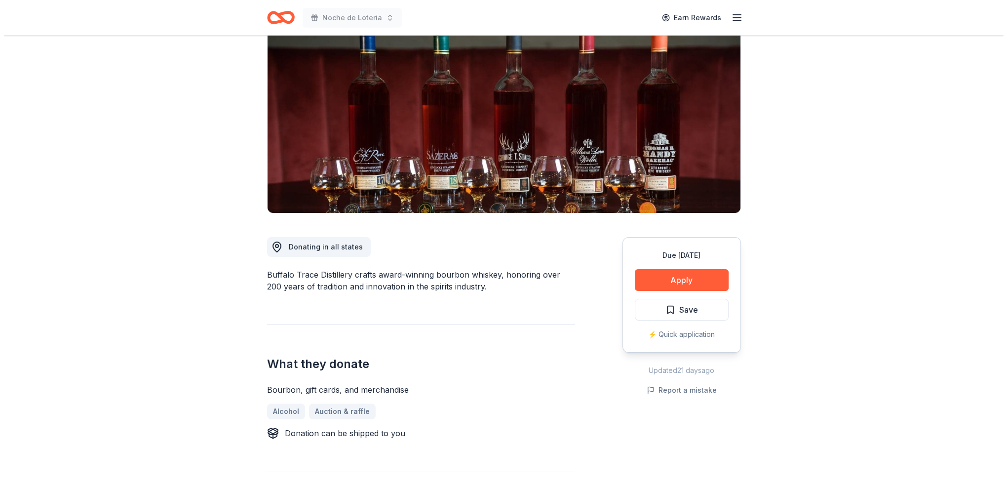
scroll to position [99, 0]
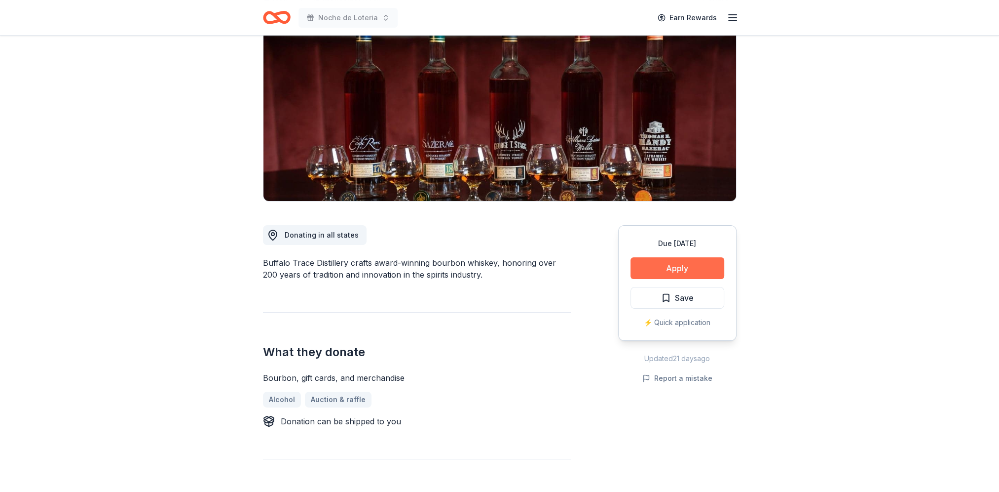
click at [672, 269] on button "Apply" at bounding box center [678, 268] width 94 height 22
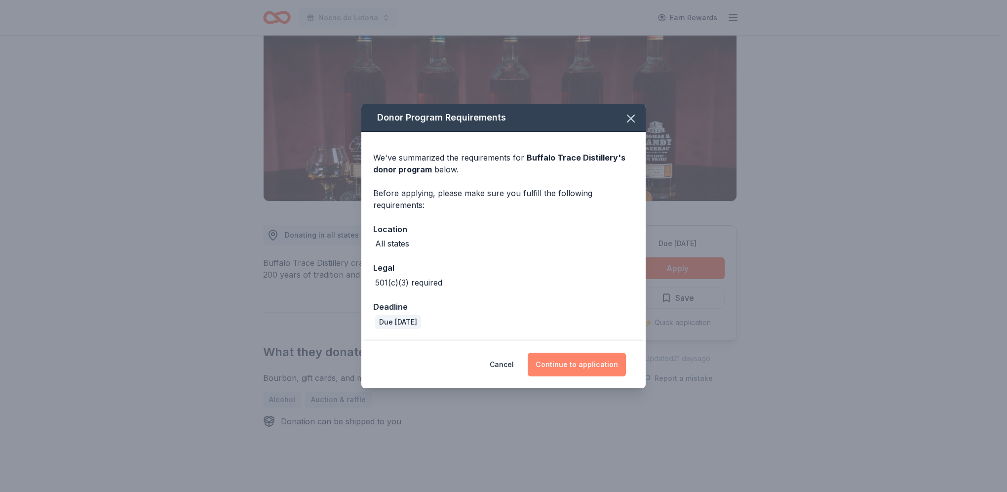
click at [590, 366] on button "Continue to application" at bounding box center [577, 364] width 98 height 24
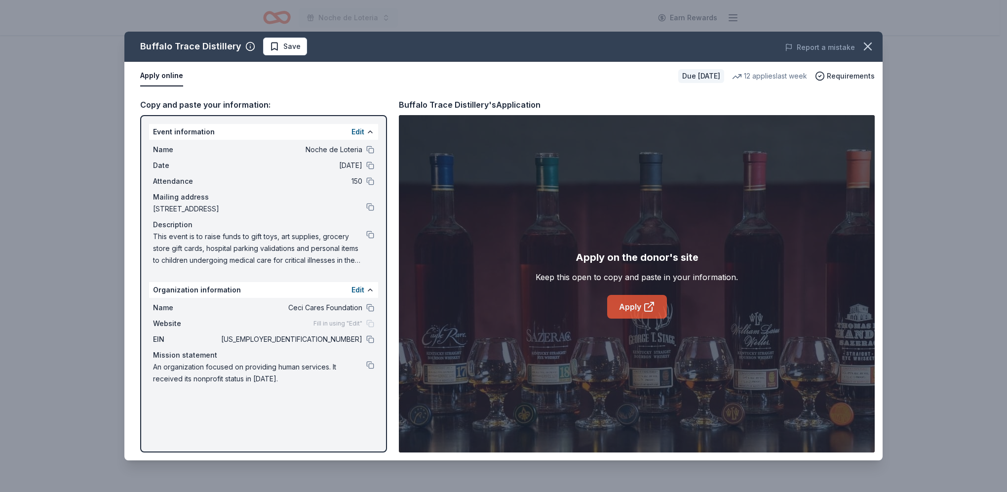
click at [639, 304] on link "Apply" at bounding box center [637, 307] width 60 height 24
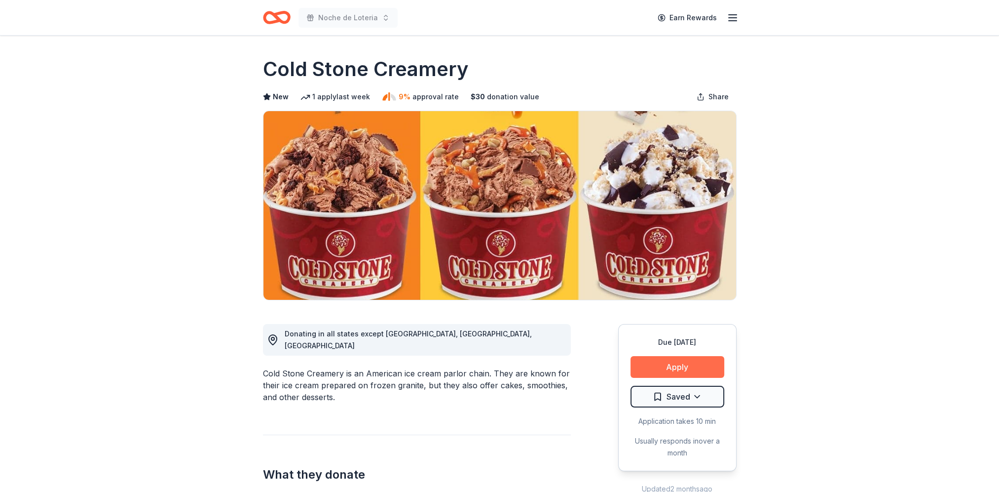
click at [651, 368] on button "Apply" at bounding box center [678, 367] width 94 height 22
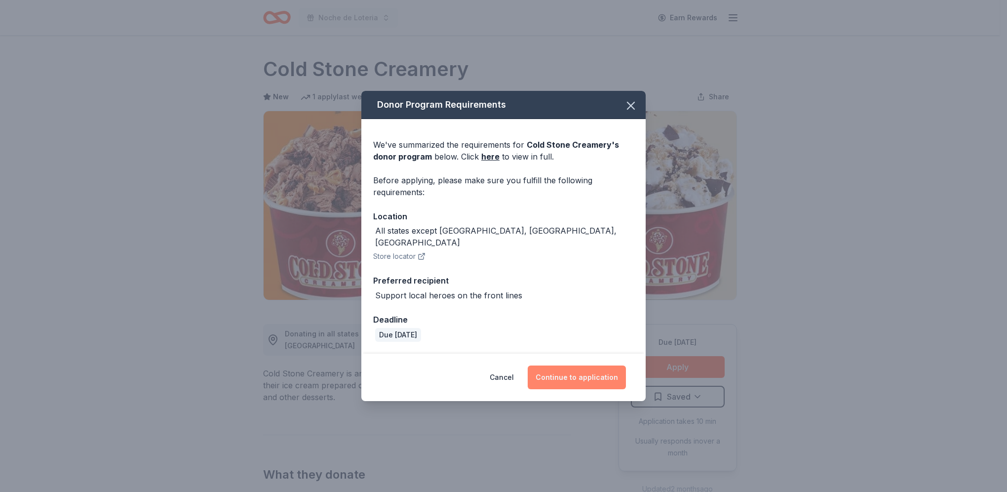
click at [590, 376] on button "Continue to application" at bounding box center [577, 377] width 98 height 24
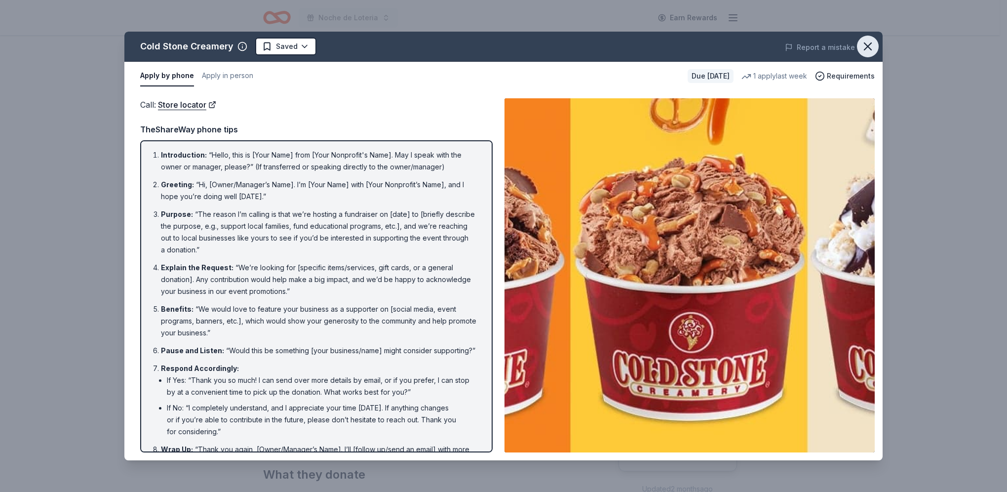
click at [869, 39] on icon "button" at bounding box center [868, 46] width 14 height 14
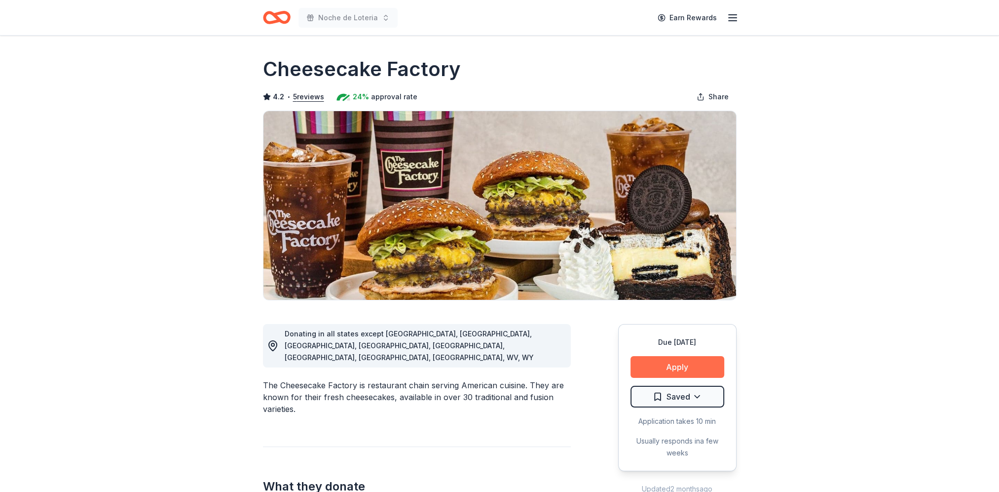
click at [659, 361] on button "Apply" at bounding box center [678, 367] width 94 height 22
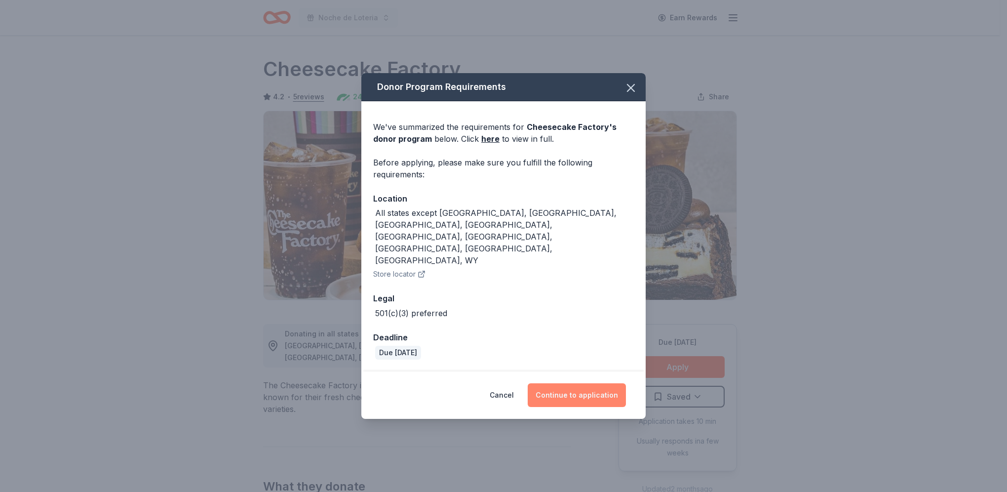
click at [557, 383] on button "Continue to application" at bounding box center [577, 395] width 98 height 24
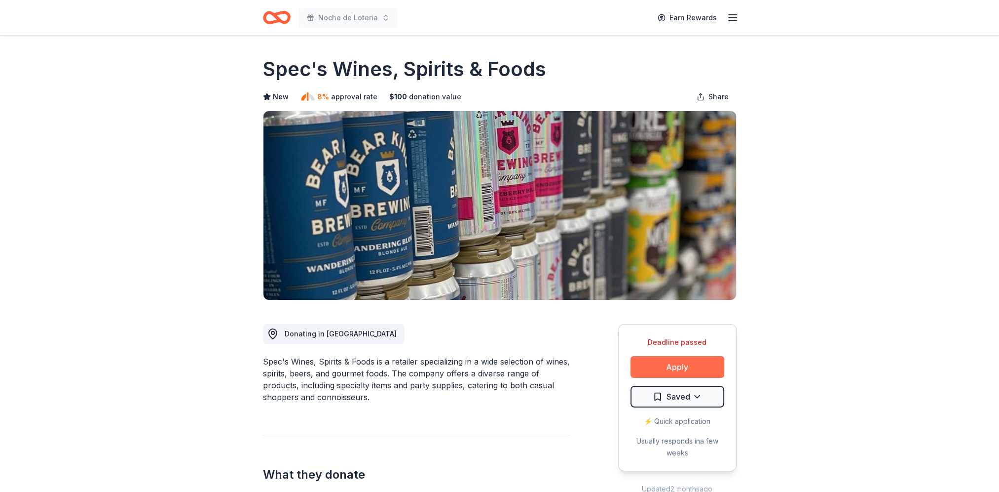
click at [659, 364] on button "Apply" at bounding box center [678, 367] width 94 height 22
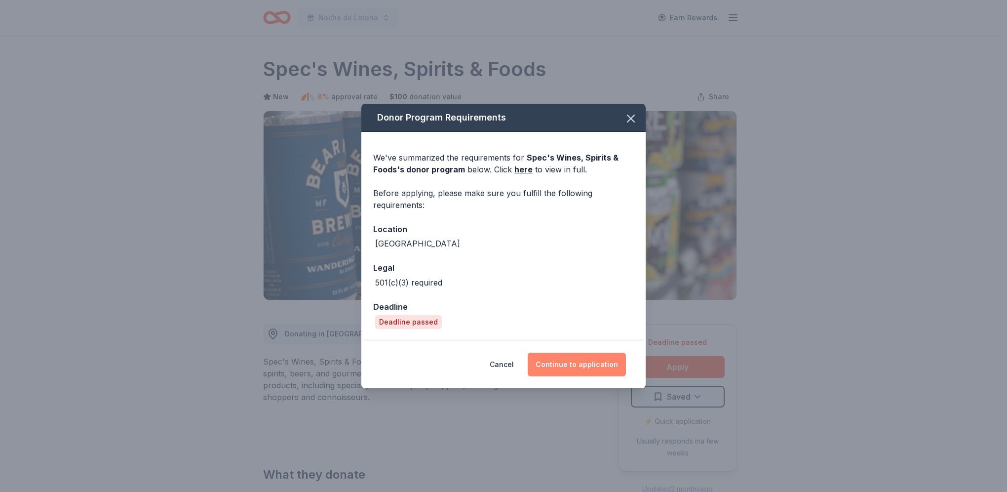
click at [589, 357] on button "Continue to application" at bounding box center [577, 364] width 98 height 24
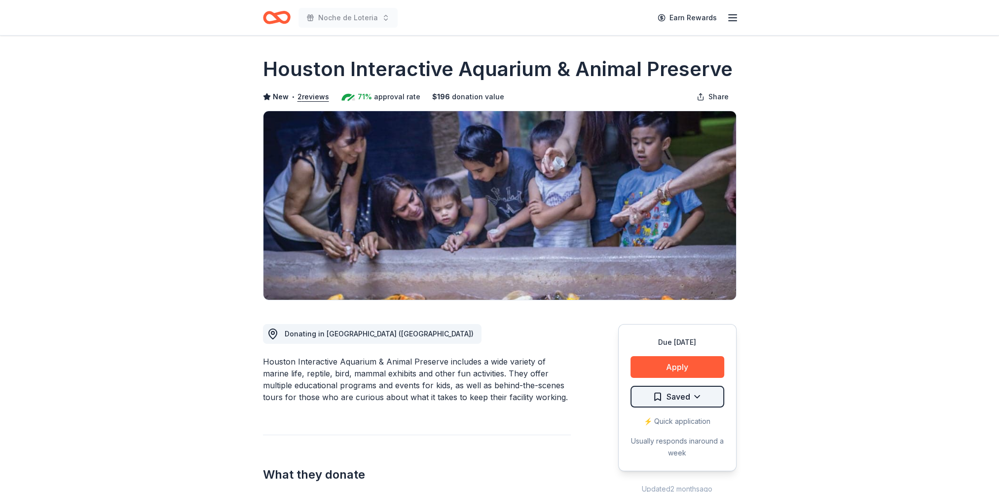
click at [689, 394] on html "Noche de Loteria Earn Rewards Due [DATE] Share Houston Interactive Aquarium & A…" at bounding box center [499, 246] width 999 height 492
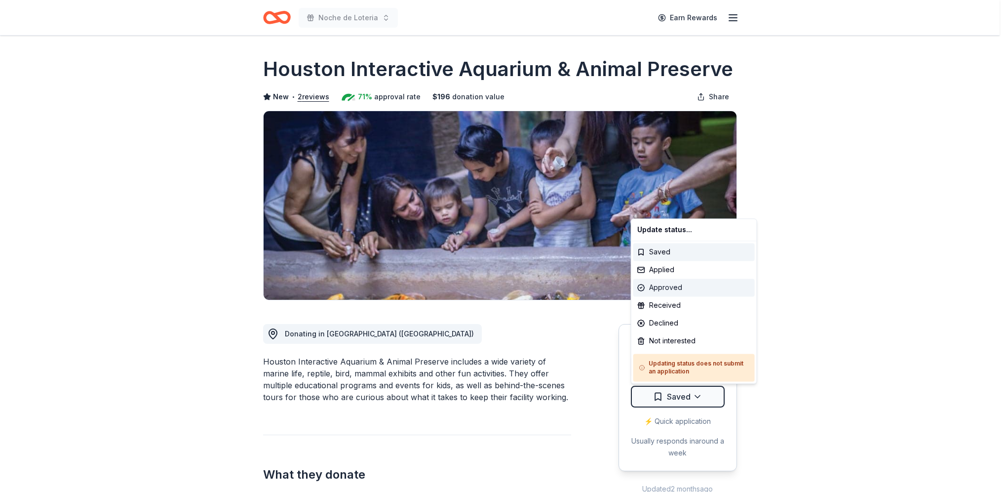
click at [677, 290] on div "Approved" at bounding box center [693, 287] width 121 height 18
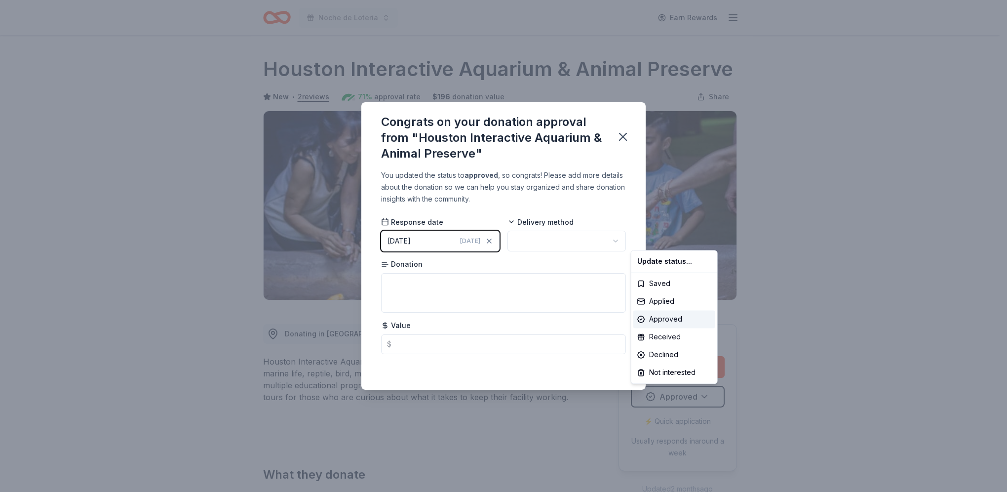
click at [553, 236] on html "Noche de Loteria Earn Rewards Due in 25 days Share Houston Interactive Aquarium…" at bounding box center [503, 246] width 1007 height 492
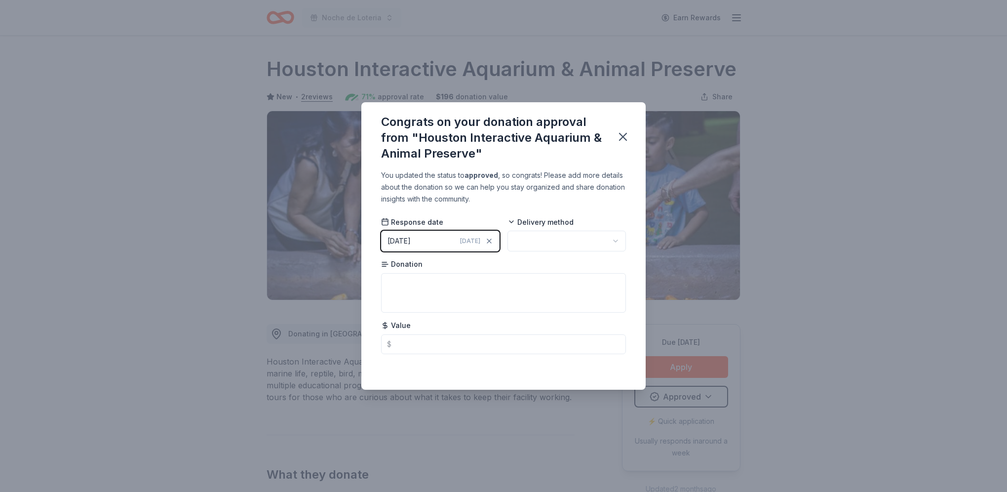
click at [556, 241] on html "Noche de Loteria Earn Rewards Due in 25 days Share Houston Interactive Aquarium…" at bounding box center [503, 246] width 1007 height 492
click at [468, 288] on textarea at bounding box center [503, 292] width 245 height 39
type textarea "Y"
type textarea "Free year entrance for family of 4"
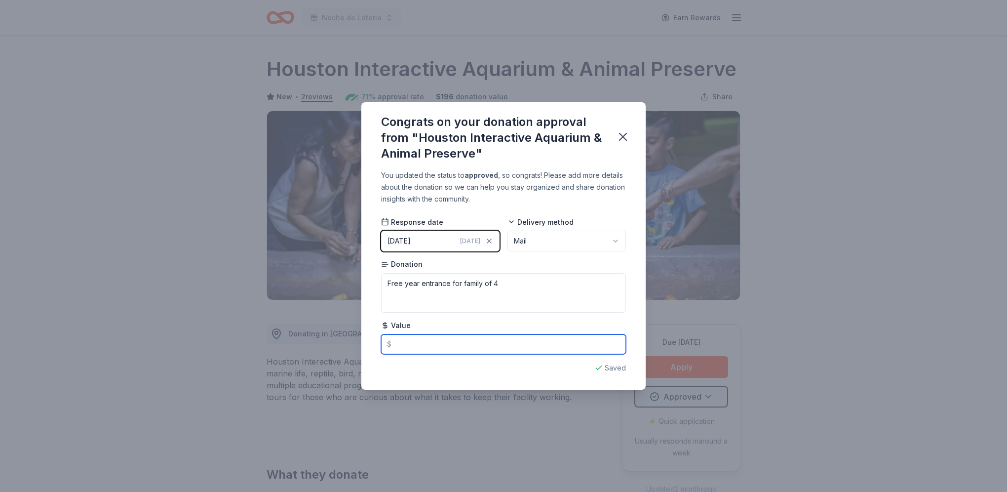
click at [455, 348] on input "text" at bounding box center [503, 344] width 245 height 20
type input "199.00"
click at [623, 138] on icon "button" at bounding box center [622, 136] width 7 height 7
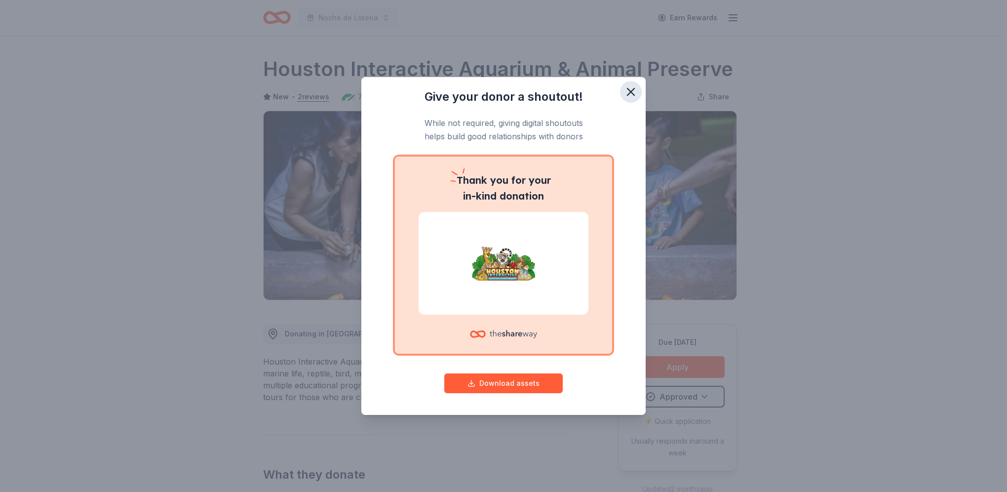
click at [631, 93] on icon "button" at bounding box center [630, 91] width 7 height 7
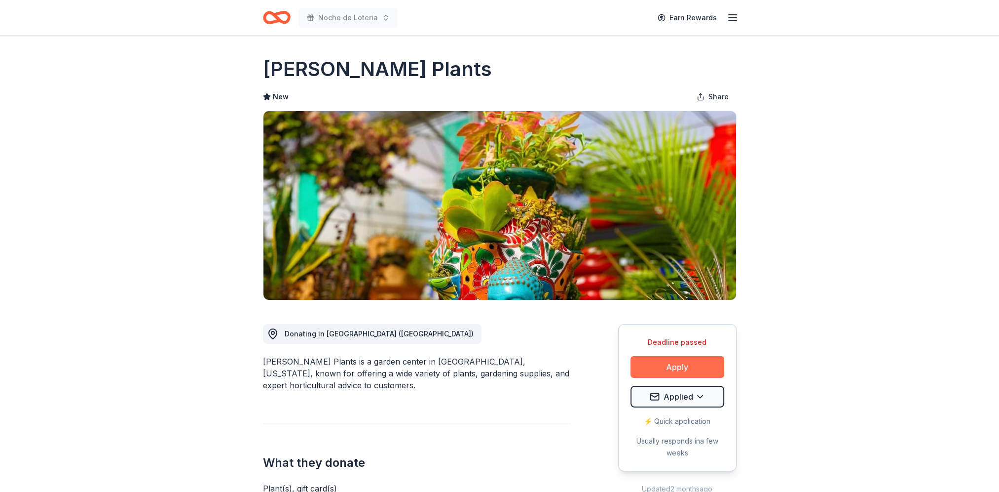
click at [699, 366] on button "Apply" at bounding box center [678, 367] width 94 height 22
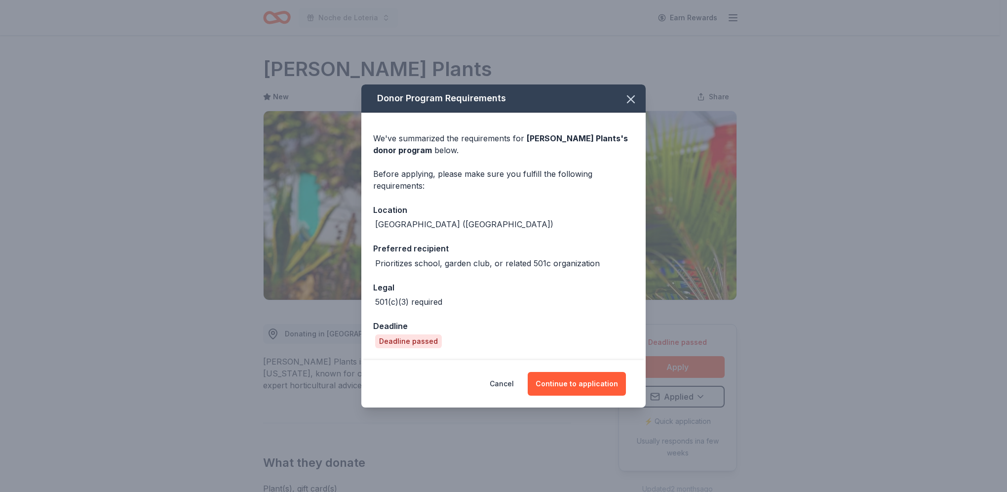
click at [598, 369] on div "Cancel Continue to application" at bounding box center [503, 383] width 284 height 47
click at [600, 381] on button "Continue to application" at bounding box center [577, 384] width 98 height 24
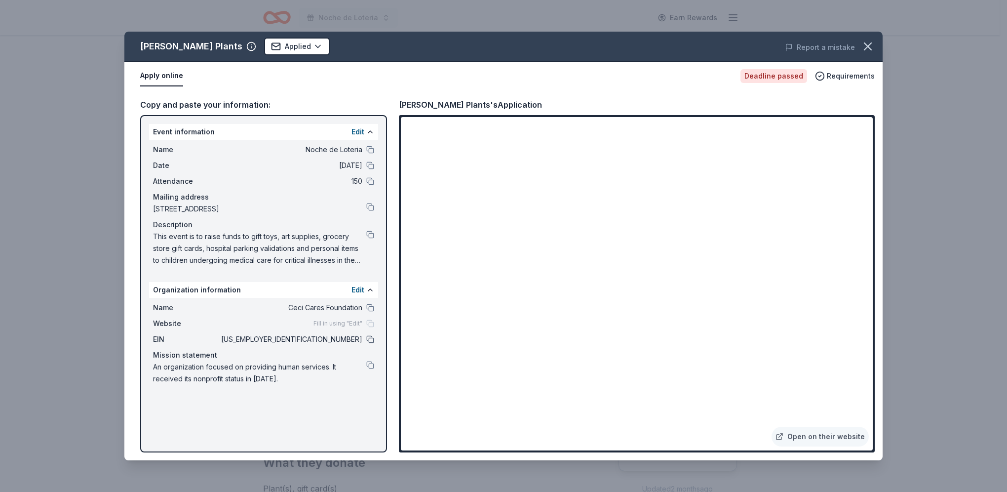
click at [371, 339] on button at bounding box center [370, 339] width 8 height 8
click at [374, 233] on div "Name Noche de Loteria Date [DATE] Attendance 150 Mailing address [STREET_ADDRES…" at bounding box center [263, 205] width 229 height 130
click at [371, 233] on button at bounding box center [370, 234] width 8 height 8
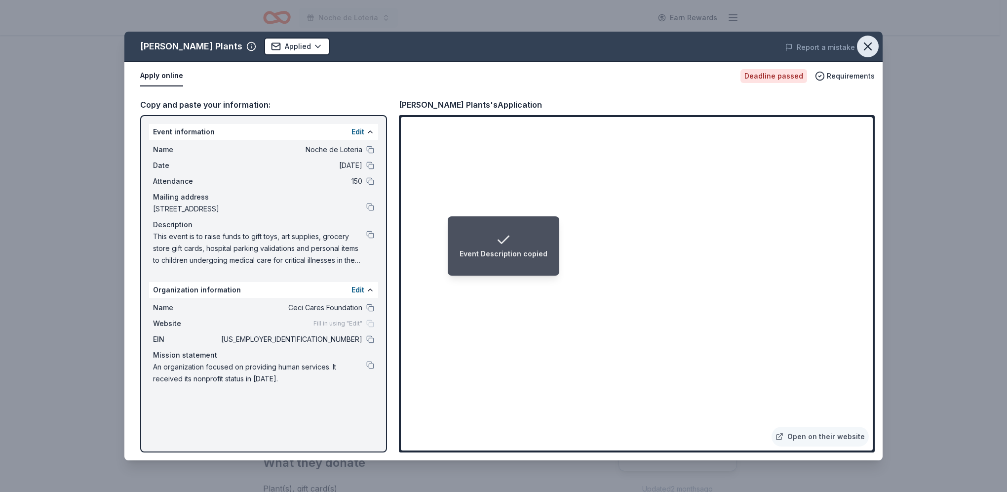
click at [867, 47] on icon "button" at bounding box center [867, 46] width 7 height 7
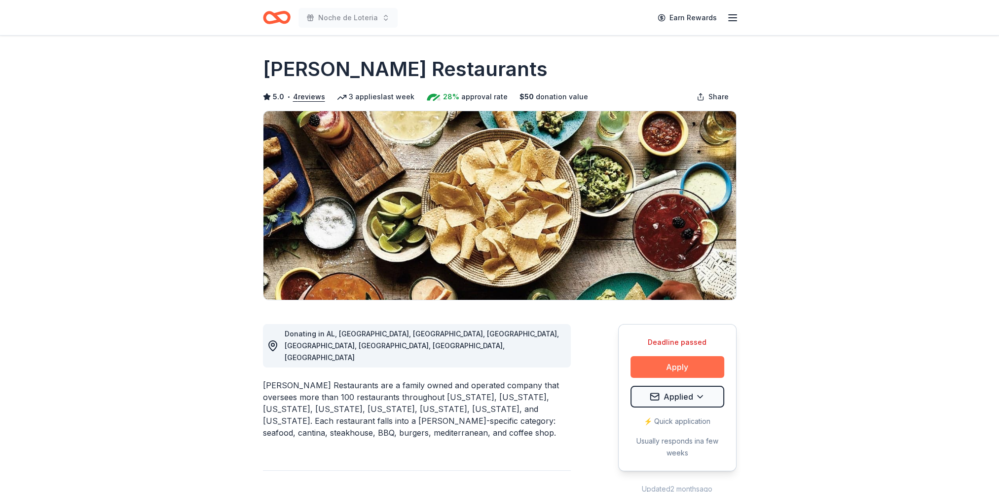
click at [654, 372] on button "Apply" at bounding box center [678, 367] width 94 height 22
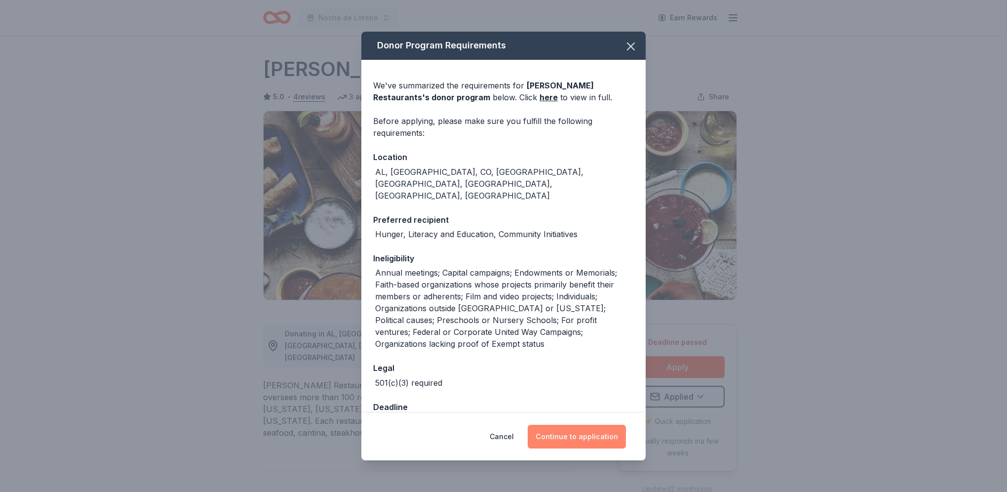
click at [565, 434] on button "Continue to application" at bounding box center [577, 436] width 98 height 24
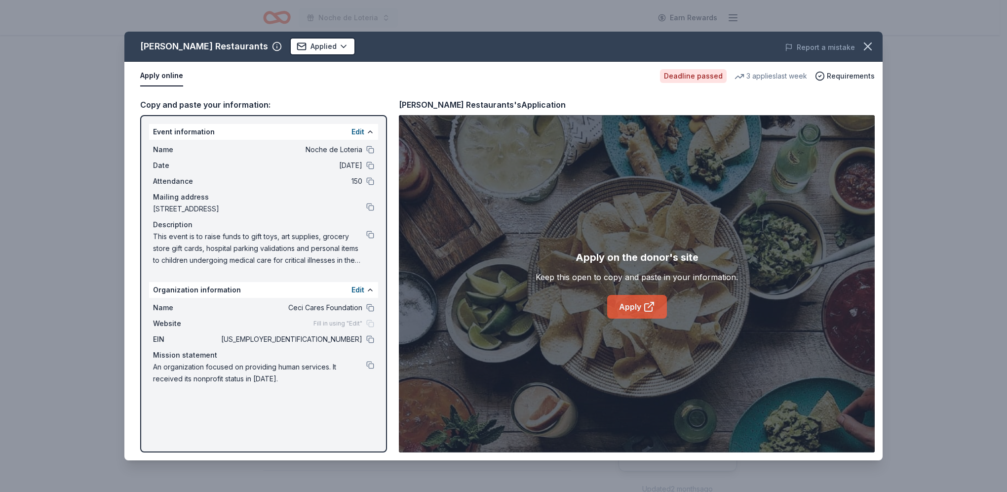
click at [632, 306] on link "Apply" at bounding box center [637, 307] width 60 height 24
click at [367, 338] on button at bounding box center [370, 339] width 8 height 8
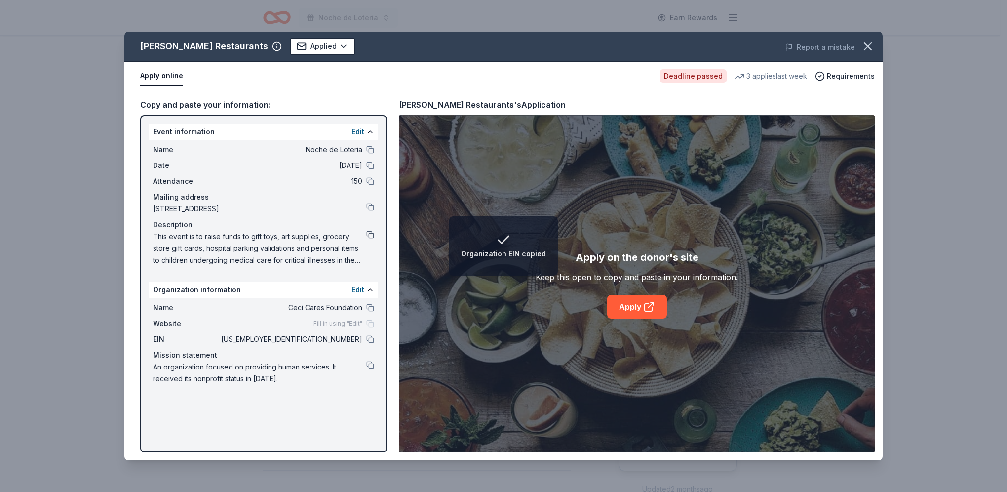
click at [369, 237] on button at bounding box center [370, 234] width 8 height 8
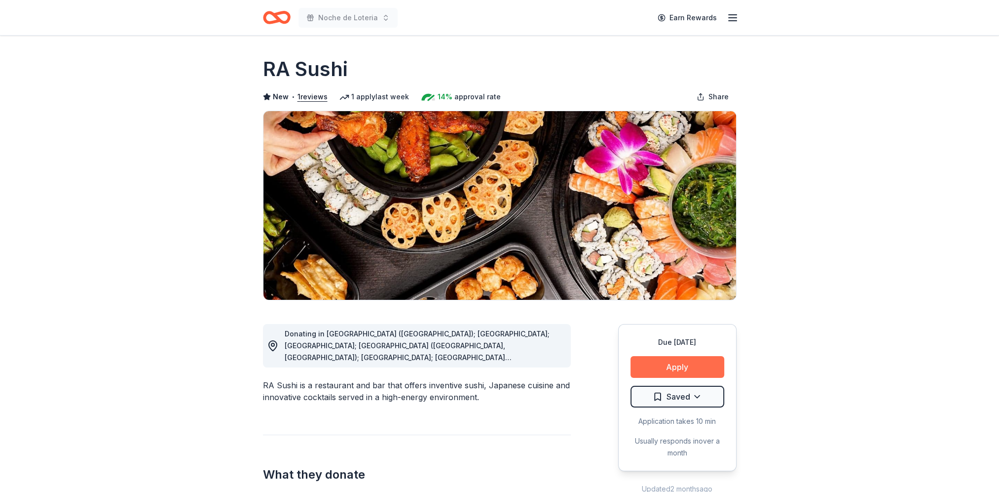
click at [660, 367] on button "Apply" at bounding box center [678, 367] width 94 height 22
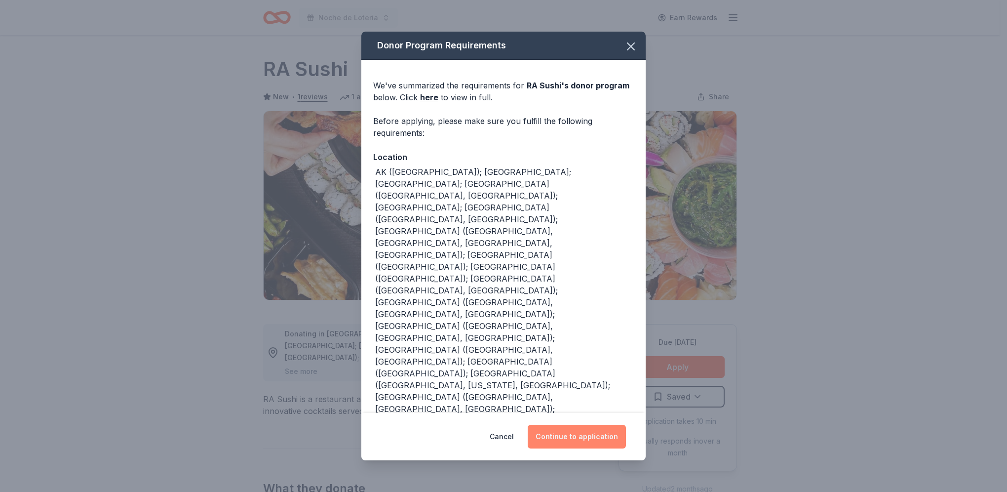
click at [552, 434] on button "Continue to application" at bounding box center [577, 436] width 98 height 24
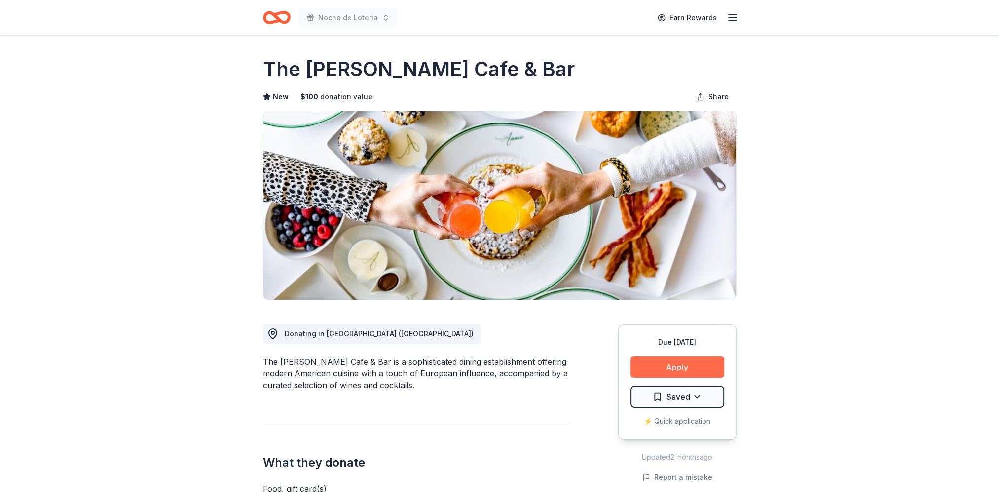
click at [656, 359] on button "Apply" at bounding box center [678, 367] width 94 height 22
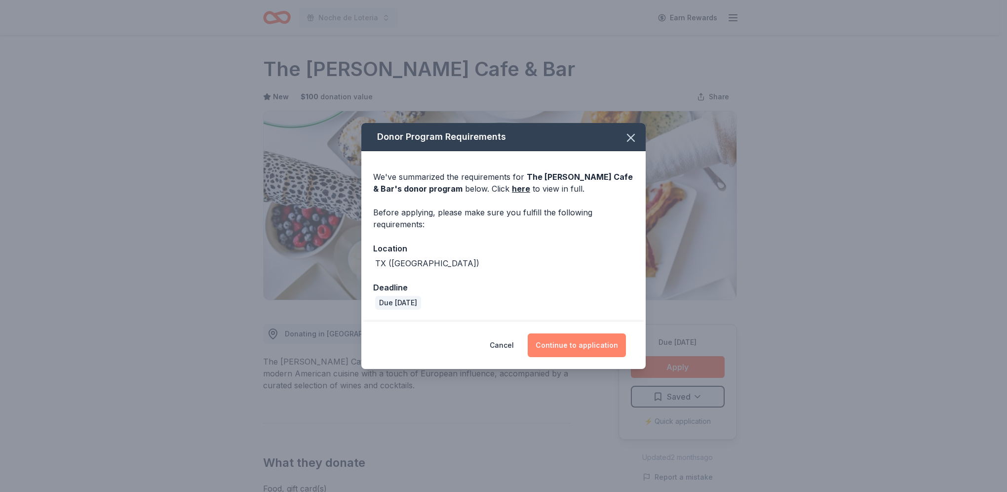
click at [567, 337] on button "Continue to application" at bounding box center [577, 345] width 98 height 24
